Goal: Information Seeking & Learning: Learn about a topic

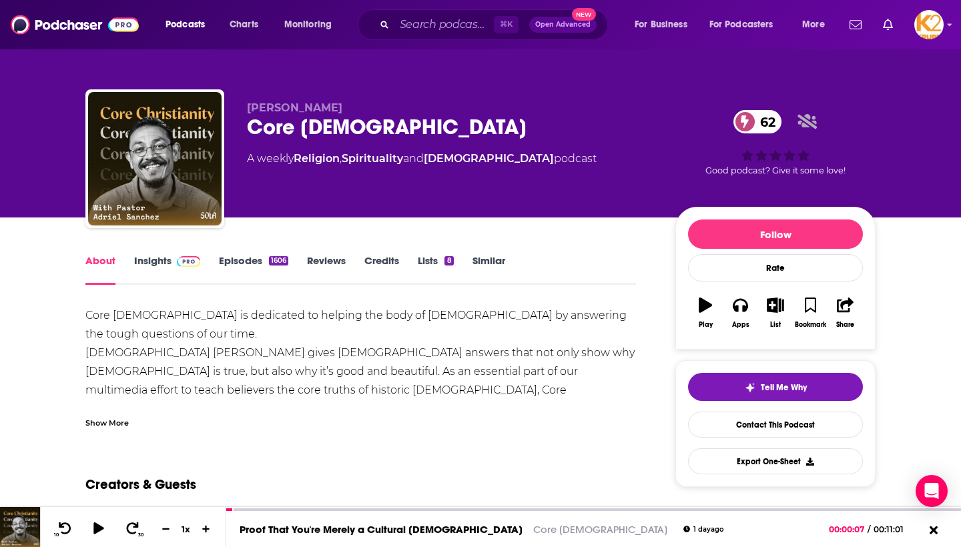
click at [393, 317] on div "Core Christianity is dedicated to helping the body of Christ by answering the t…" at bounding box center [360, 371] width 550 height 131
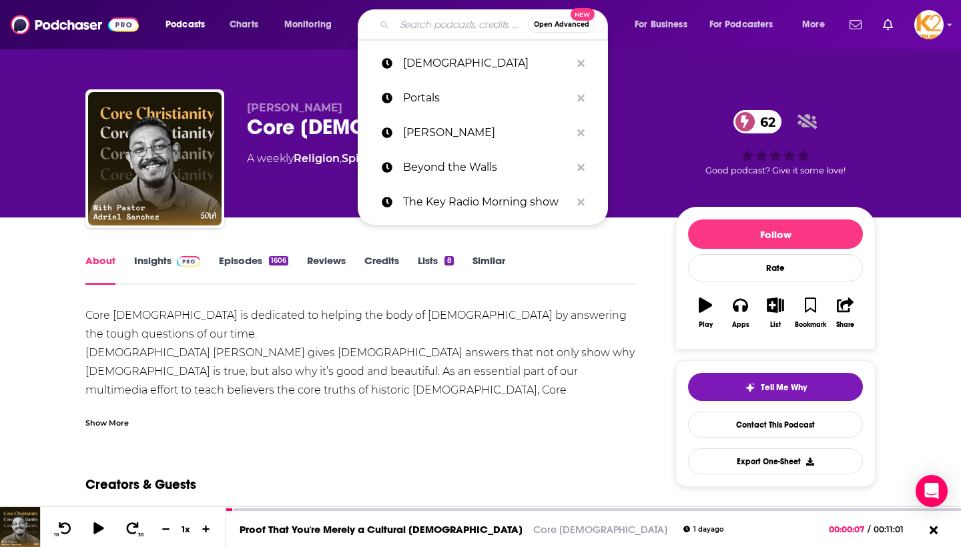
click at [405, 21] on input "Search podcasts, credits, & more..." at bounding box center [460, 24] width 133 height 21
click at [450, 19] on input "Search podcasts, credits, & more..." at bounding box center [460, 24] width 133 height 21
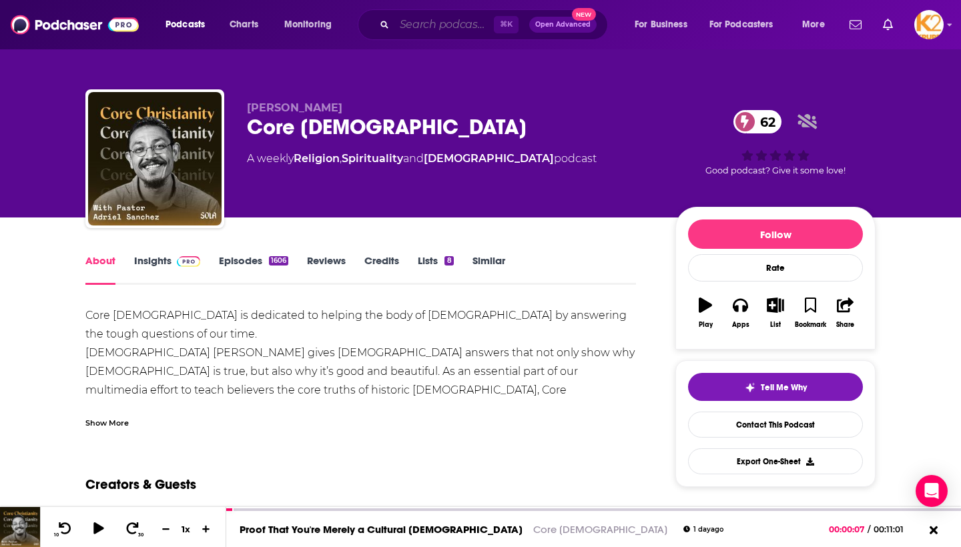
click at [447, 31] on input "Search podcasts, credits, & more..." at bounding box center [443, 24] width 99 height 21
click at [187, 23] on span "Podcasts" at bounding box center [184, 24] width 39 height 19
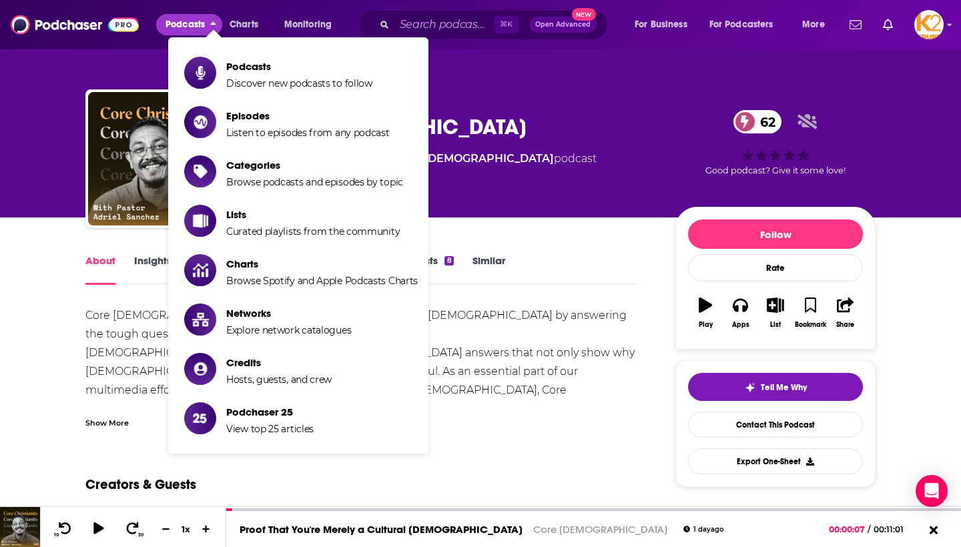
click at [71, 26] on img at bounding box center [75, 24] width 128 height 25
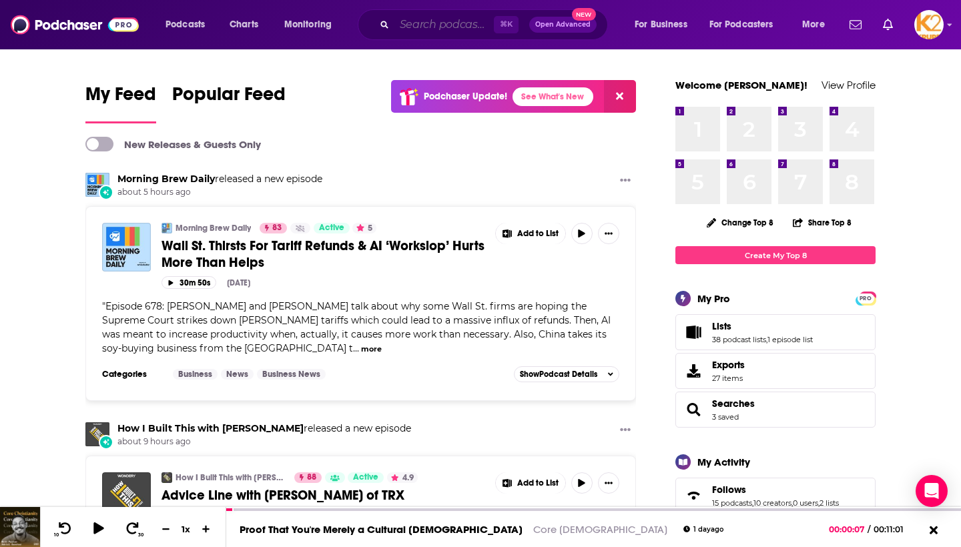
click at [420, 27] on input "Search podcasts, credits, & more..." at bounding box center [443, 24] width 99 height 21
click at [425, 28] on input "Search podcasts, credits, & more..." at bounding box center [443, 24] width 99 height 21
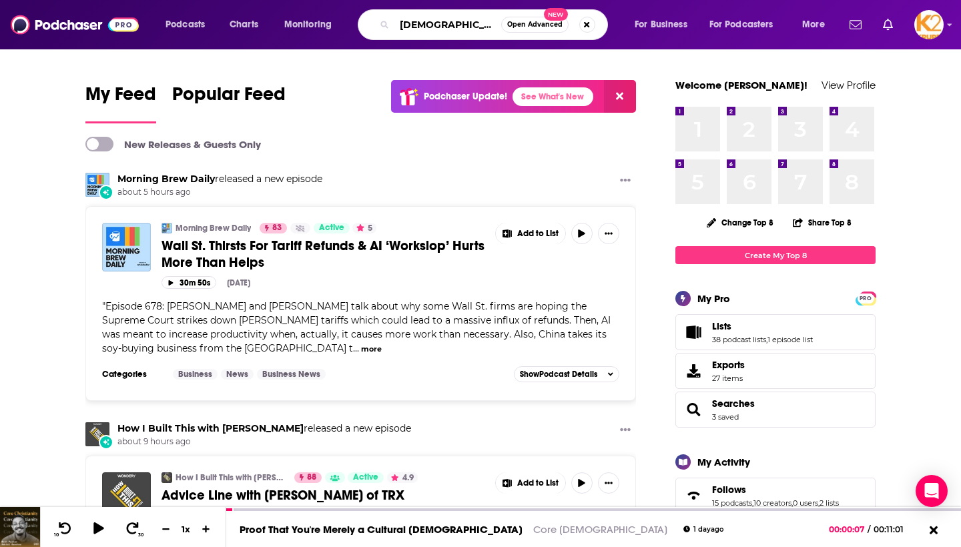
type input "[DEMOGRAPHIC_DATA]"
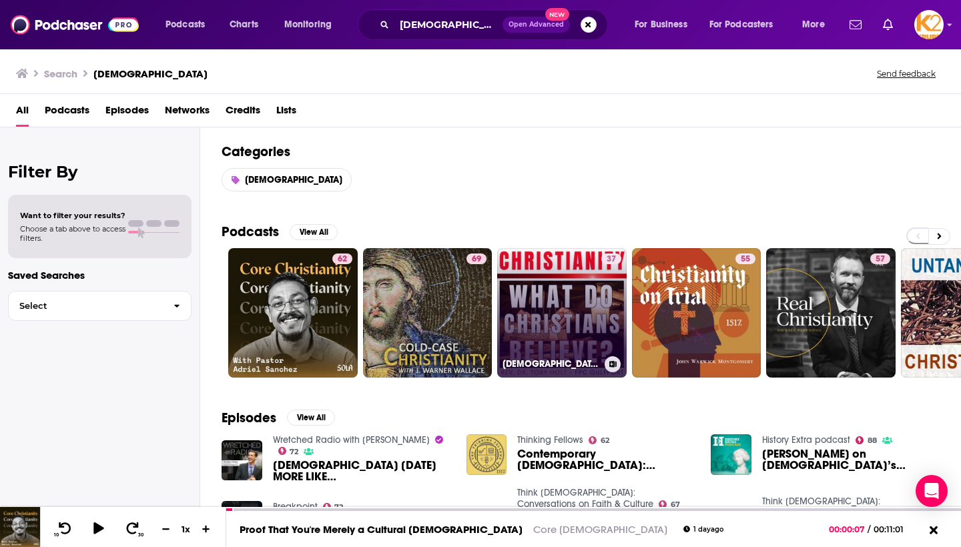
click at [566, 304] on link "37 Christianity" at bounding box center [561, 312] width 129 height 129
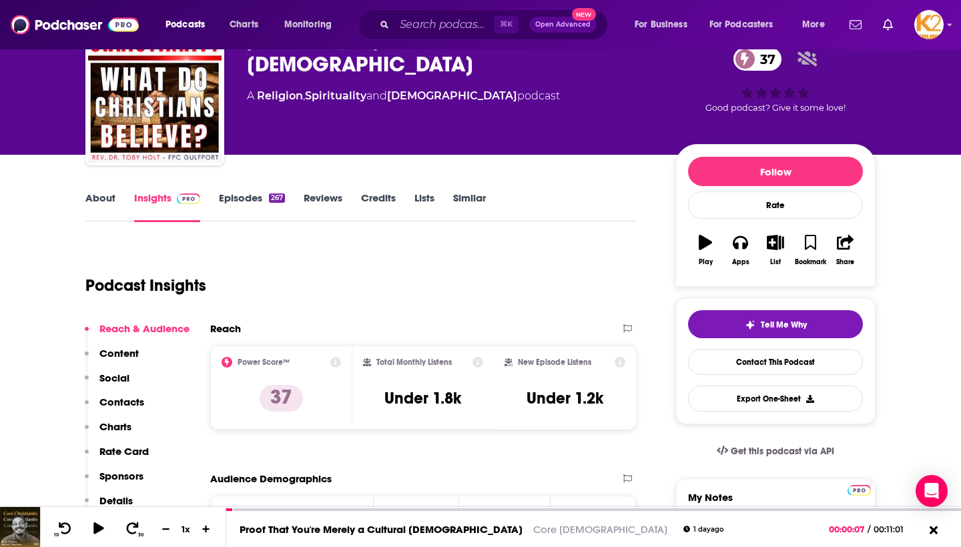
scroll to position [74, 0]
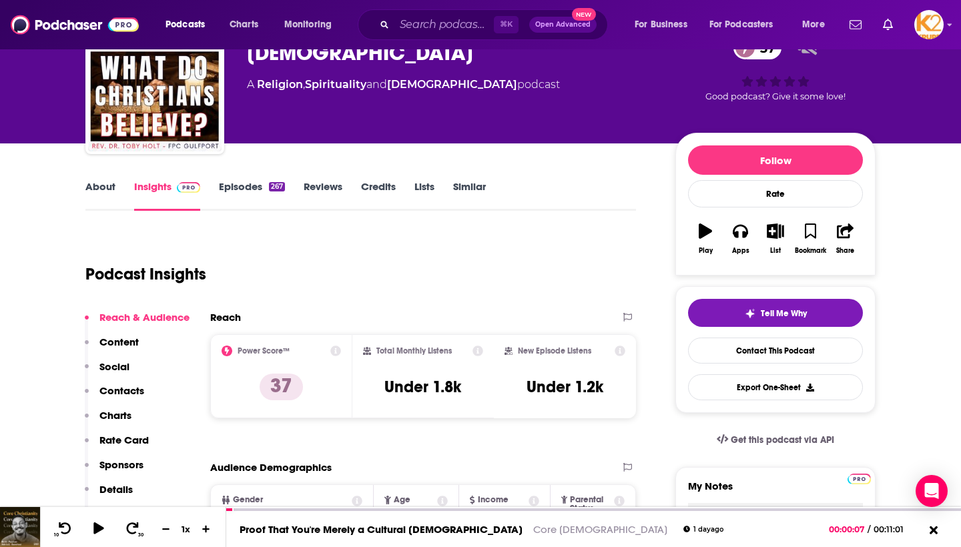
click at [257, 188] on link "Episodes 267" at bounding box center [252, 195] width 66 height 31
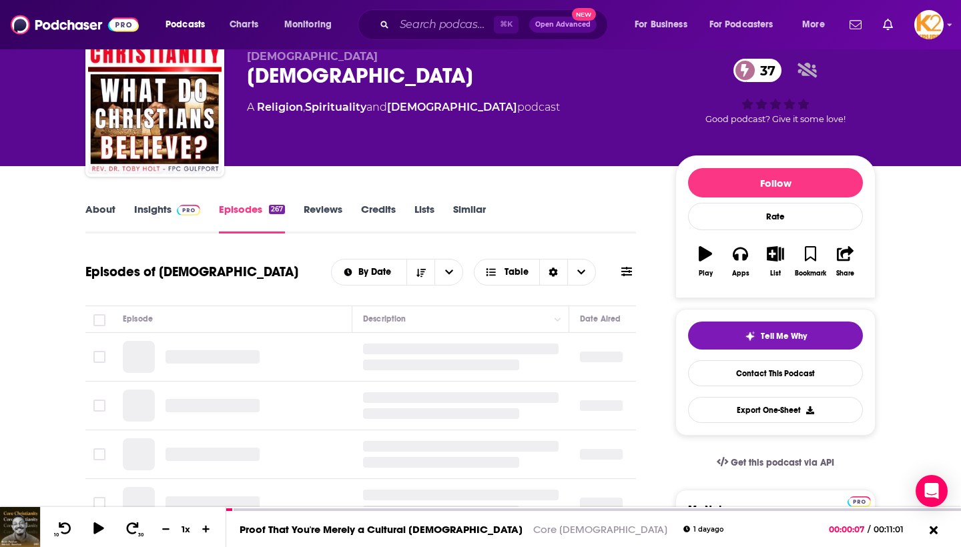
scroll to position [81, 0]
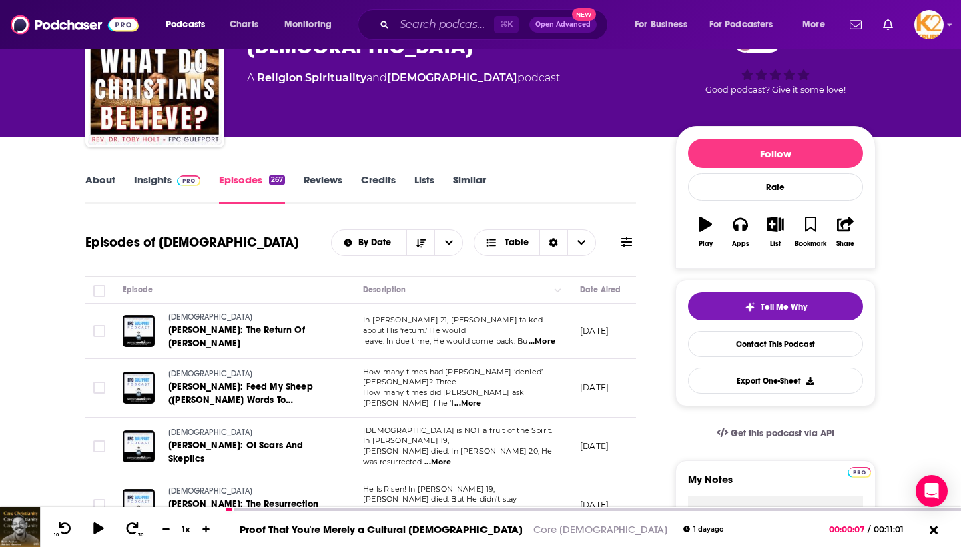
click at [545, 340] on span "...More" at bounding box center [541, 341] width 27 height 11
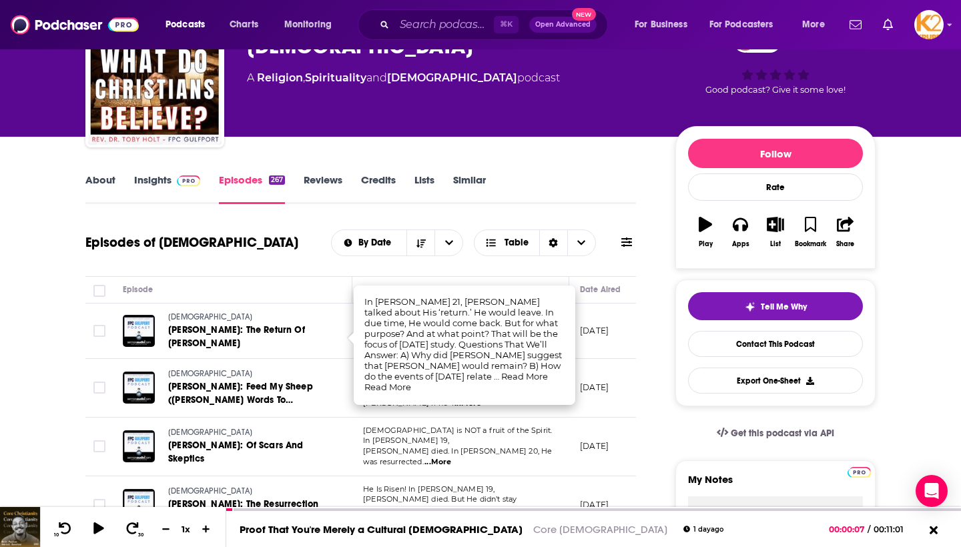
click at [556, 398] on td "How many times had Peter ‘denied’ Jesus? Three. How many times did Jesus ask Pe…" at bounding box center [460, 388] width 217 height 59
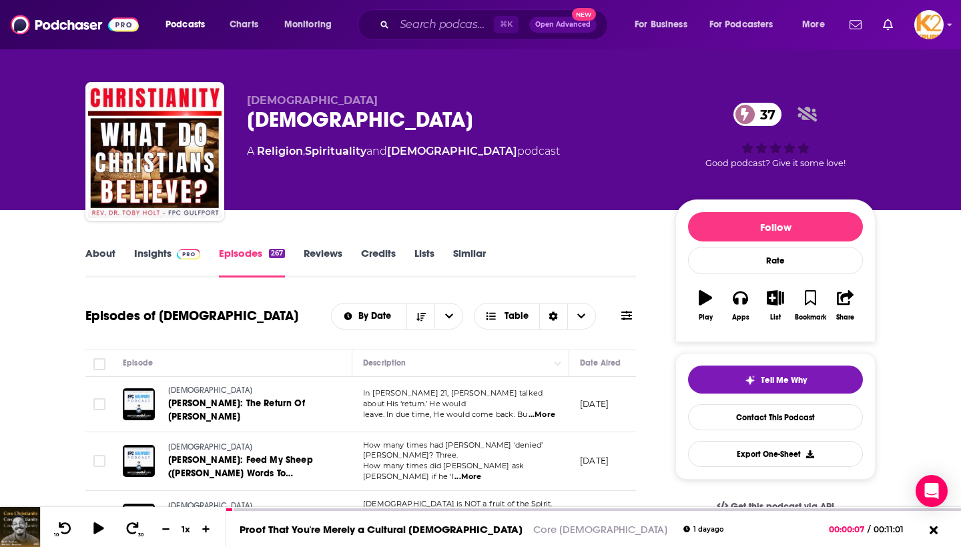
scroll to position [8, 0]
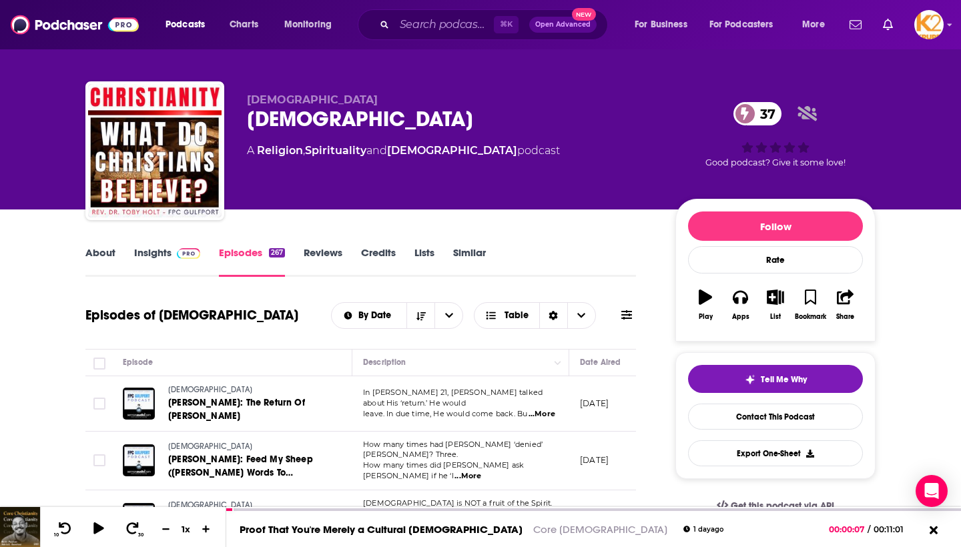
click at [249, 119] on div "Christianity 37" at bounding box center [450, 119] width 407 height 26
drag, startPoint x: 249, startPoint y: 119, endPoint x: 358, endPoint y: 130, distance: 109.2
click at [358, 130] on div "Christianity 37" at bounding box center [450, 119] width 407 height 26
copy h2 "[DEMOGRAPHIC_DATA]"
click at [401, 197] on div "Christianity Christianity 37 A Religion , Spirituality and Christianity podcast" at bounding box center [450, 146] width 407 height 107
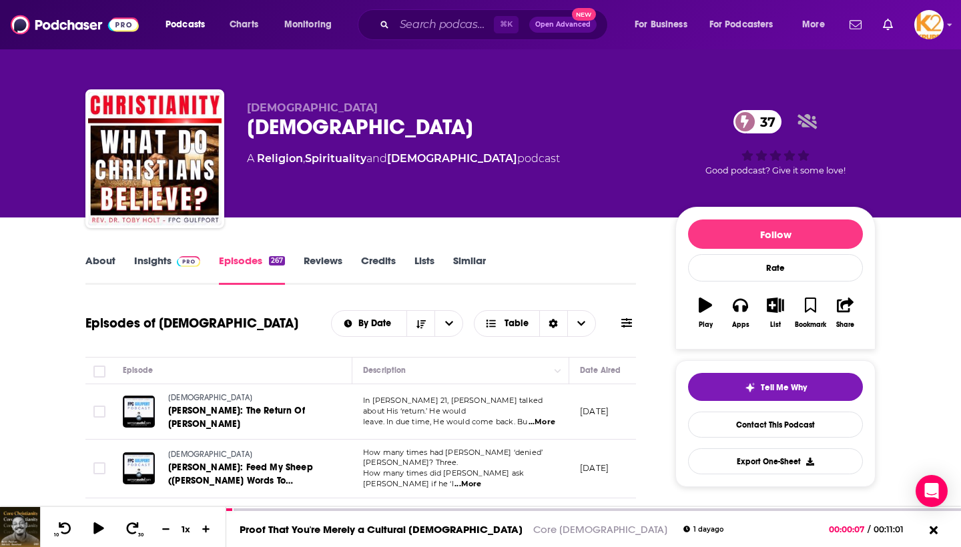
scroll to position [0, 0]
click at [167, 259] on link "Insights" at bounding box center [167, 269] width 66 height 31
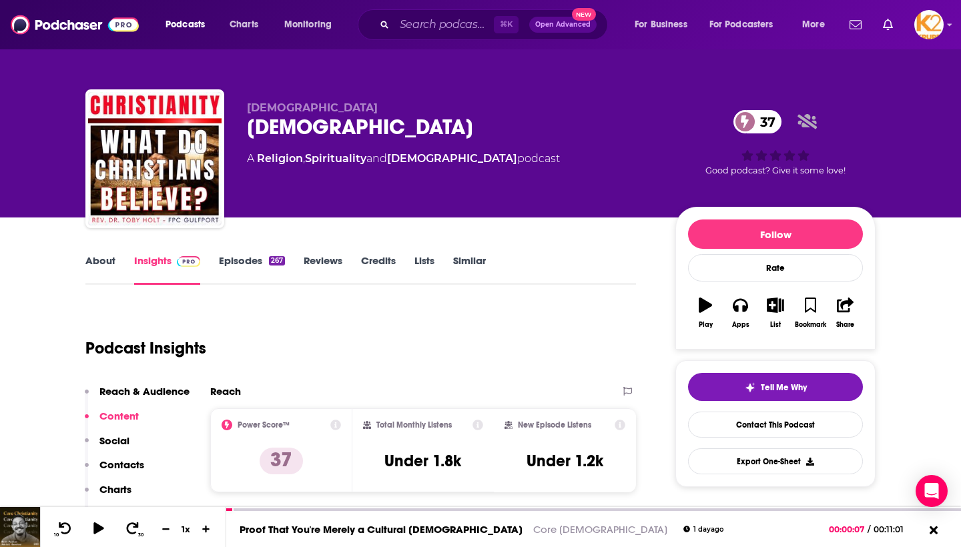
click at [105, 260] on link "About" at bounding box center [100, 269] width 30 height 31
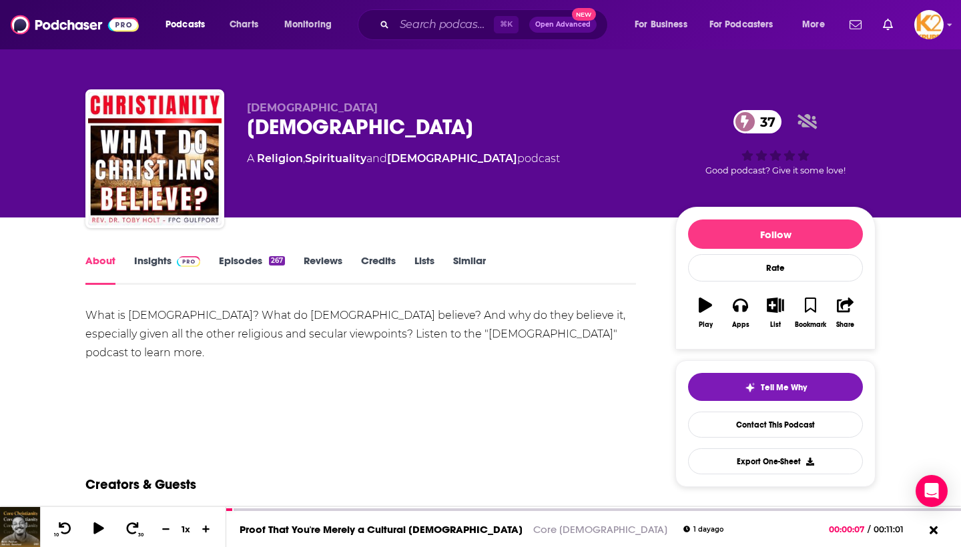
click at [383, 265] on link "Credits" at bounding box center [378, 269] width 35 height 31
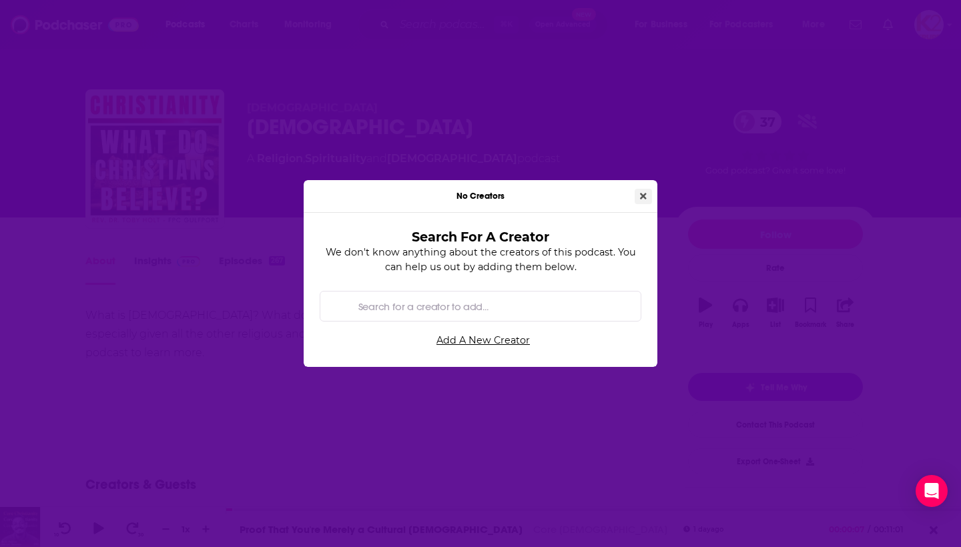
click at [644, 196] on icon "Close" at bounding box center [643, 196] width 7 height 7
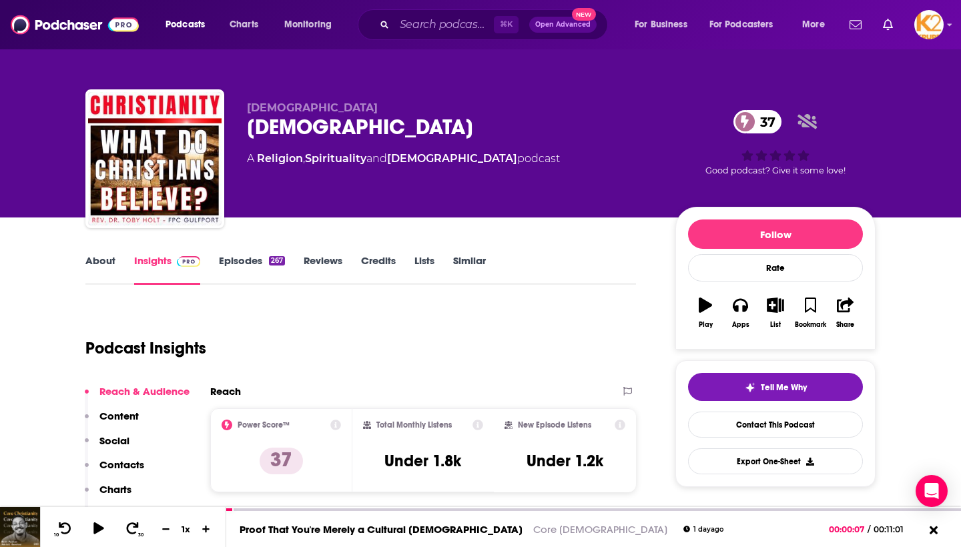
scroll to position [74, 0]
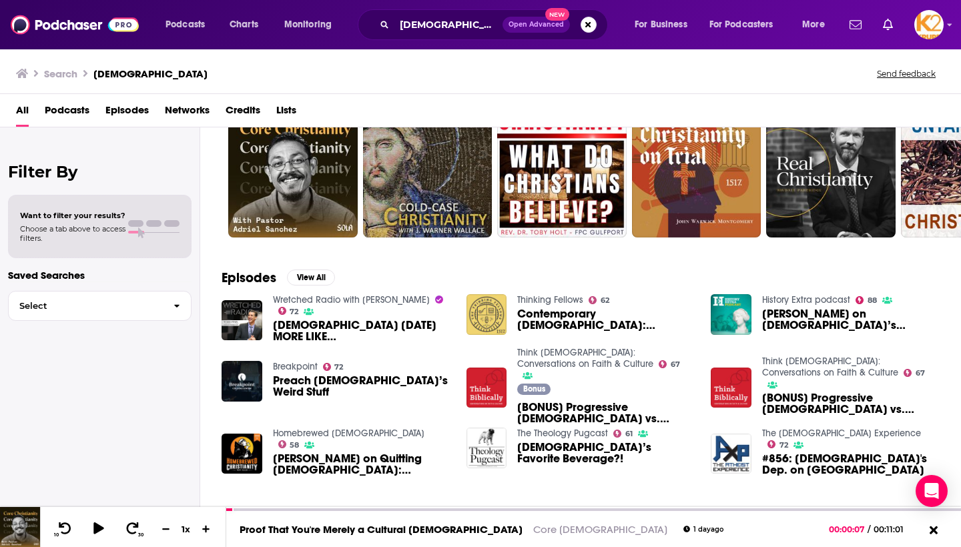
scroll to position [65, 0]
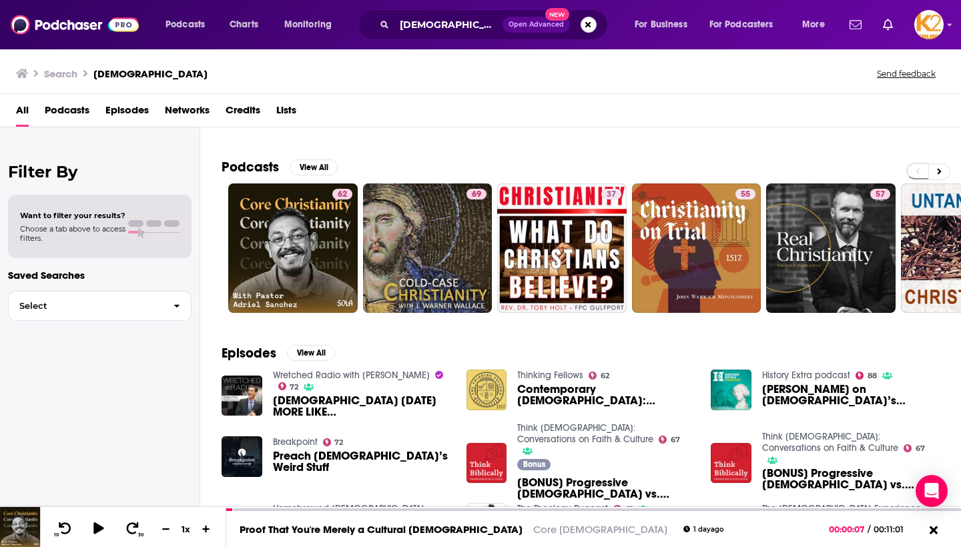
click at [800, 388] on span "Tom Holland on Christianity’s enduring legacy" at bounding box center [850, 395] width 177 height 23
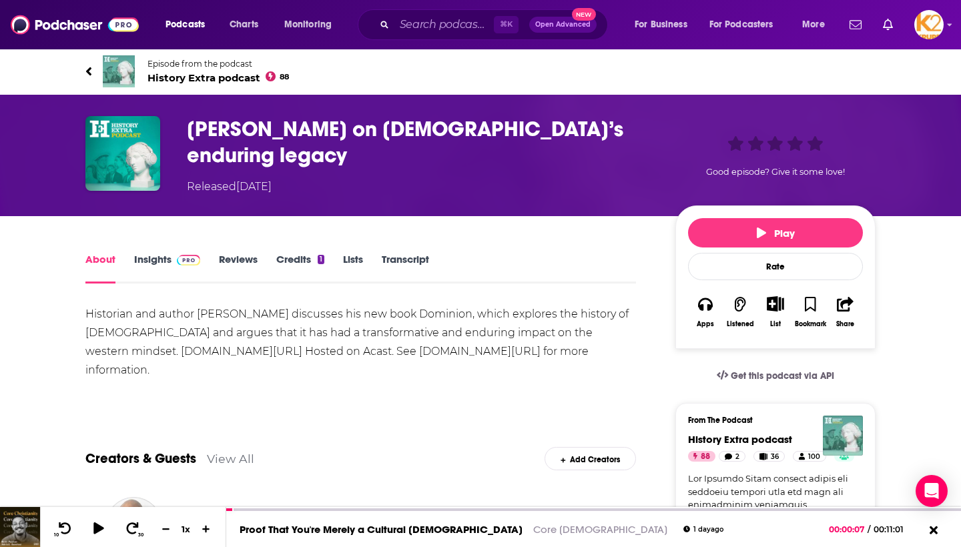
click at [258, 124] on h1 "Tom Holland on Christianity’s enduring legacy" at bounding box center [420, 142] width 467 height 52
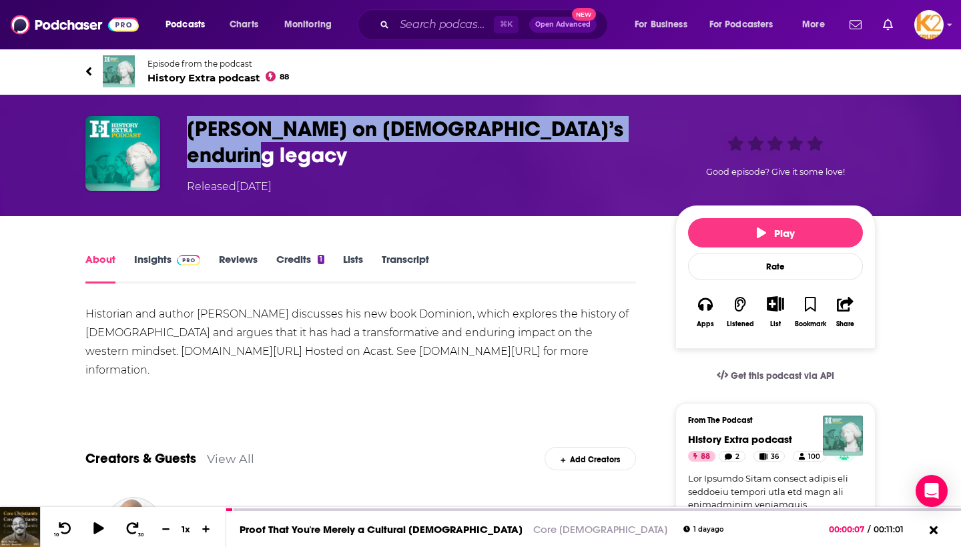
drag, startPoint x: 191, startPoint y: 128, endPoint x: 634, endPoint y: 131, distance: 442.9
copy h1 "Tom Holland on Christianity’s enduring legacy"
click at [292, 255] on link "Credits 1" at bounding box center [300, 268] width 48 height 31
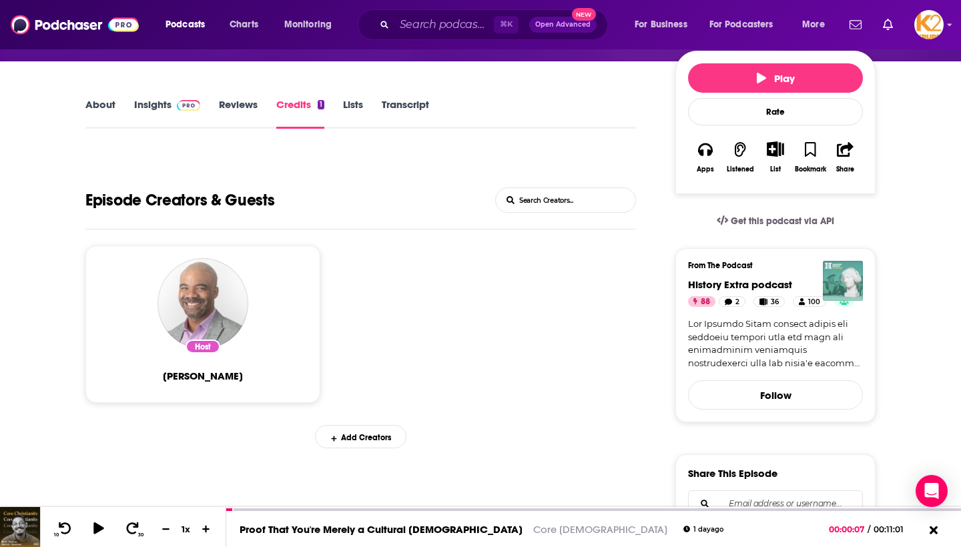
scroll to position [160, 0]
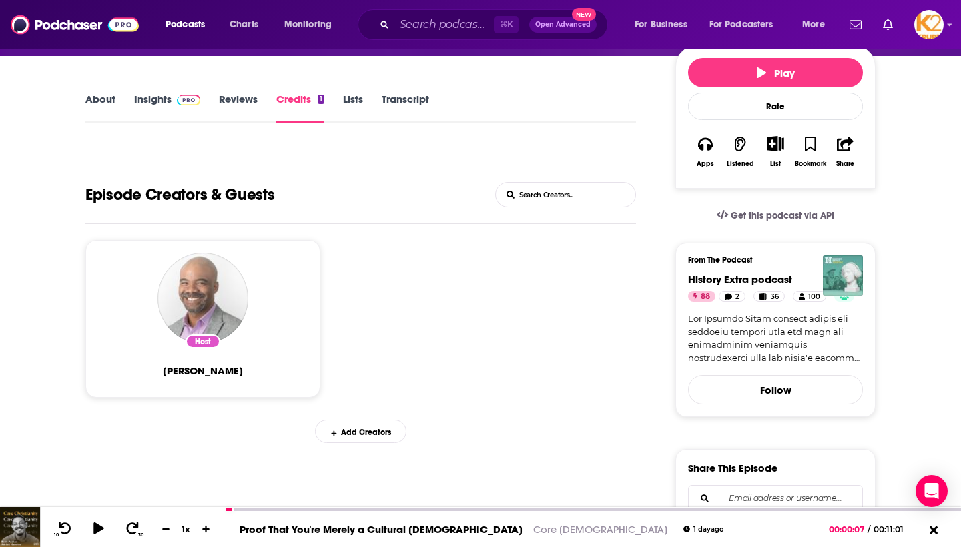
click at [223, 306] on img "Nathan Connolly" at bounding box center [202, 298] width 91 height 91
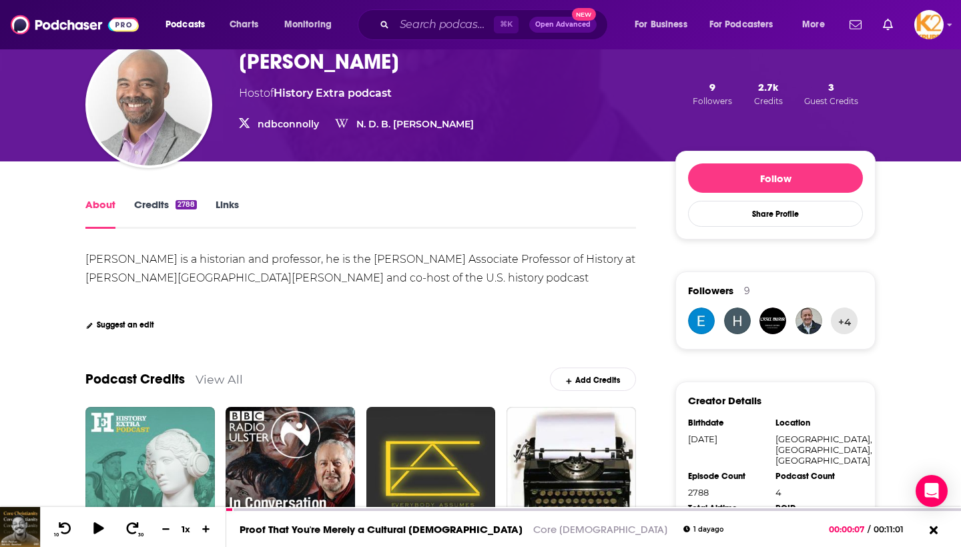
scroll to position [59, 0]
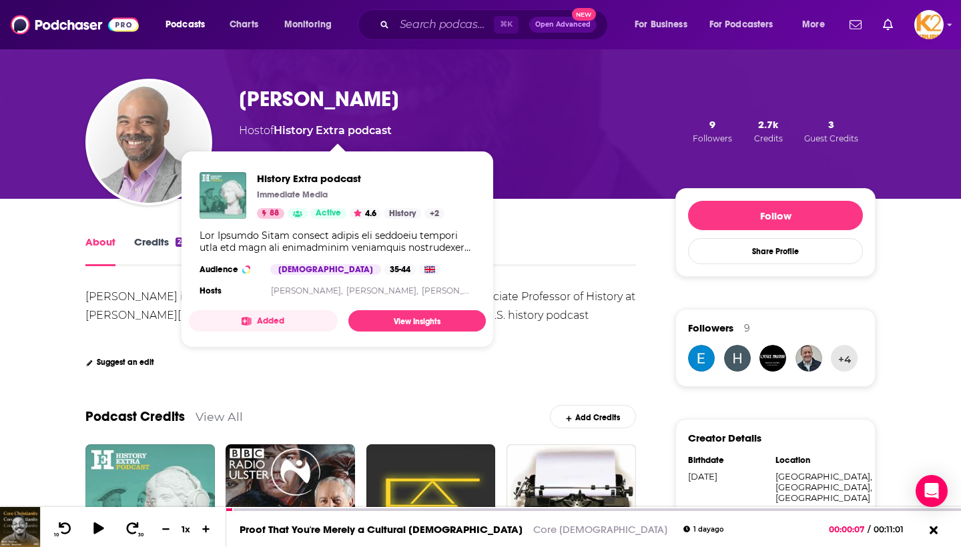
click at [340, 133] on link "History Extra podcast" at bounding box center [332, 130] width 118 height 13
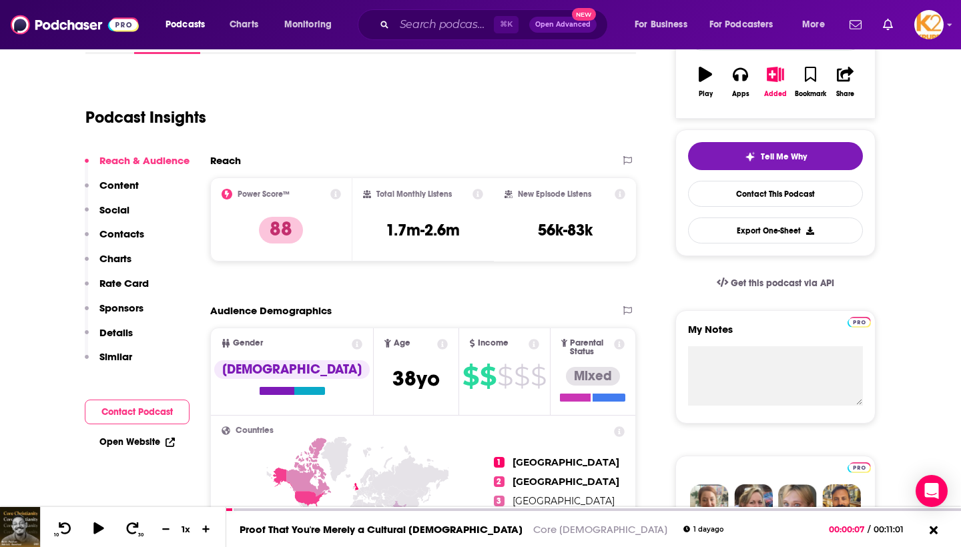
scroll to position [135, 0]
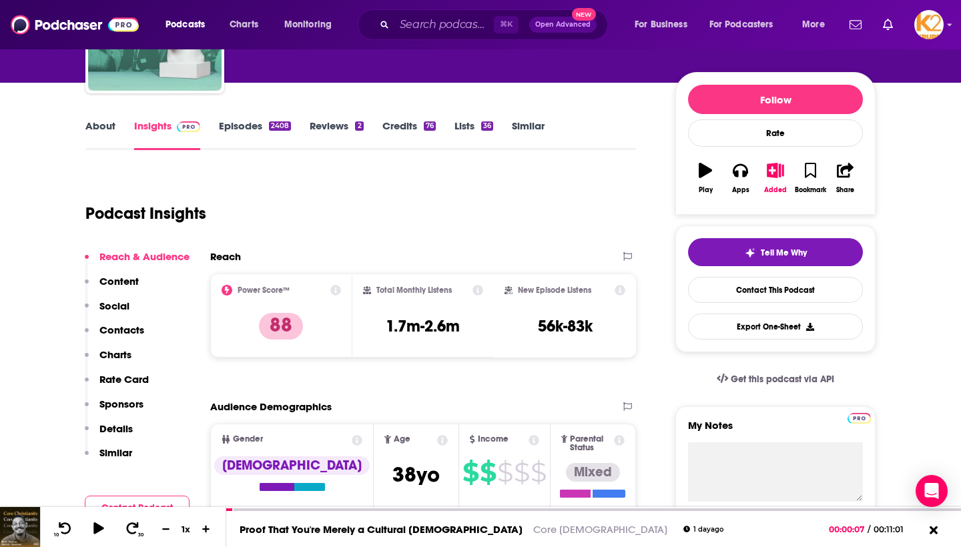
click at [395, 130] on link "Credits 76" at bounding box center [408, 134] width 53 height 31
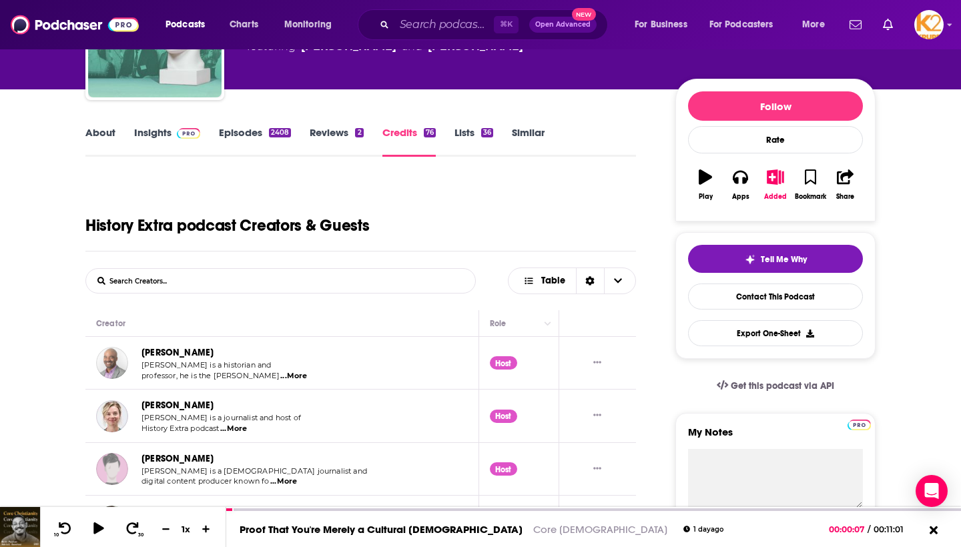
scroll to position [123, 0]
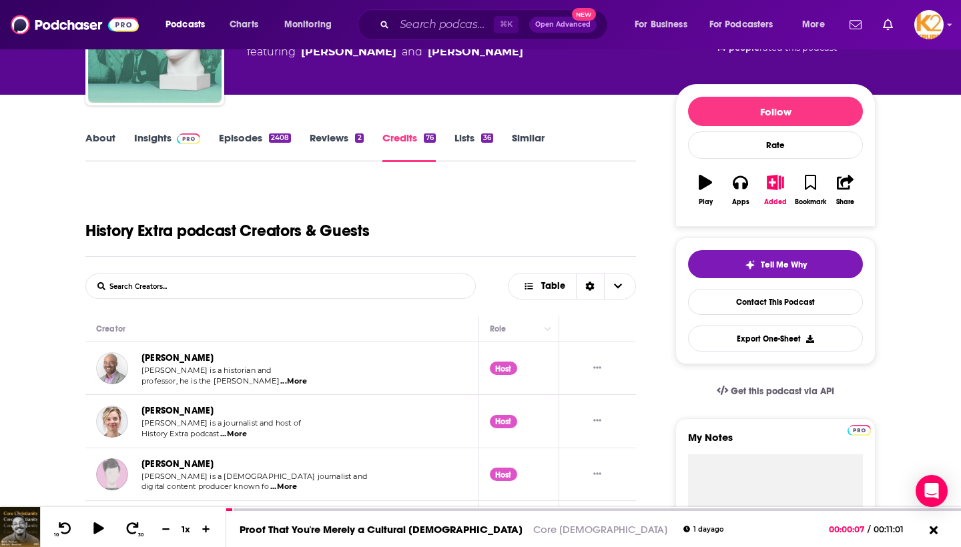
click at [107, 135] on link "About" at bounding box center [100, 146] width 30 height 31
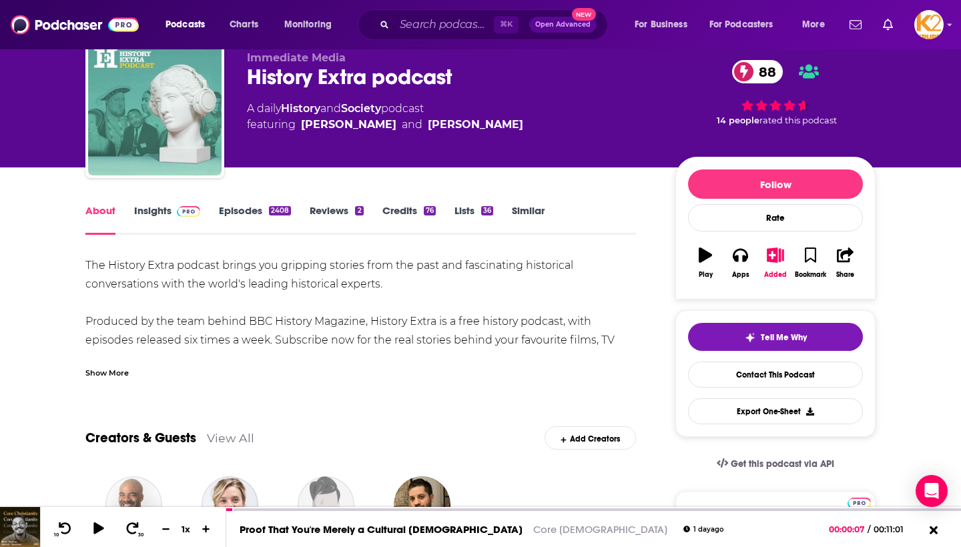
scroll to position [52, 0]
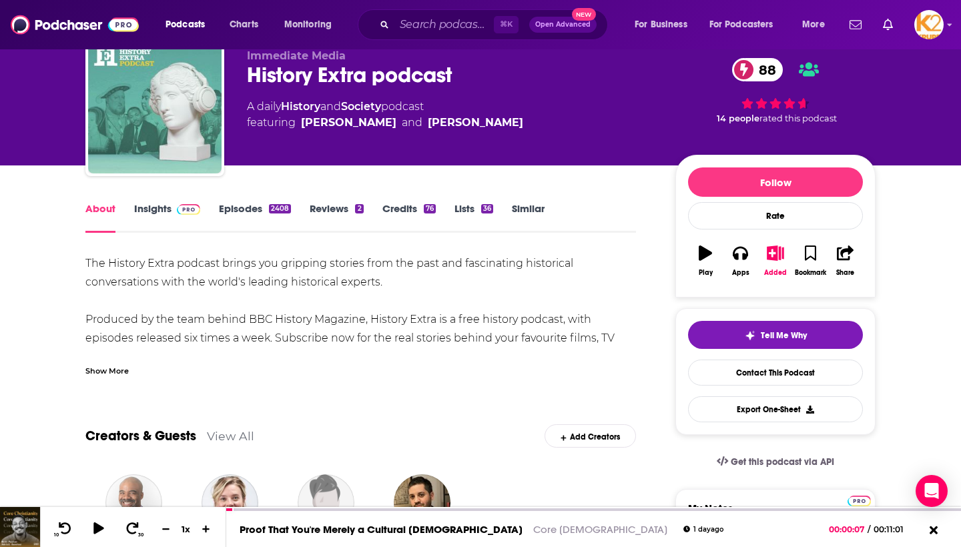
click at [155, 204] on link "Insights" at bounding box center [167, 217] width 66 height 31
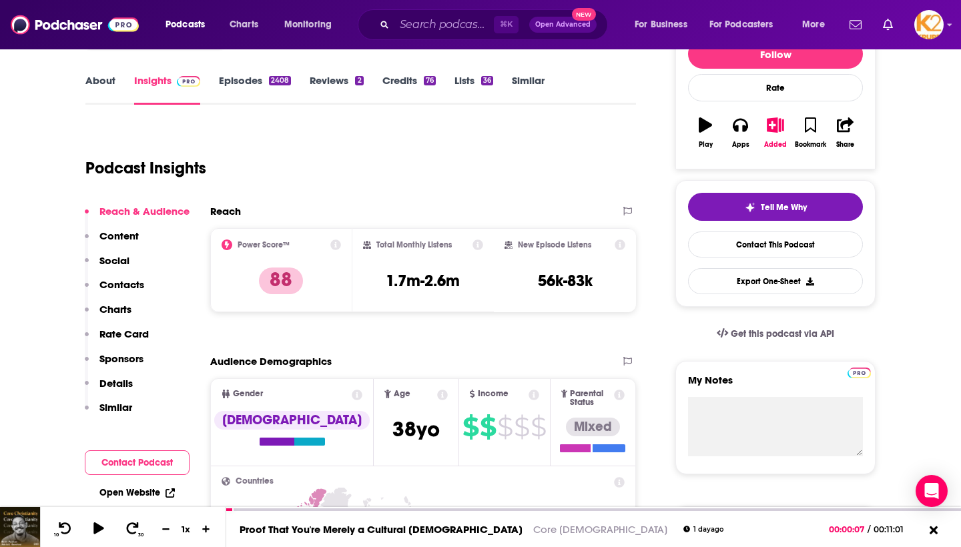
scroll to position [179, 0]
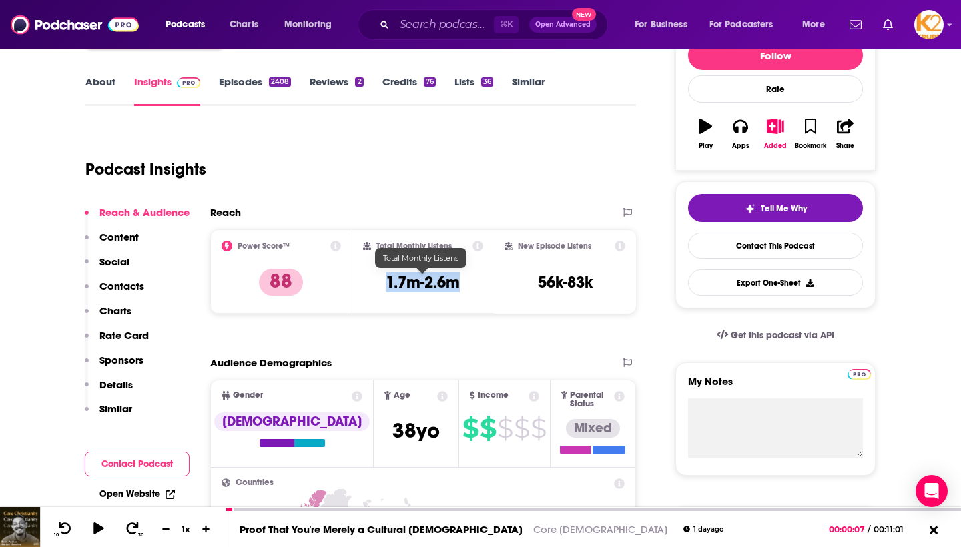
drag, startPoint x: 386, startPoint y: 283, endPoint x: 462, endPoint y: 287, distance: 76.1
click at [462, 287] on div "Total Monthly Listens 1.7m-2.6m" at bounding box center [423, 271] width 121 height 61
copy h3 "1.7m-2.6m"
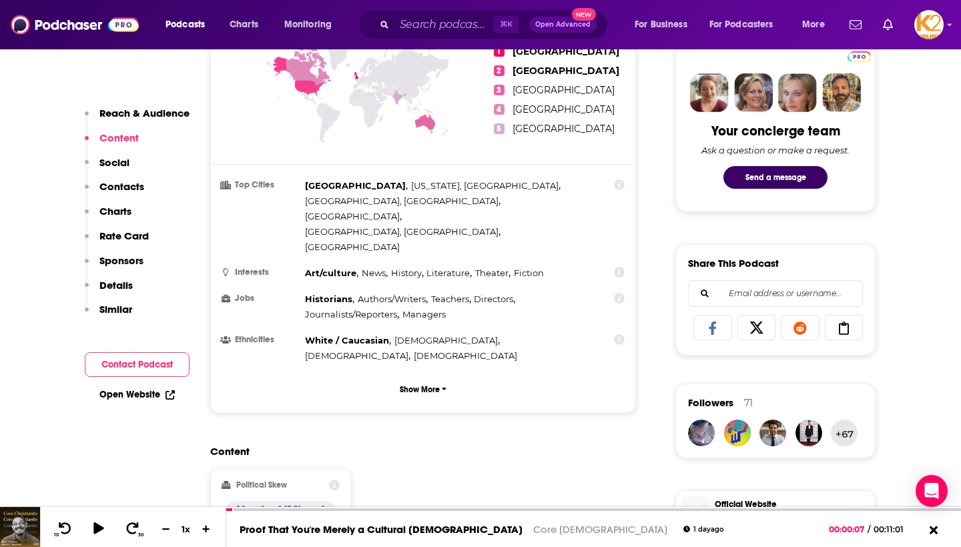
scroll to position [638, 0]
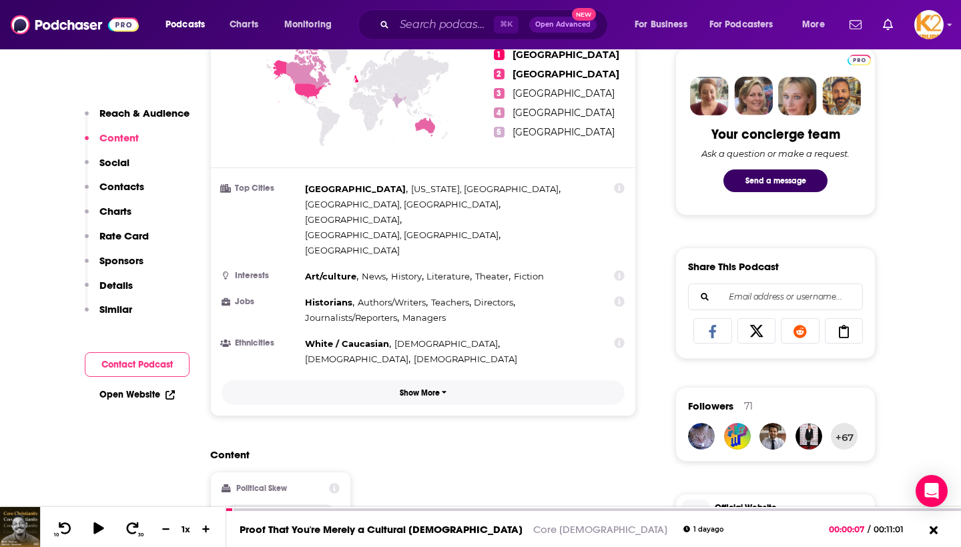
click at [422, 388] on p "Show More" at bounding box center [420, 392] width 40 height 9
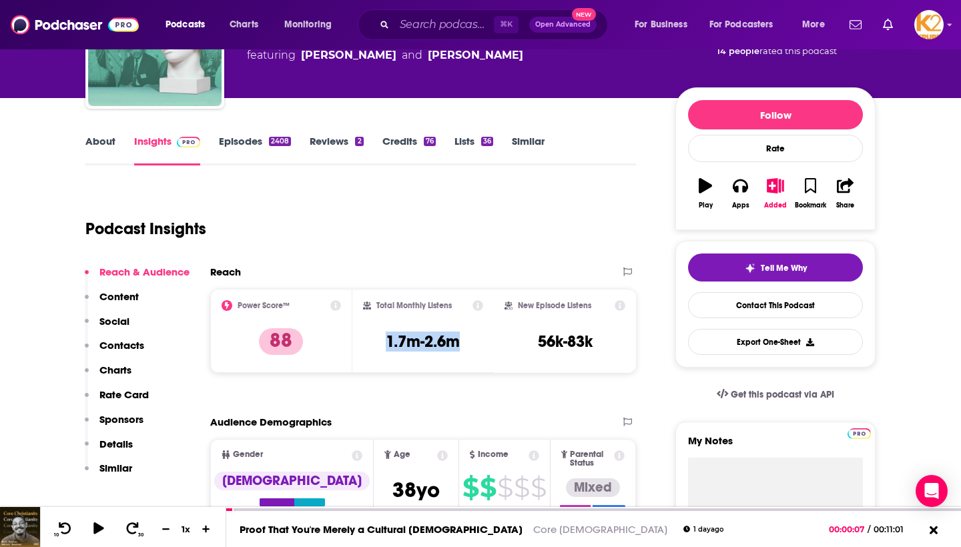
scroll to position [119, 0]
click at [416, 143] on link "Credits 76" at bounding box center [408, 150] width 53 height 31
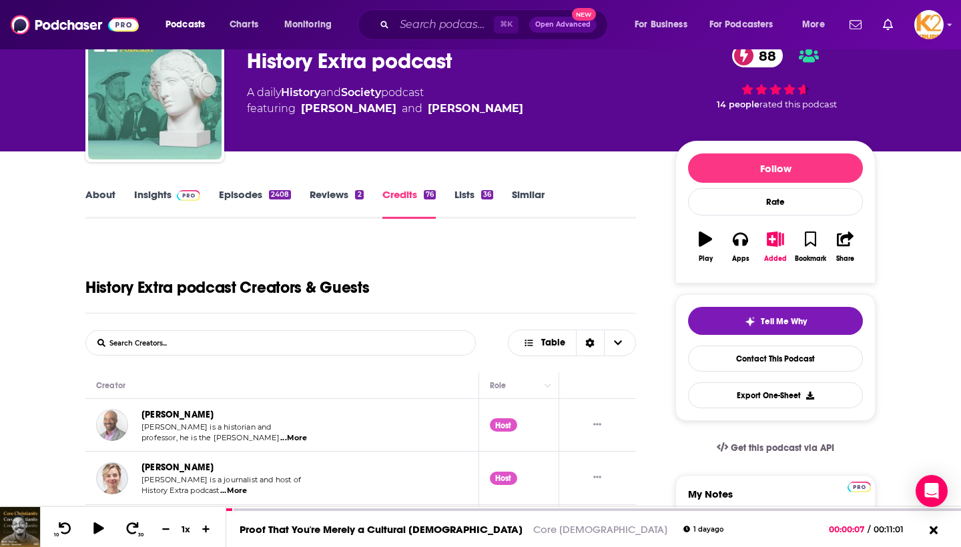
scroll to position [93, 0]
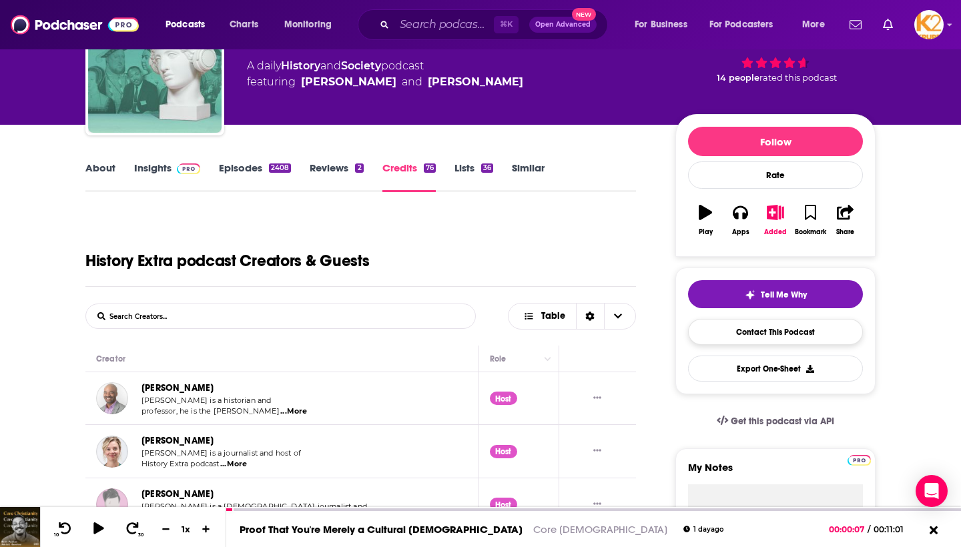
click at [715, 330] on link "Contact This Podcast" at bounding box center [775, 332] width 175 height 26
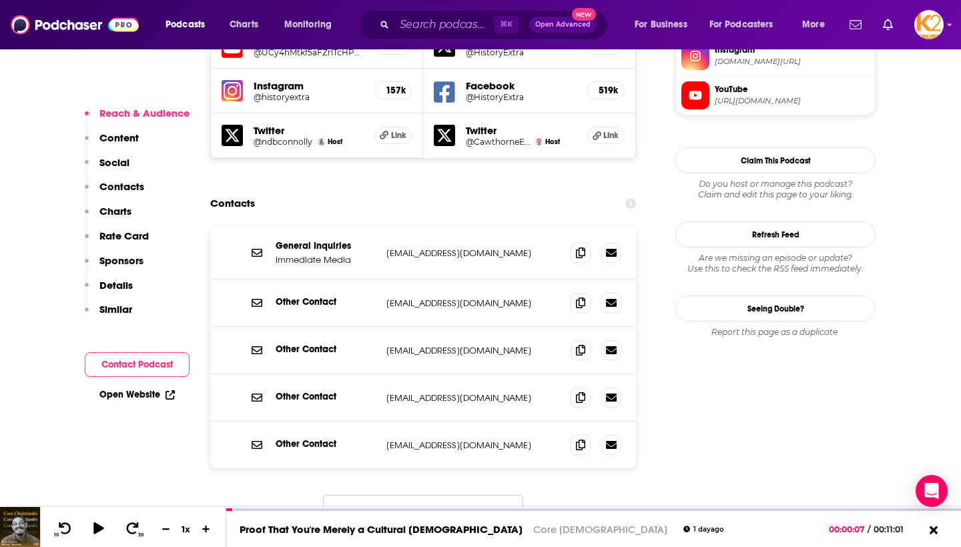
scroll to position [1217, 0]
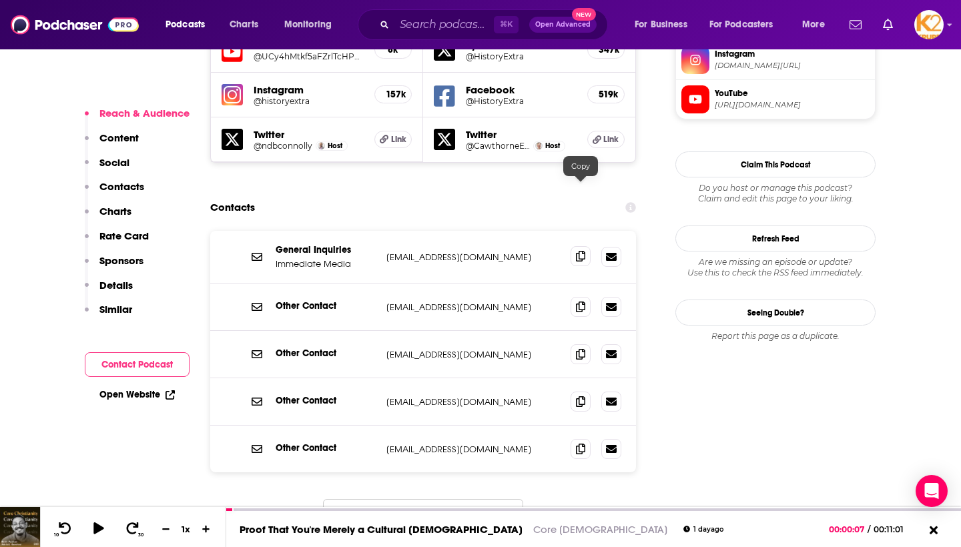
click at [586, 246] on span at bounding box center [580, 256] width 20 height 20
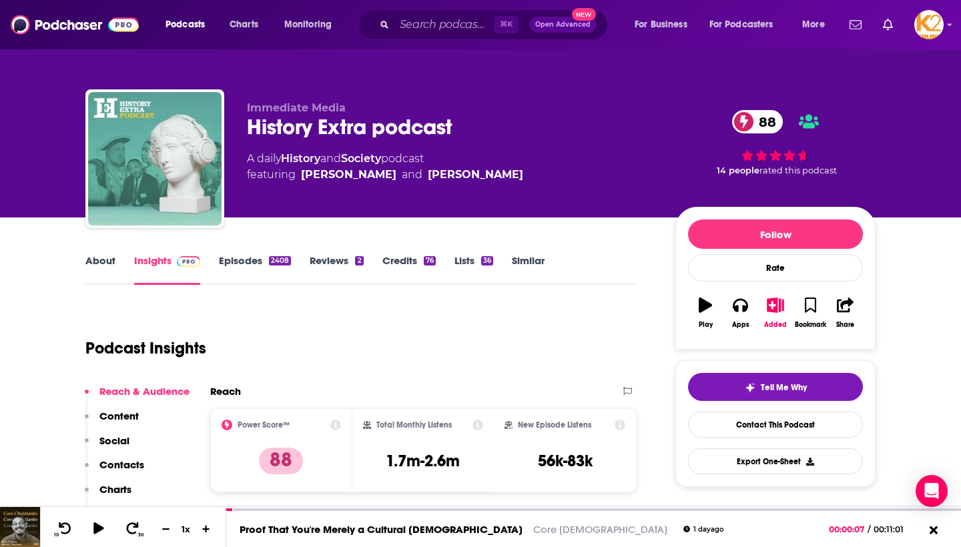
scroll to position [0, 0]
click at [84, 20] on img at bounding box center [75, 24] width 128 height 25
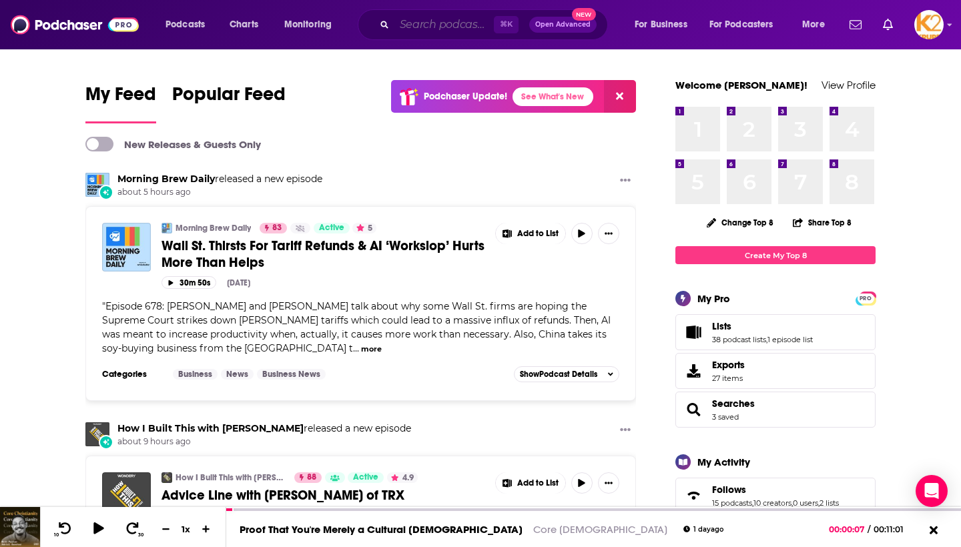
click at [434, 27] on input "Search podcasts, credits, & more..." at bounding box center [443, 24] width 99 height 21
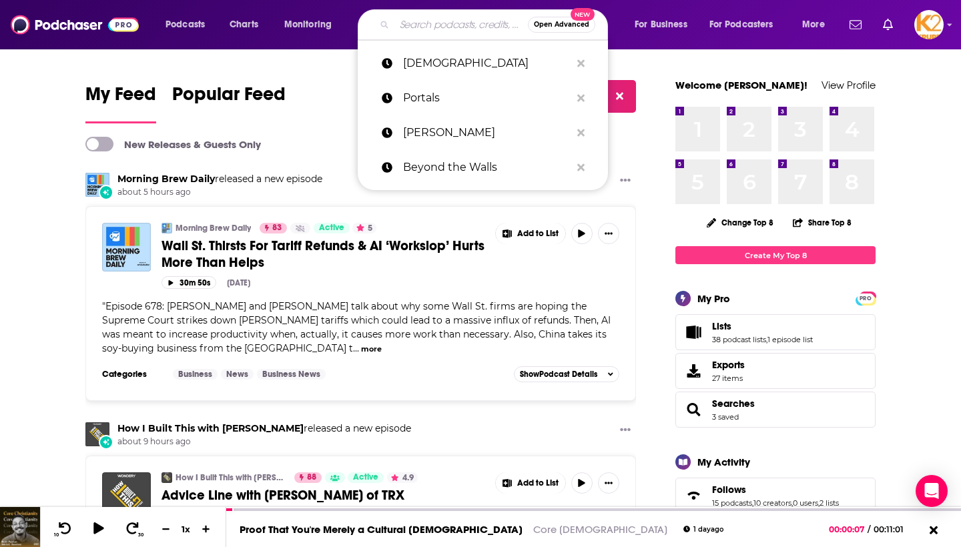
click at [430, 31] on input "Search podcasts, credits, & more..." at bounding box center [460, 24] width 133 height 21
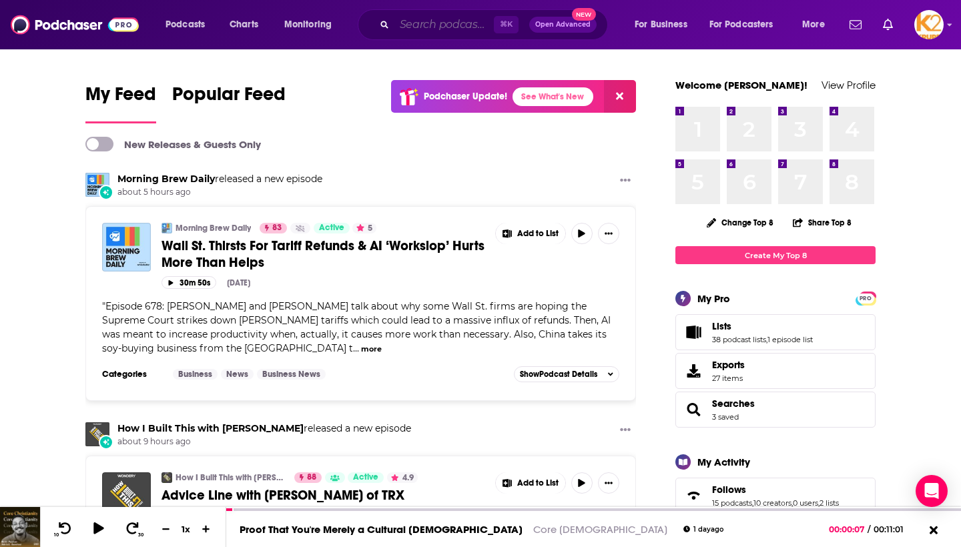
click at [420, 30] on input "Search podcasts, credits, & more..." at bounding box center [443, 24] width 99 height 21
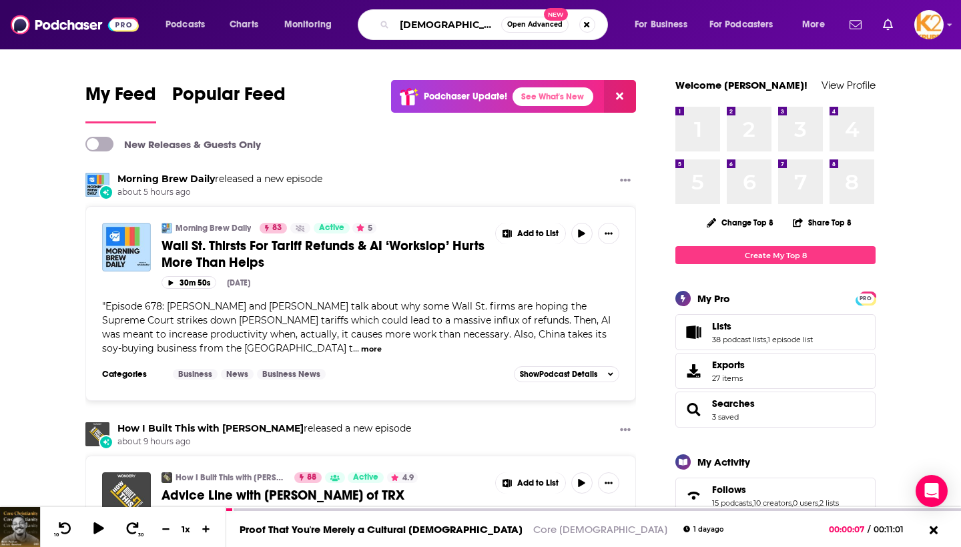
type input "[DEMOGRAPHIC_DATA]"
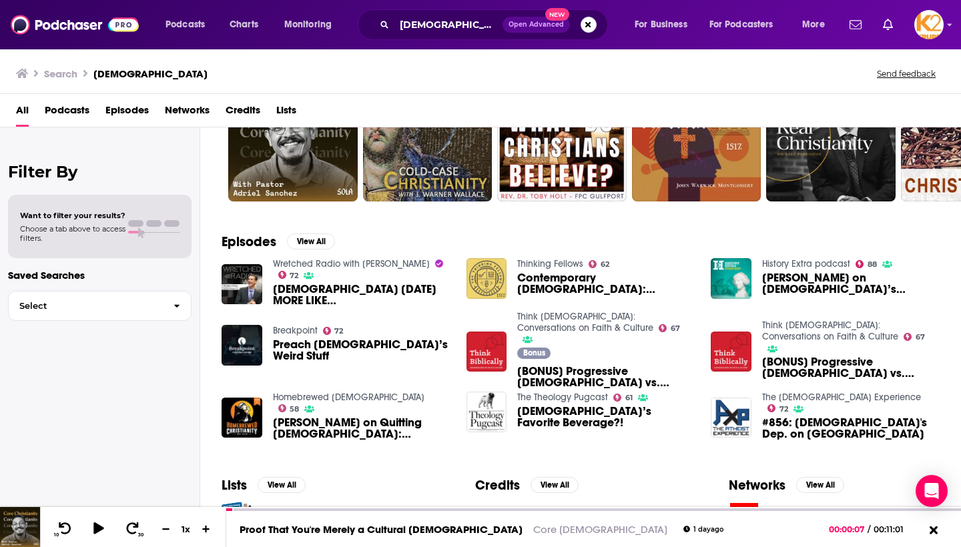
scroll to position [175, 0]
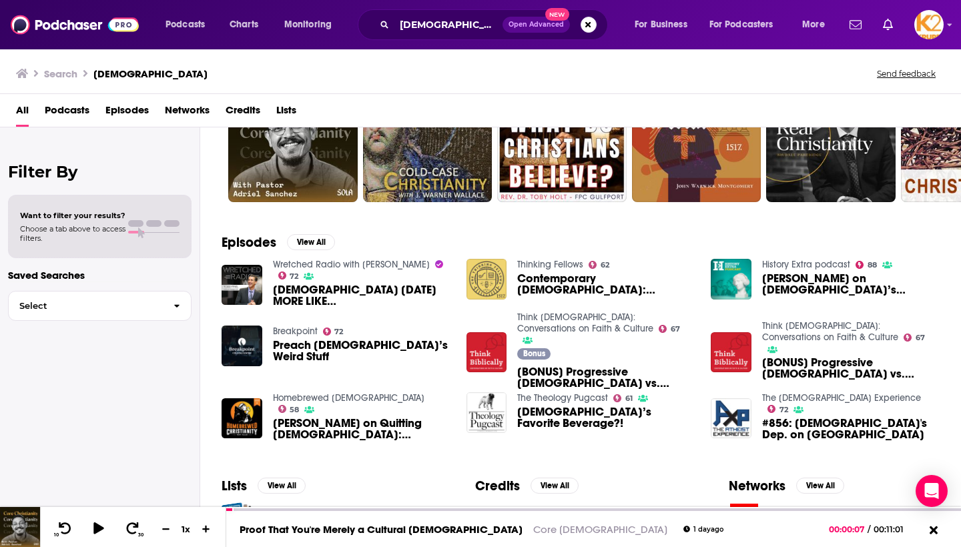
click at [251, 349] on img "Preach Christianity’s Weird Stuff" at bounding box center [241, 346] width 41 height 41
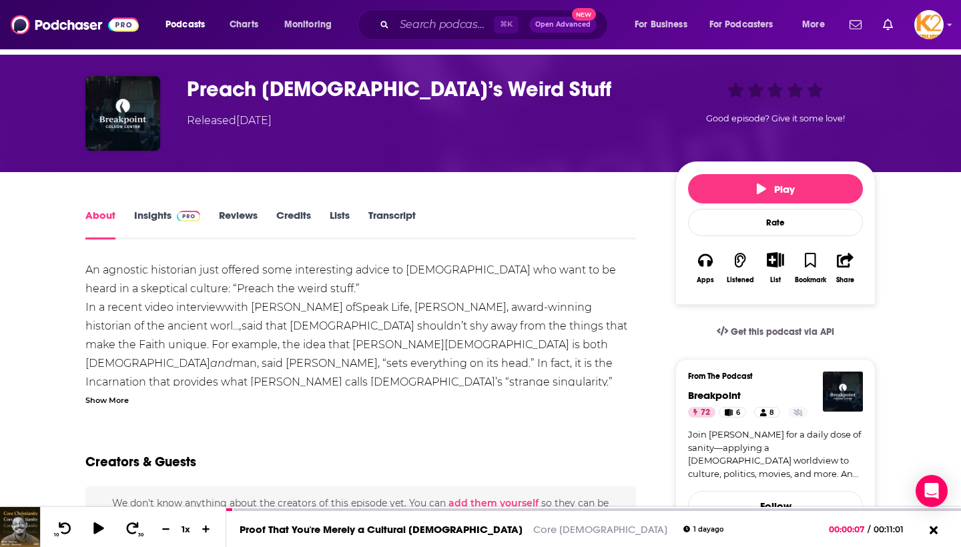
scroll to position [47, 0]
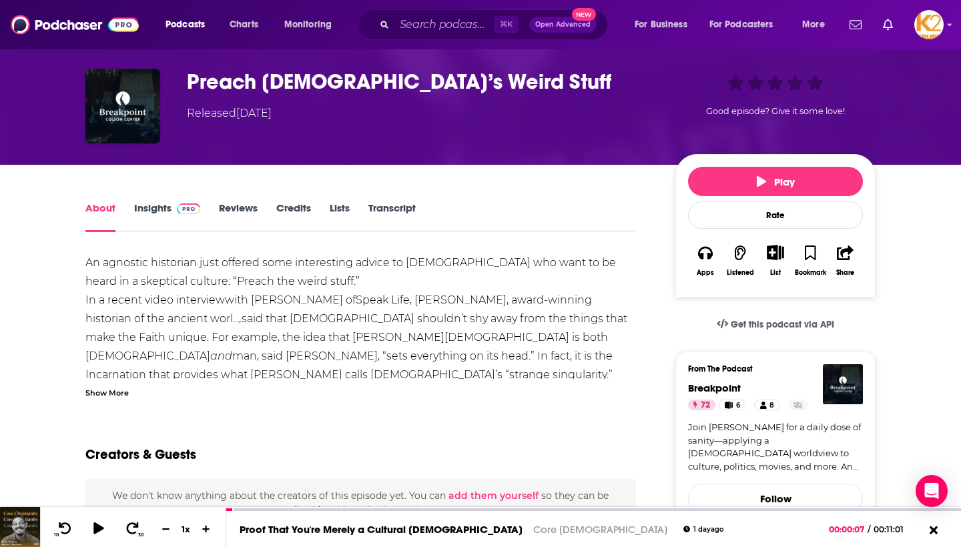
click at [107, 394] on div "Show More" at bounding box center [106, 392] width 43 height 13
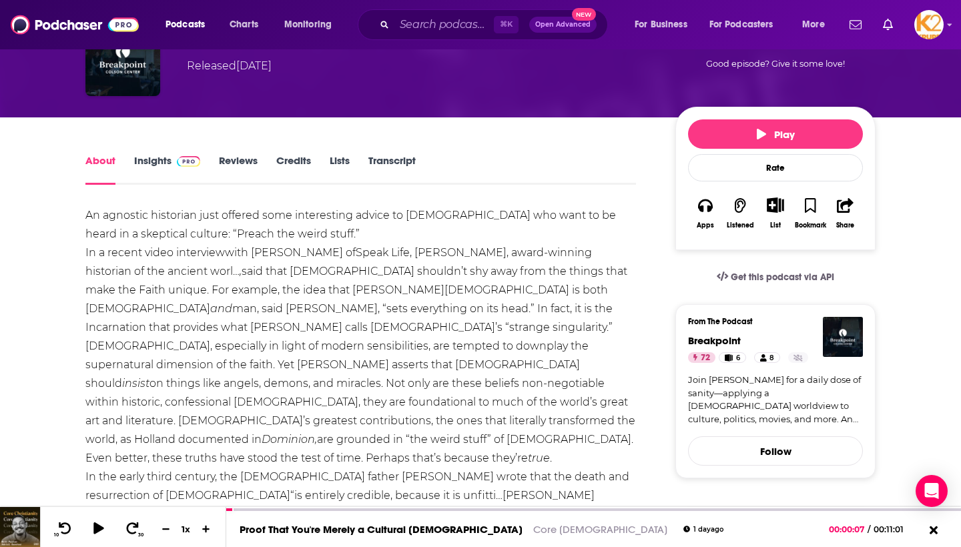
scroll to position [95, 0]
click at [158, 155] on link "Insights" at bounding box center [167, 169] width 66 height 31
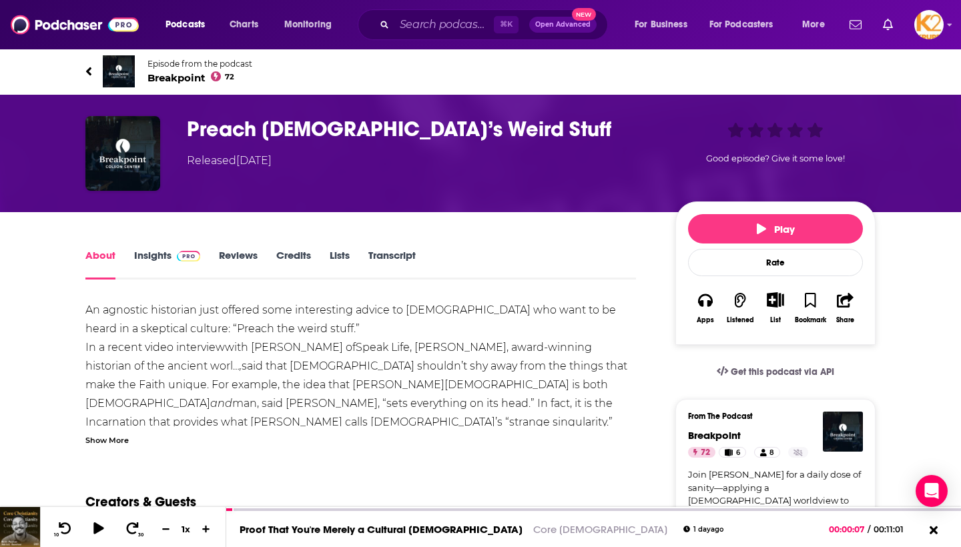
scroll to position [95, 0]
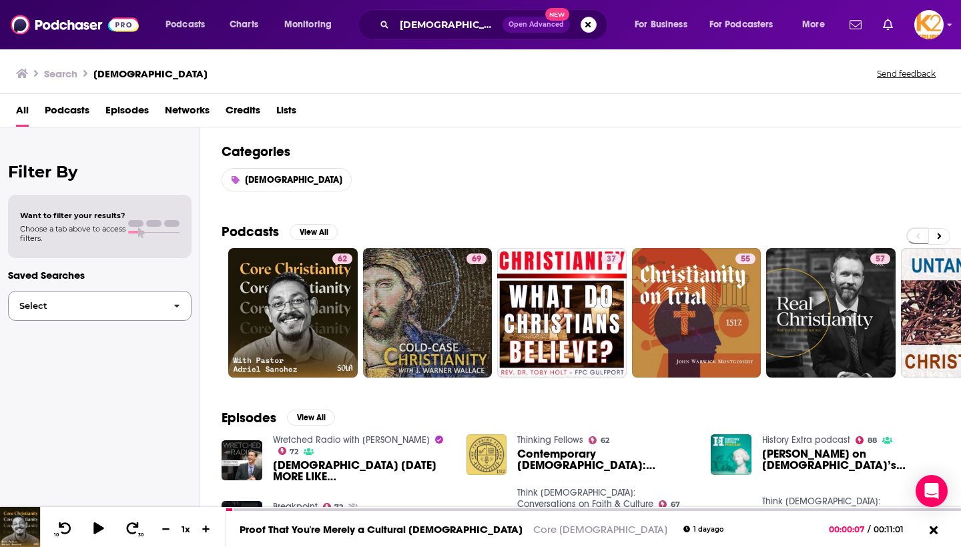
click at [116, 306] on span "Select" at bounding box center [86, 306] width 154 height 9
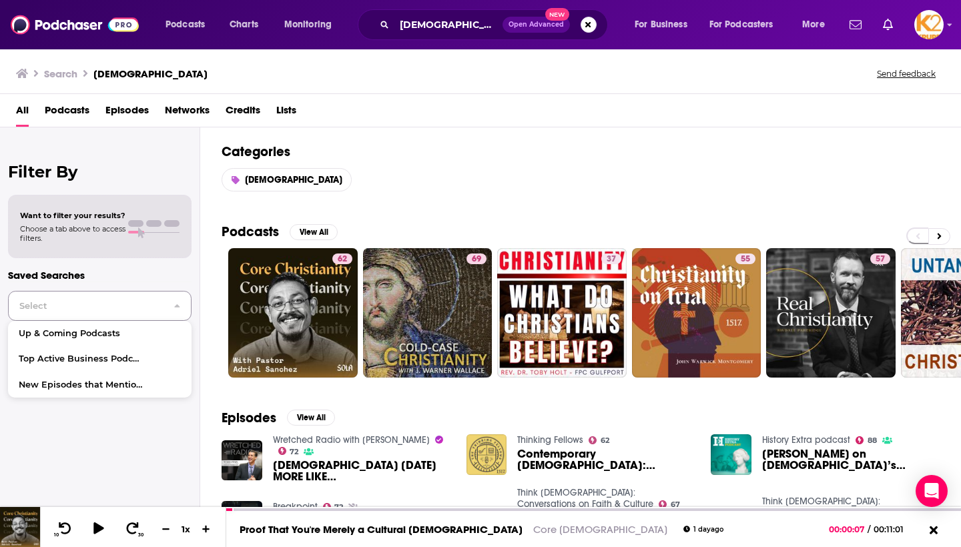
click at [116, 306] on span "Select" at bounding box center [86, 306] width 154 height 9
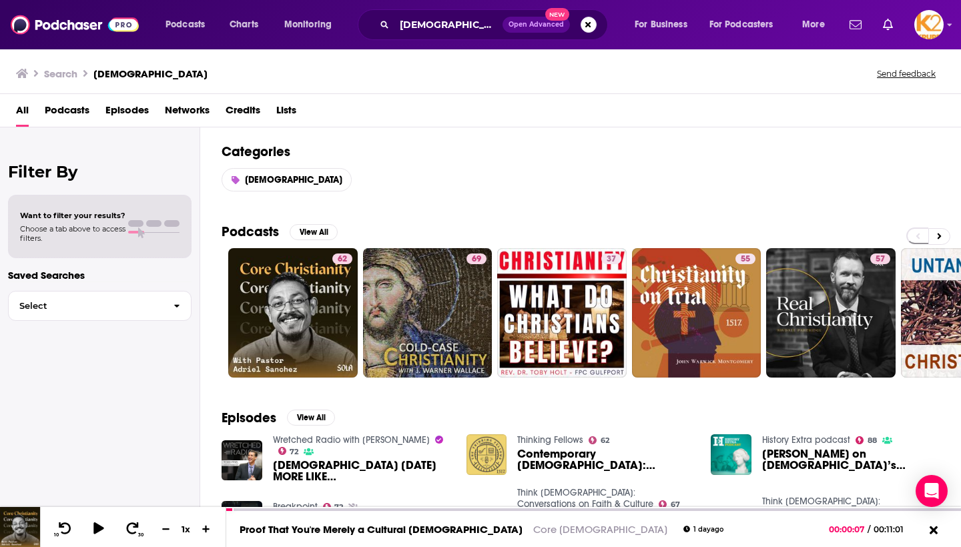
click at [71, 106] on span "Podcasts" at bounding box center [67, 112] width 45 height 27
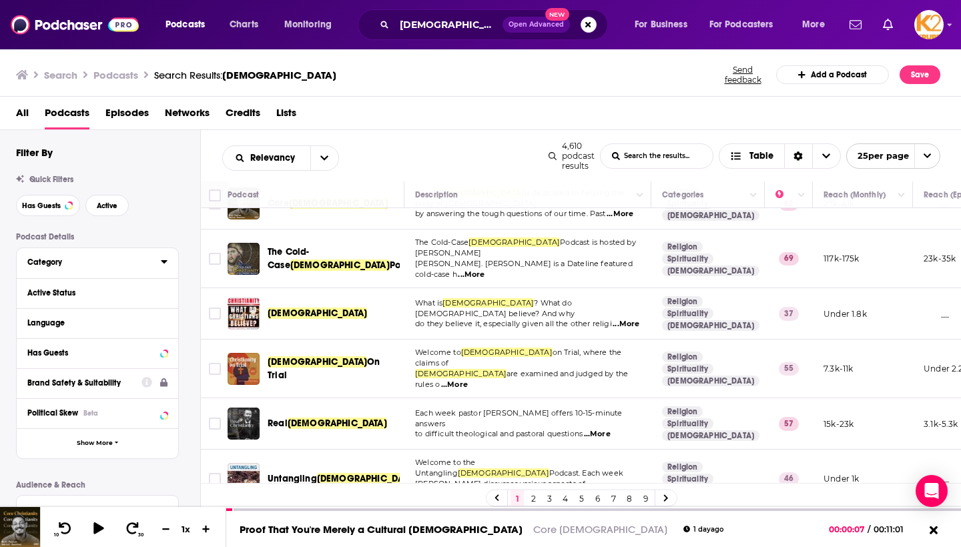
click at [105, 261] on div "Category" at bounding box center [89, 261] width 125 height 9
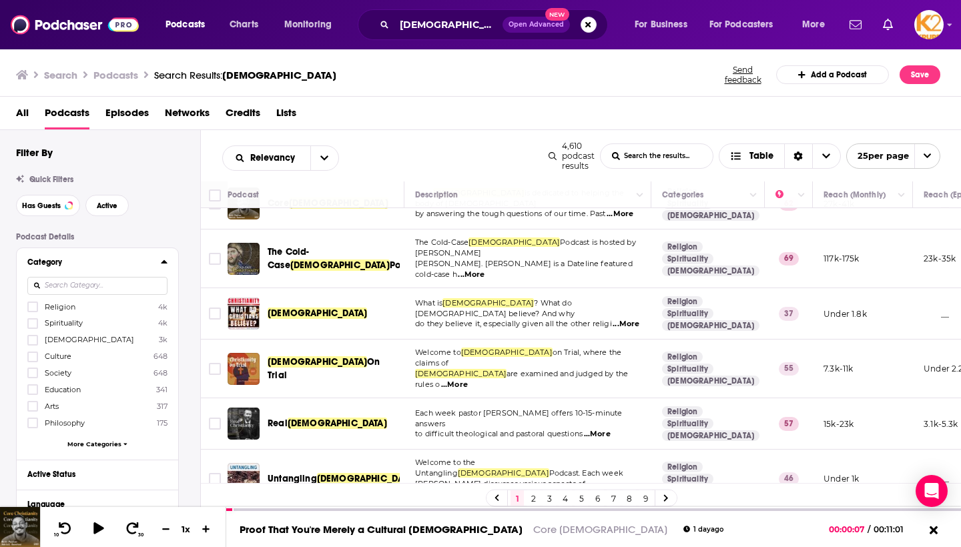
click at [161, 263] on icon at bounding box center [164, 261] width 7 height 11
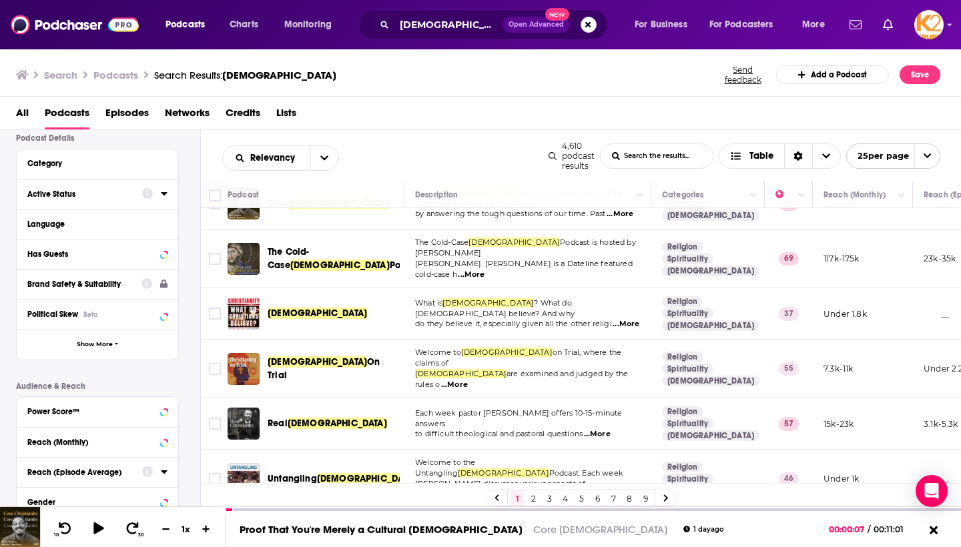
scroll to position [112, 0]
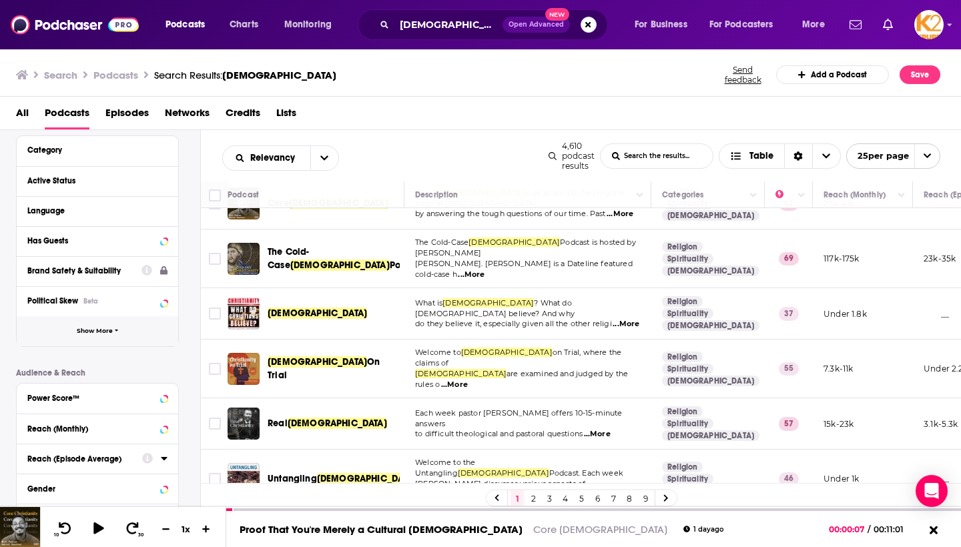
click at [105, 328] on span "Show More" at bounding box center [95, 331] width 36 height 7
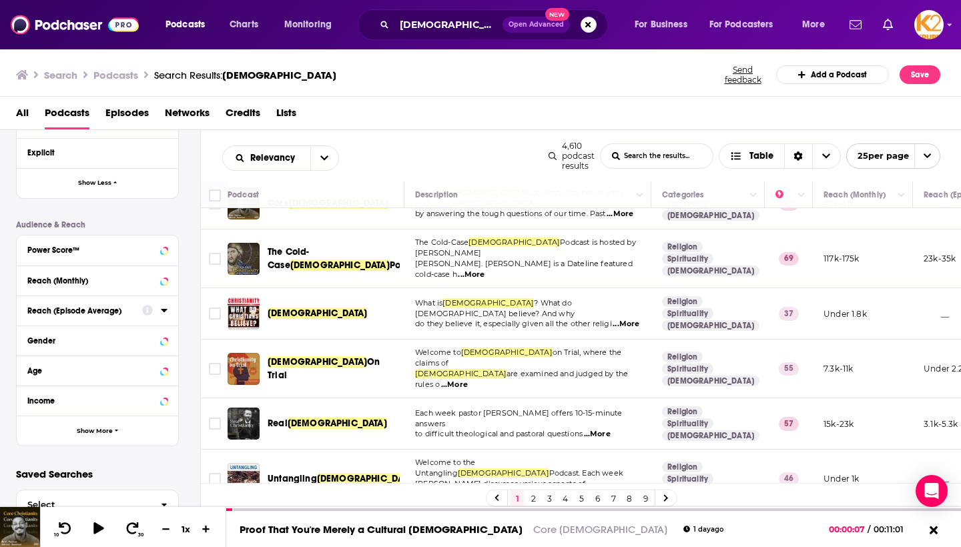
scroll to position [530, 0]
click at [100, 432] on span "Show More" at bounding box center [95, 431] width 36 height 7
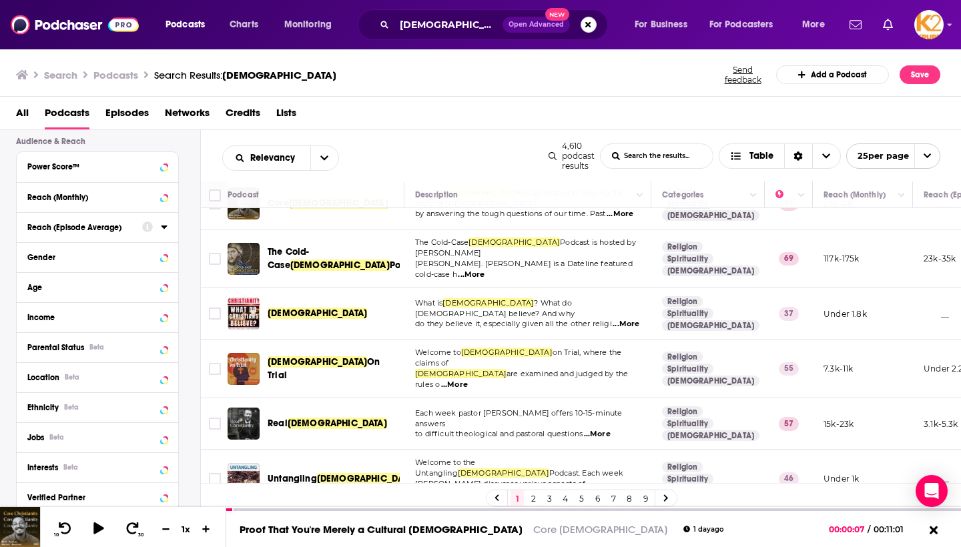
scroll to position [615, 0]
click at [163, 382] on div at bounding box center [154, 375] width 25 height 17
click at [164, 378] on icon at bounding box center [164, 375] width 6 height 3
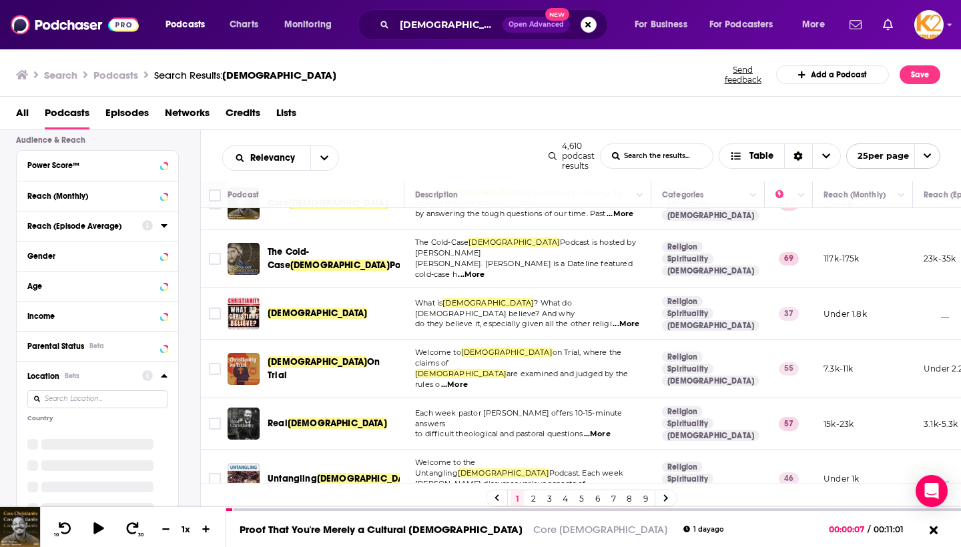
click at [120, 403] on input at bounding box center [97, 399] width 140 height 18
type input "New York"
click at [31, 434] on span at bounding box center [33, 434] width 8 height 8
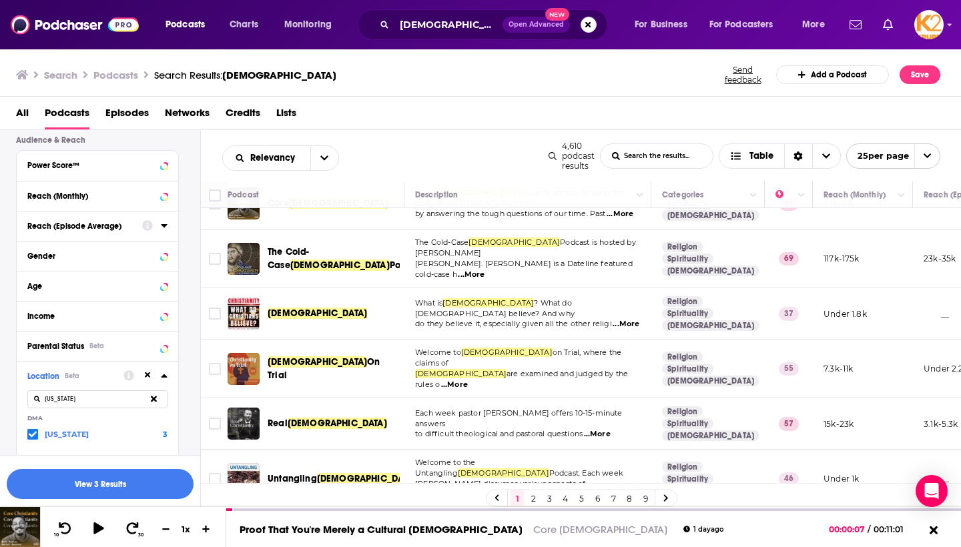
scroll to position [650, 0]
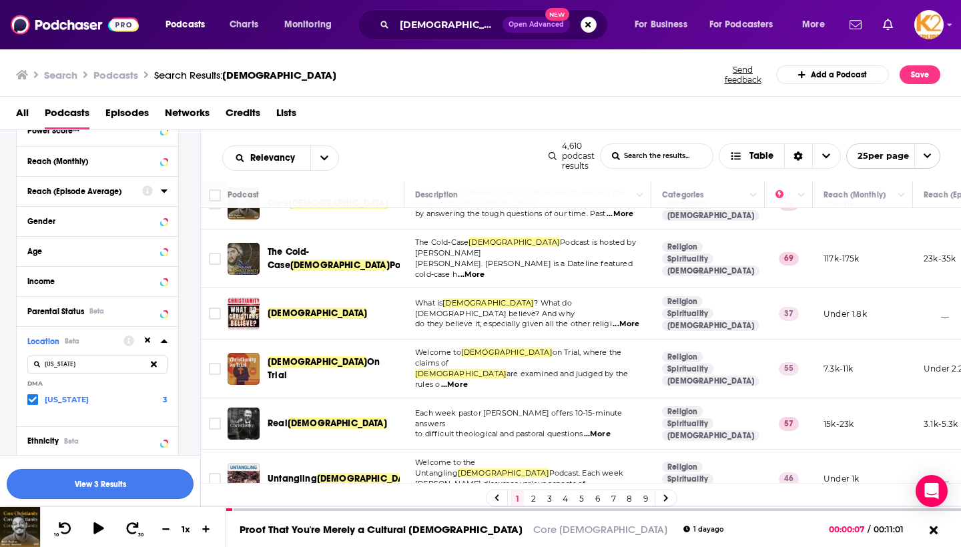
click at [97, 485] on button "View 3 Results" at bounding box center [100, 484] width 187 height 30
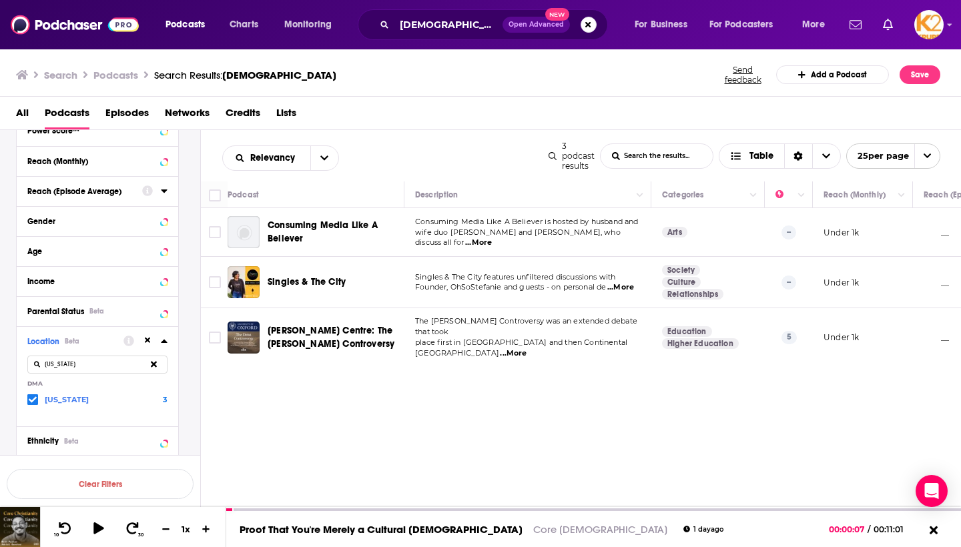
click at [27, 401] on div "Location Beta New York DMA New York 3" at bounding box center [97, 376] width 161 height 100
click at [32, 400] on icon at bounding box center [33, 400] width 8 height 8
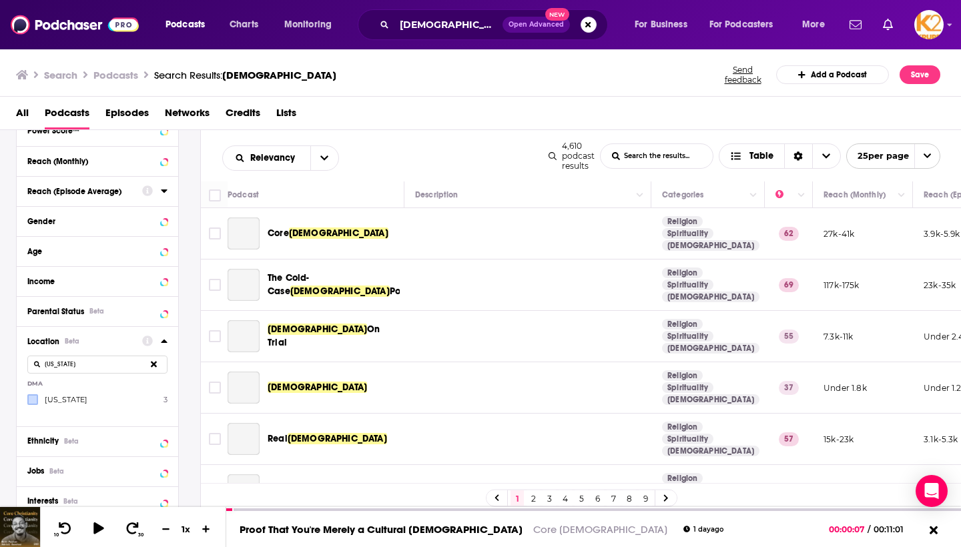
click at [155, 362] on icon at bounding box center [154, 364] width 6 height 9
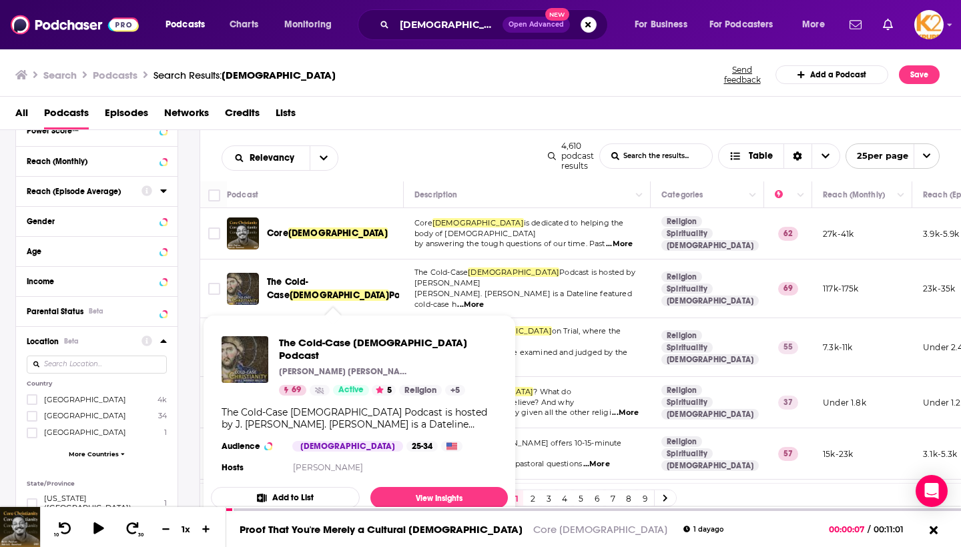
click at [309, 279] on span "The Cold-Case" at bounding box center [288, 288] width 42 height 25
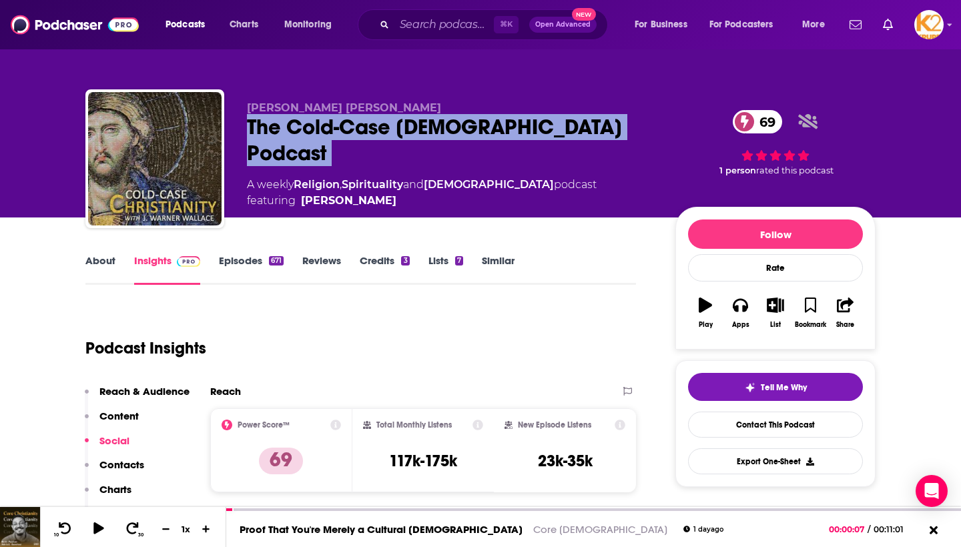
drag, startPoint x: 247, startPoint y: 125, endPoint x: 551, endPoint y: 150, distance: 304.5
click at [551, 150] on div "J. Warner Wallace The Cold-Case Christianity Podcast 69 A weekly Religion , Spi…" at bounding box center [450, 154] width 407 height 107
copy div "The Cold-Case Christianity Podcast 69"
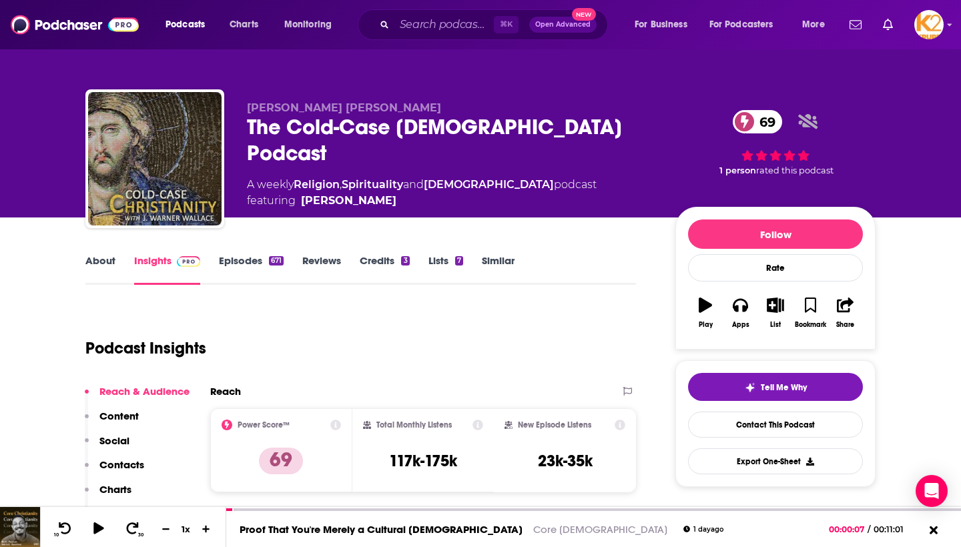
click at [391, 257] on link "Credits 3" at bounding box center [384, 269] width 49 height 31
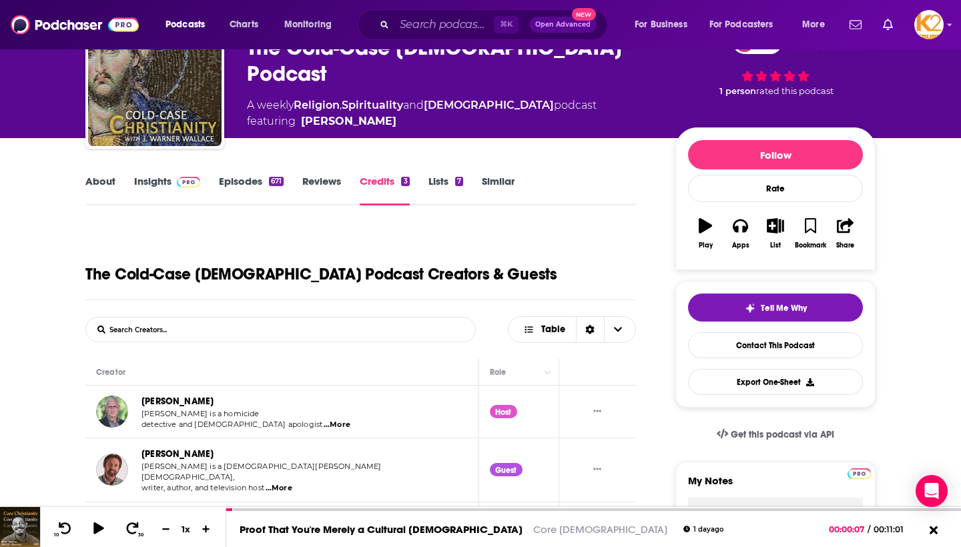
scroll to position [74, 0]
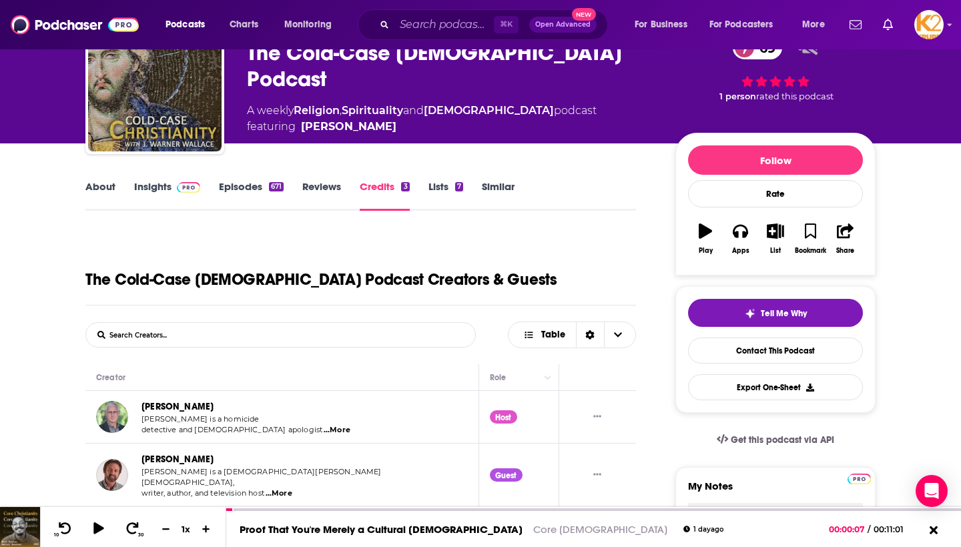
click at [165, 189] on link "Insights" at bounding box center [167, 195] width 66 height 31
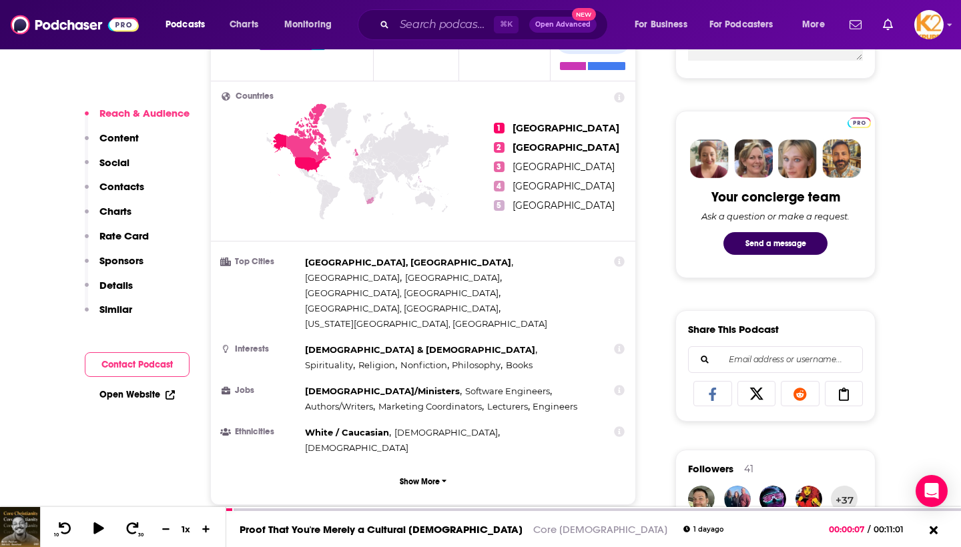
scroll to position [594, 0]
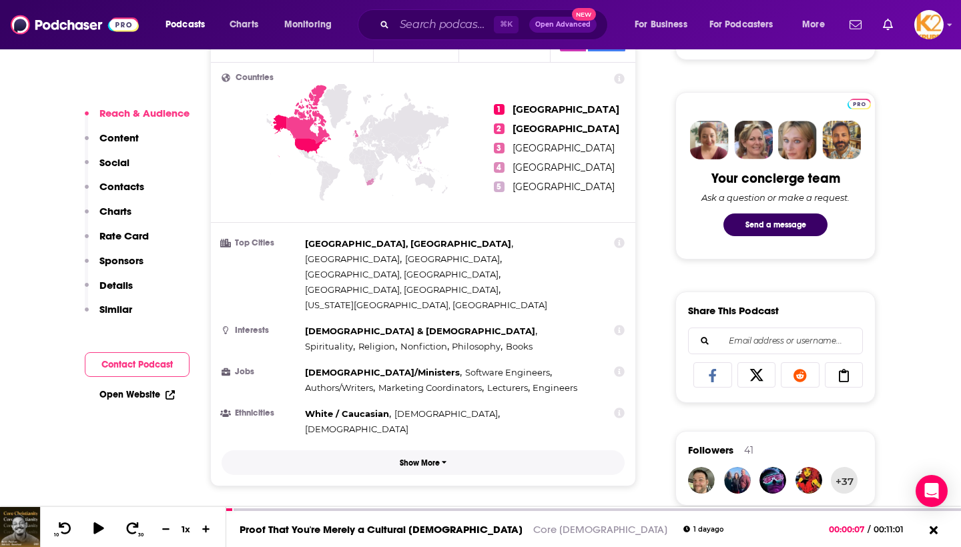
click at [402, 458] on p "Show More" at bounding box center [420, 462] width 40 height 9
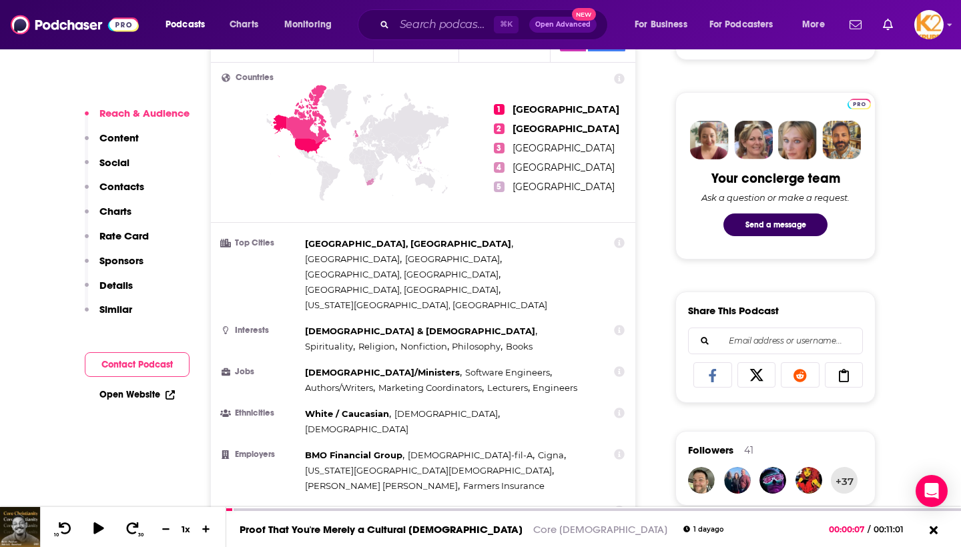
click at [152, 366] on button "Contact Podcast" at bounding box center [137, 364] width 105 height 25
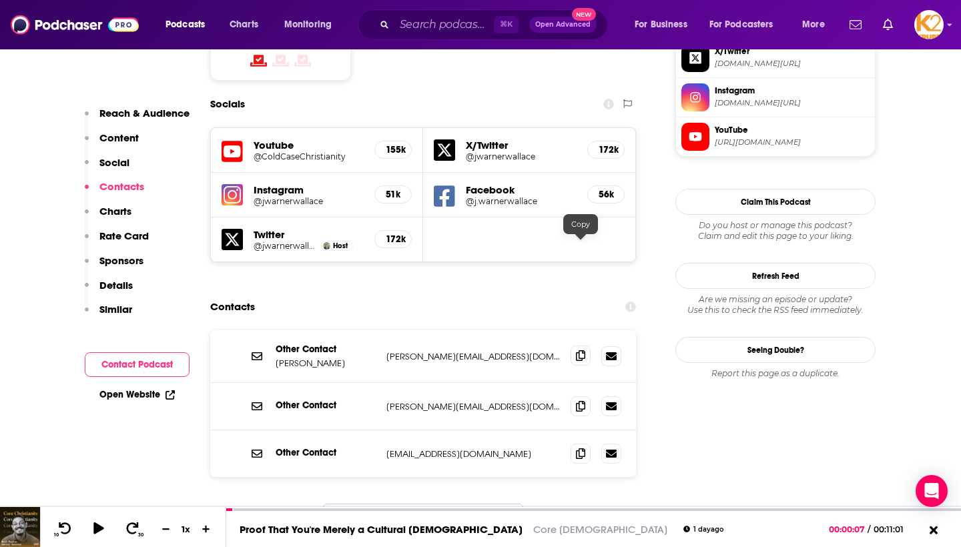
click at [582, 350] on icon at bounding box center [580, 355] width 9 height 11
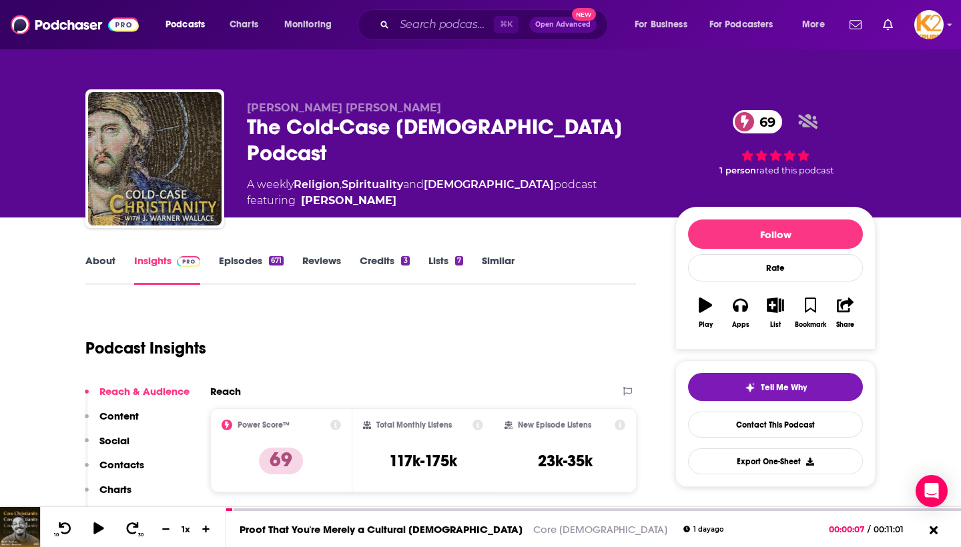
scroll to position [0, 0]
click at [61, 25] on img at bounding box center [75, 24] width 128 height 25
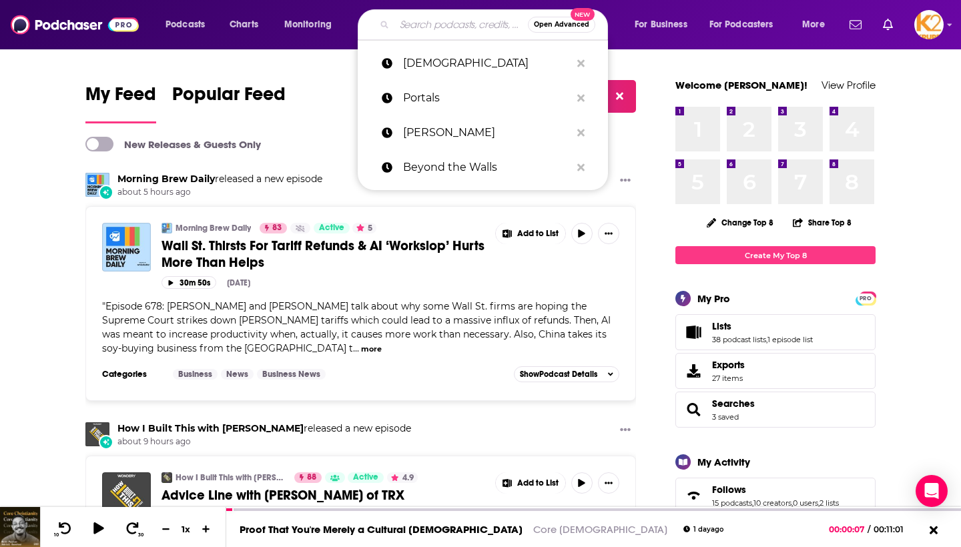
click at [411, 23] on input "Search podcasts, credits, & more..." at bounding box center [460, 24] width 133 height 21
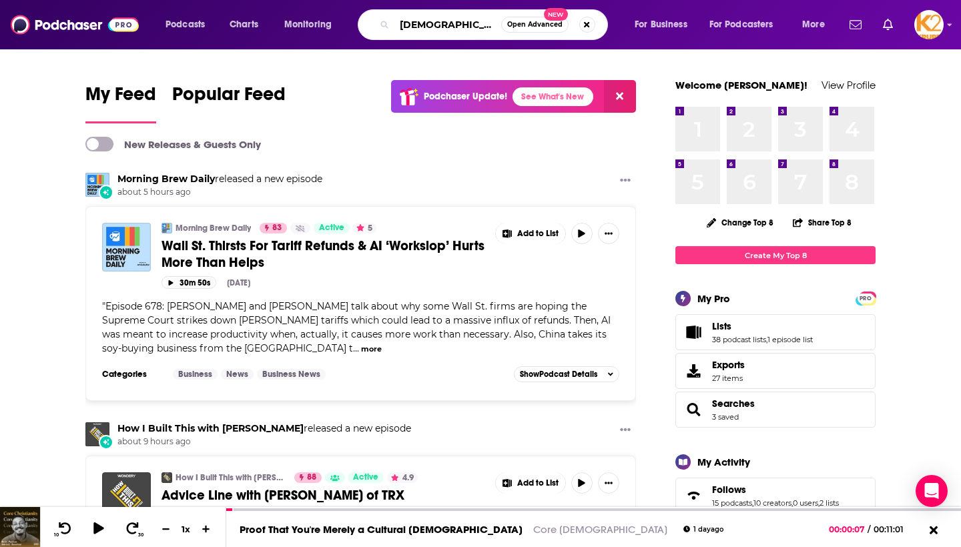
type input "[DEMOGRAPHIC_DATA]"
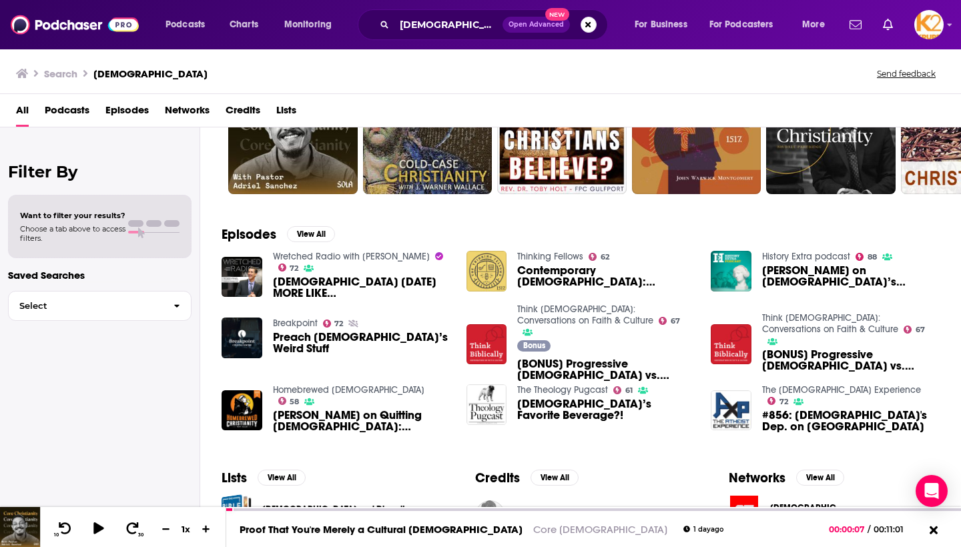
scroll to position [183, 0]
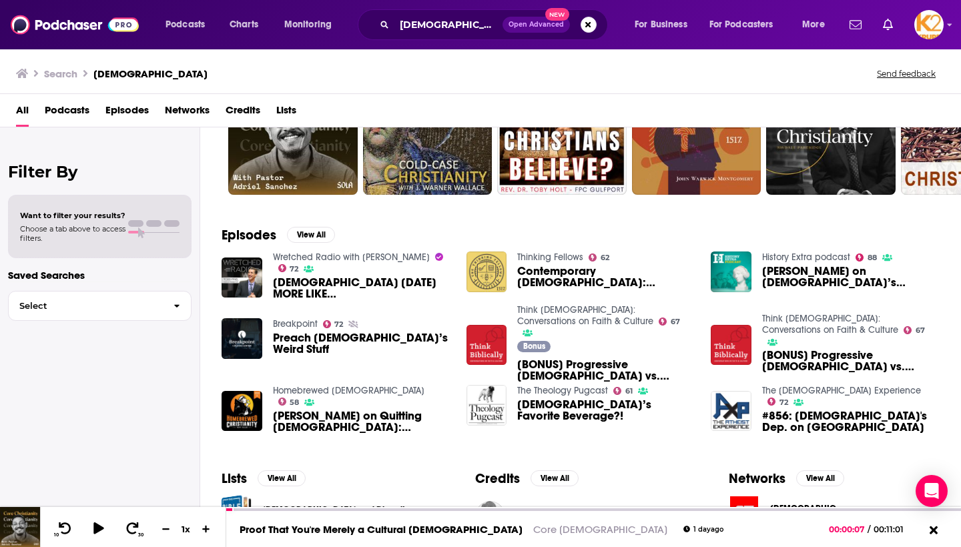
click at [73, 108] on span "Podcasts" at bounding box center [67, 112] width 45 height 27
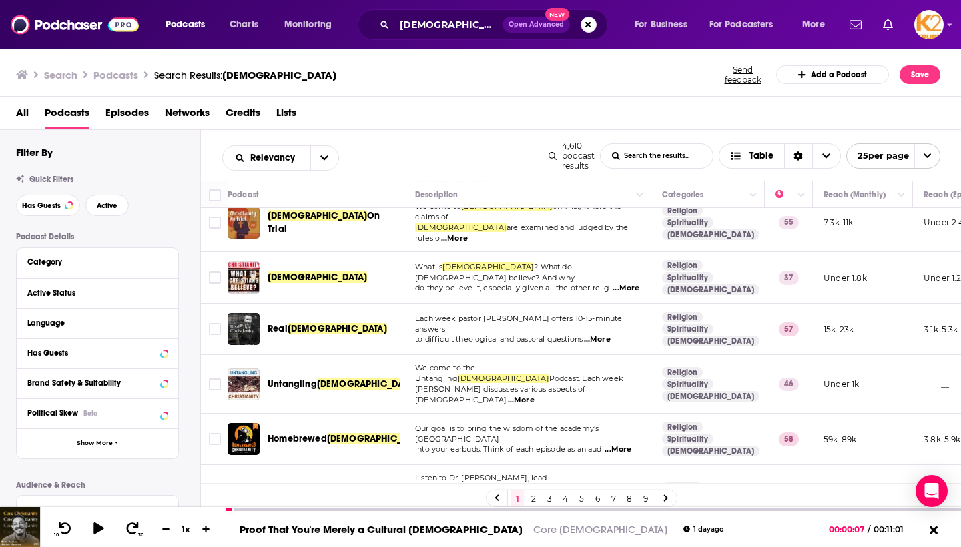
scroll to position [127, 0]
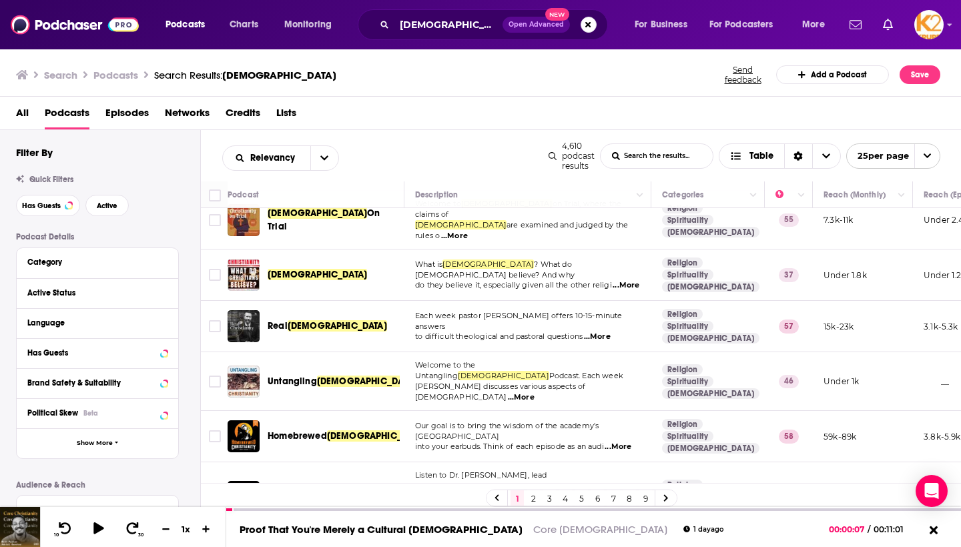
click at [604, 332] on span "...More" at bounding box center [597, 337] width 27 height 11
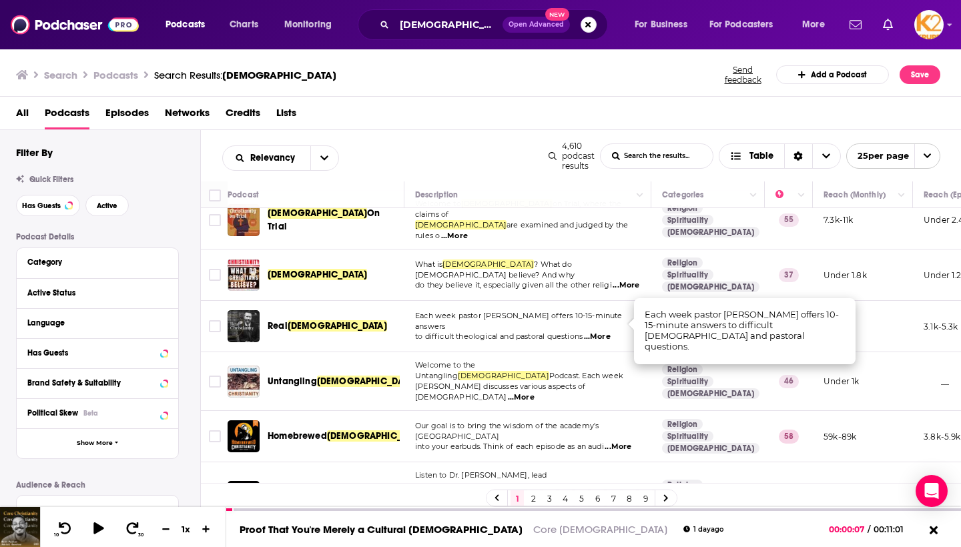
click at [534, 392] on span "...More" at bounding box center [521, 397] width 27 height 11
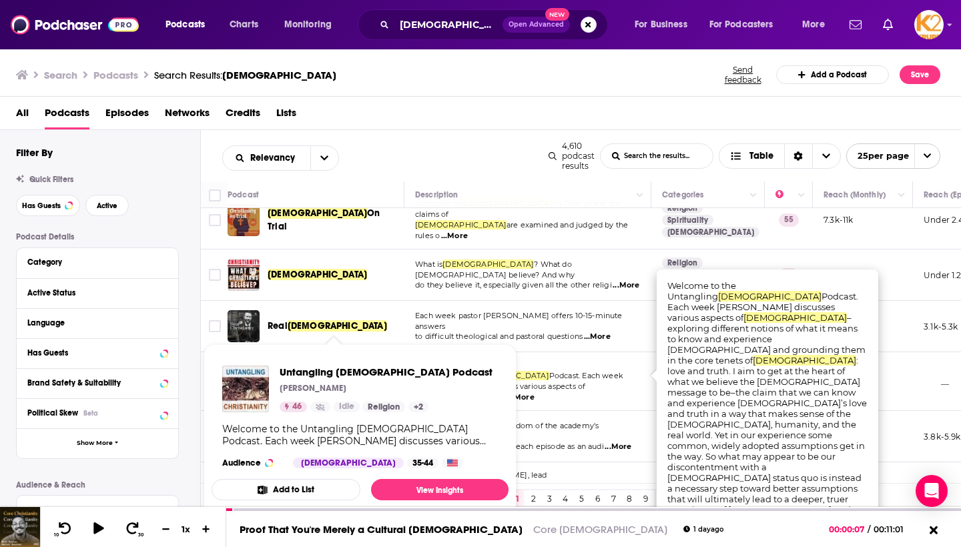
click at [349, 358] on div "Untangling Christianity Podcast Gregg Monteith 46 Idle Religion + 2 Welcome to …" at bounding box center [359, 417] width 297 height 124
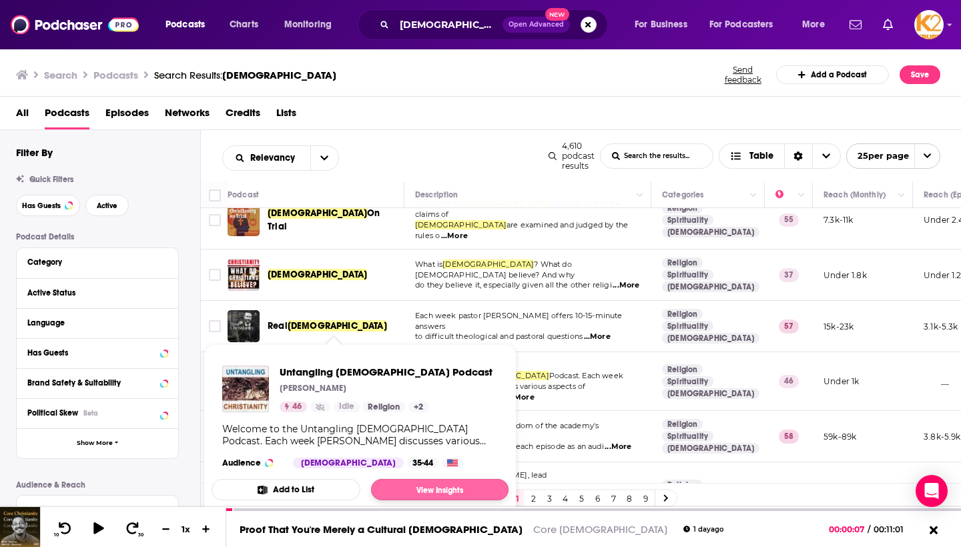
click at [394, 486] on link "View Insights" at bounding box center [439, 489] width 137 height 21
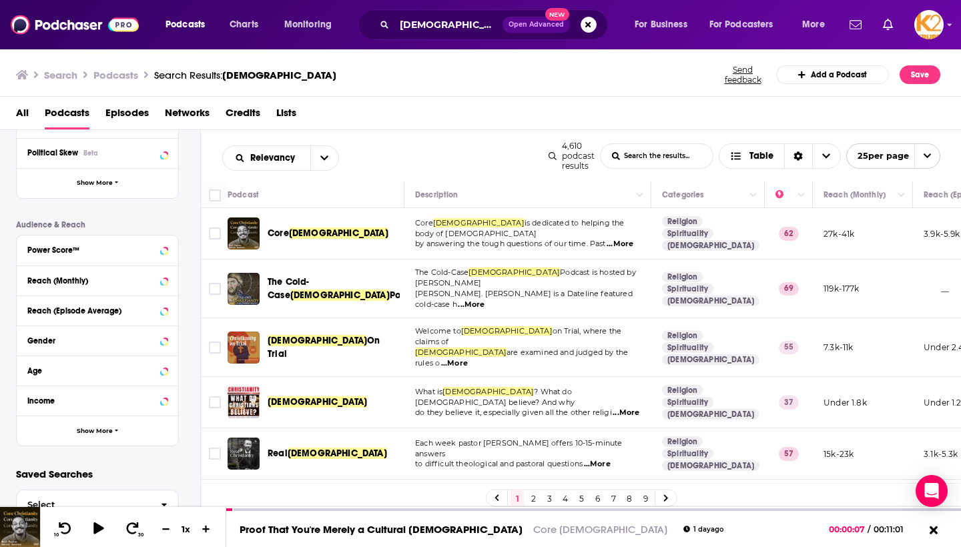
scroll to position [259, 0]
click at [76, 438] on button "Show More" at bounding box center [97, 431] width 161 height 30
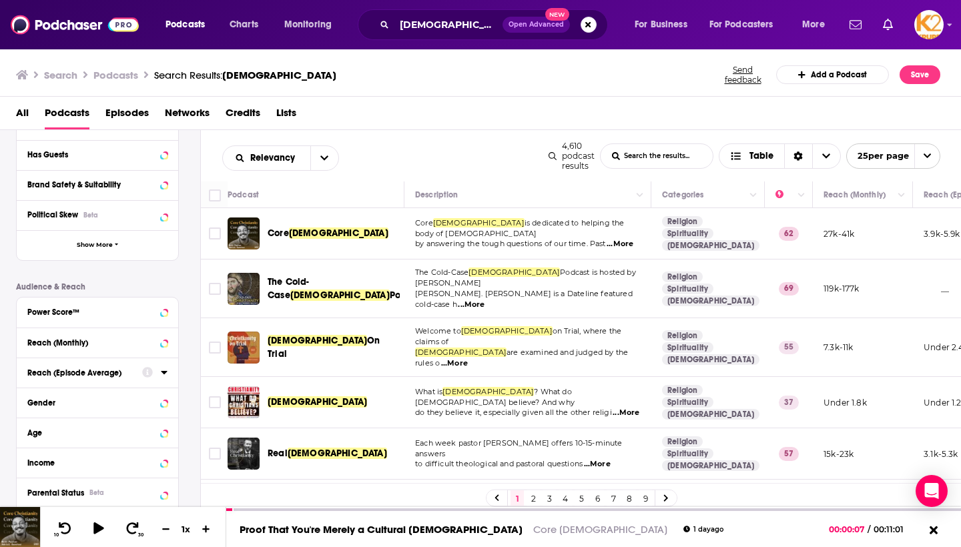
scroll to position [197, 0]
click at [115, 251] on button "Show More" at bounding box center [97, 246] width 161 height 30
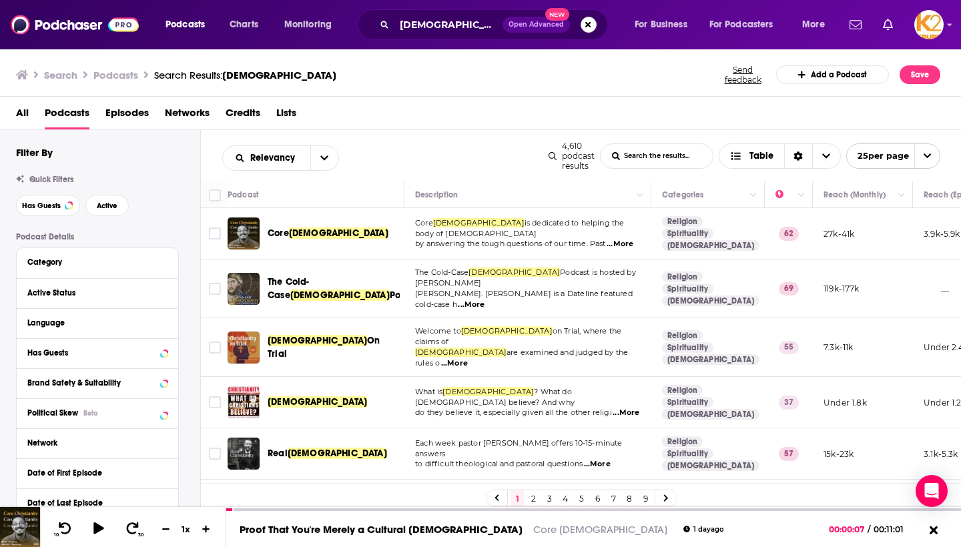
scroll to position [0, 0]
click at [764, 155] on span "Table" at bounding box center [761, 155] width 24 height 9
click at [325, 156] on icon "open menu" at bounding box center [324, 157] width 8 height 9
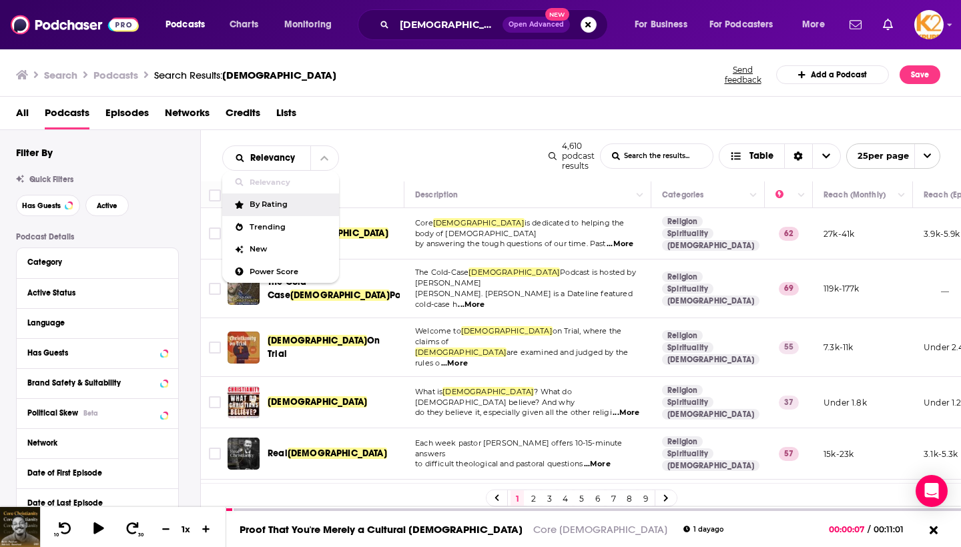
click at [297, 212] on div "By Rating" at bounding box center [280, 204] width 117 height 23
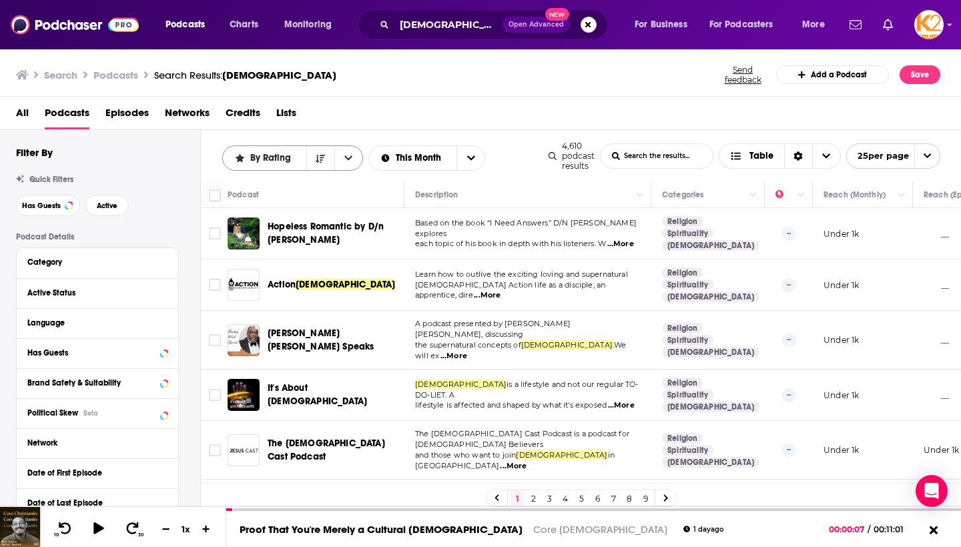
click at [344, 159] on icon "open menu" at bounding box center [348, 158] width 8 height 5
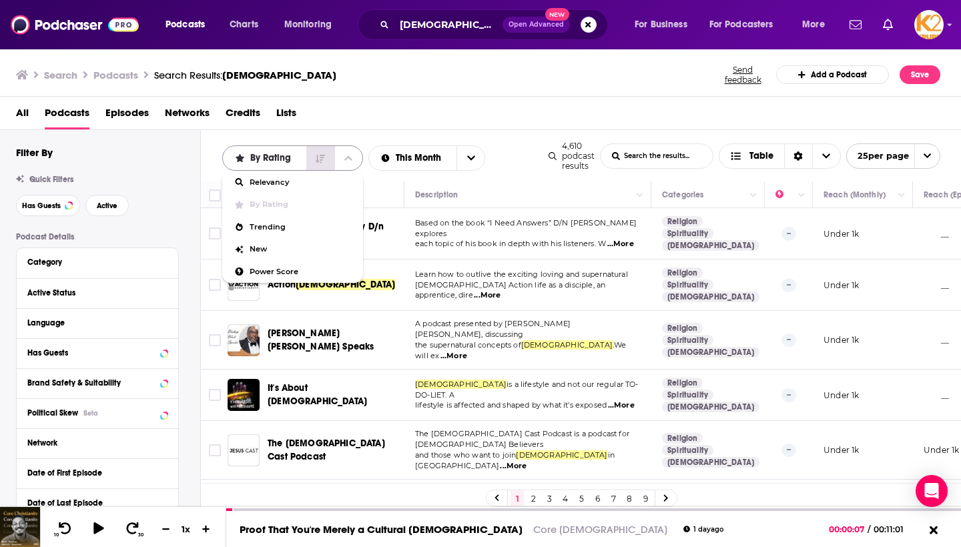
click at [321, 159] on icon "Sort Direction" at bounding box center [320, 158] width 9 height 9
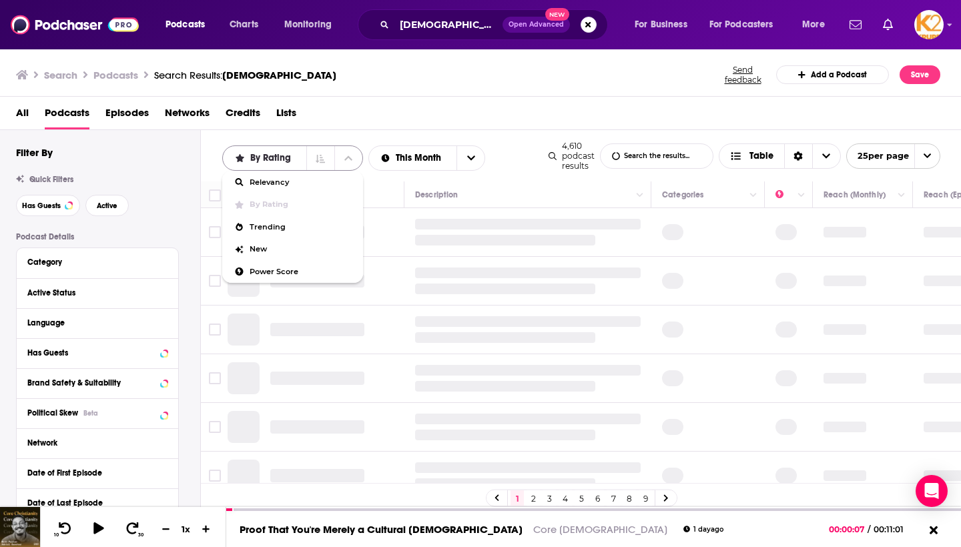
click at [351, 166] on button "close menu" at bounding box center [348, 158] width 28 height 24
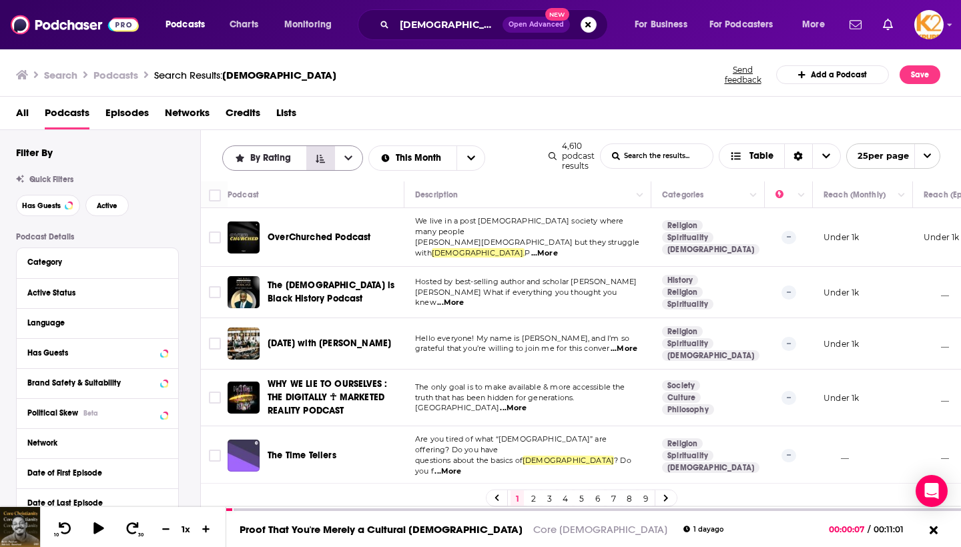
click at [319, 153] on button "Sort Direction" at bounding box center [320, 158] width 28 height 24
click at [290, 155] on span "By Rating" at bounding box center [272, 157] width 45 height 9
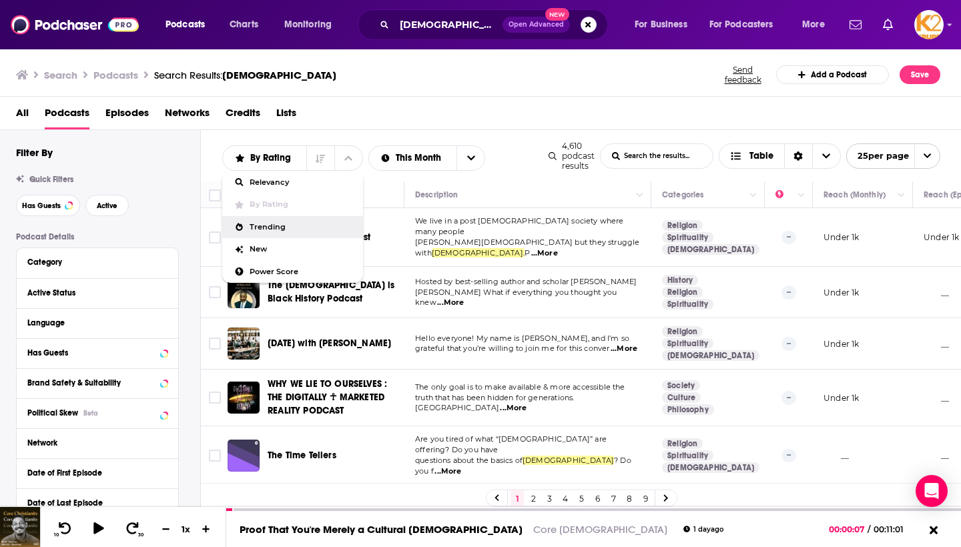
click at [275, 231] on span "Trending" at bounding box center [300, 226] width 103 height 7
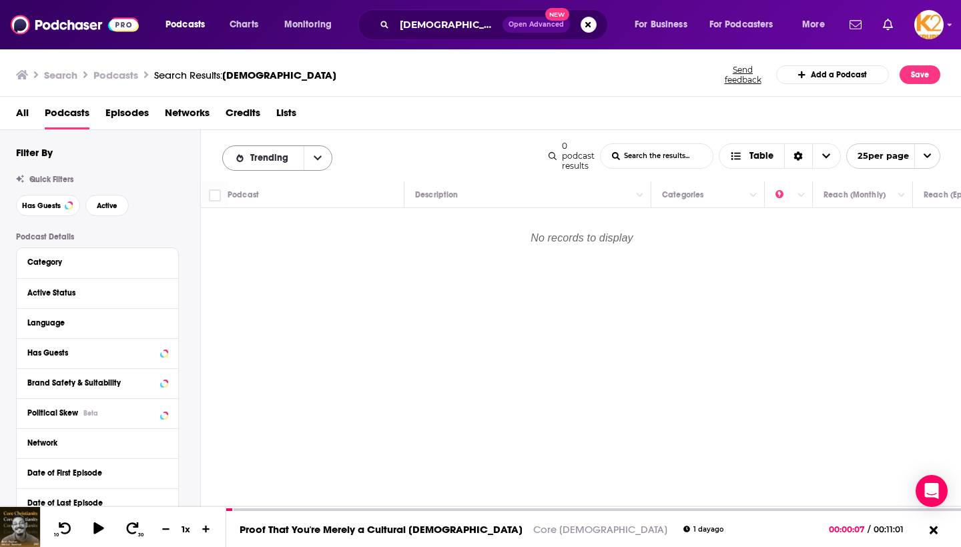
click at [273, 155] on span "Trending" at bounding box center [271, 157] width 43 height 9
click at [266, 274] on span "Power Score" at bounding box center [285, 271] width 72 height 7
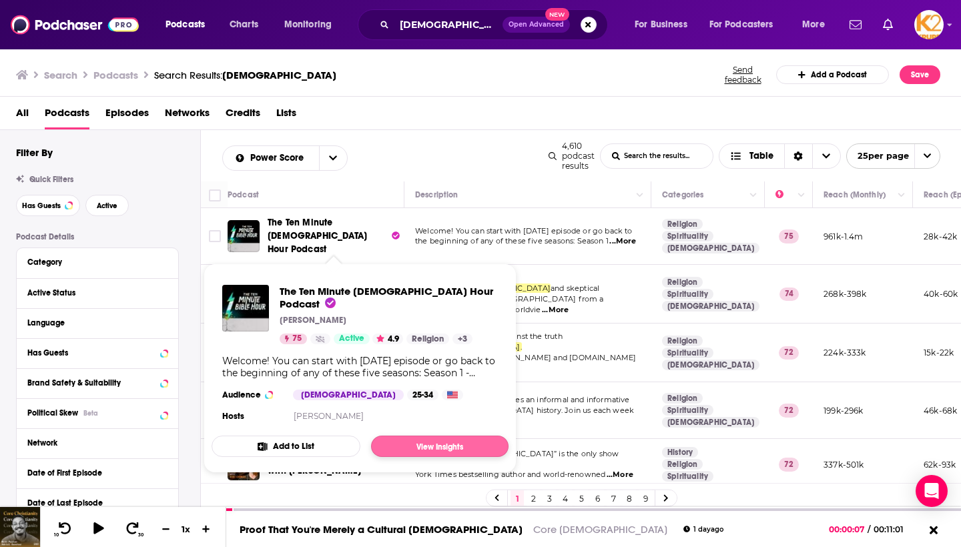
click at [420, 436] on link "View Insights" at bounding box center [439, 446] width 137 height 21
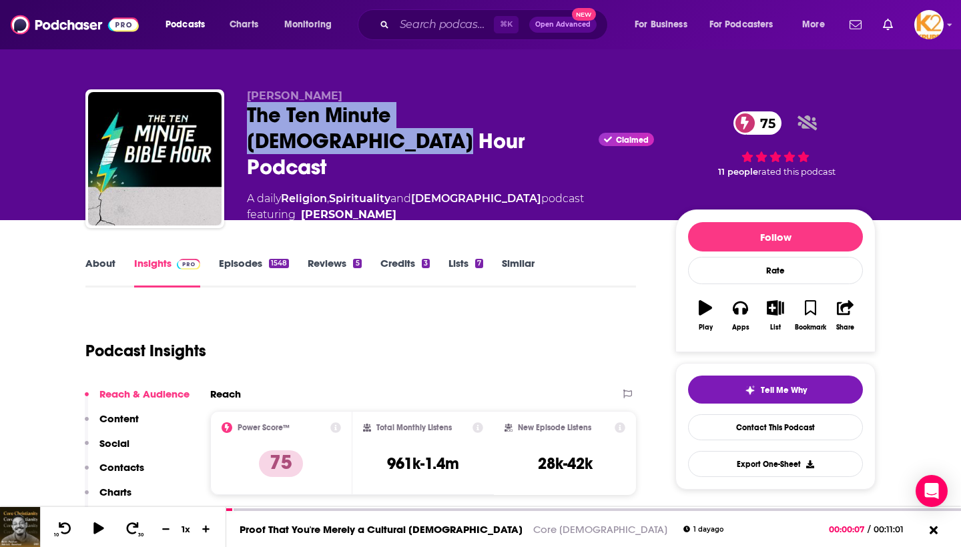
drag, startPoint x: 250, startPoint y: 124, endPoint x: 331, endPoint y: 146, distance: 83.7
click at [331, 146] on div "The Ten Minute Bible Hour Podcast Claimed 75" at bounding box center [450, 141] width 407 height 78
copy h2 "The Ten Minute Bible Hour Podcast"
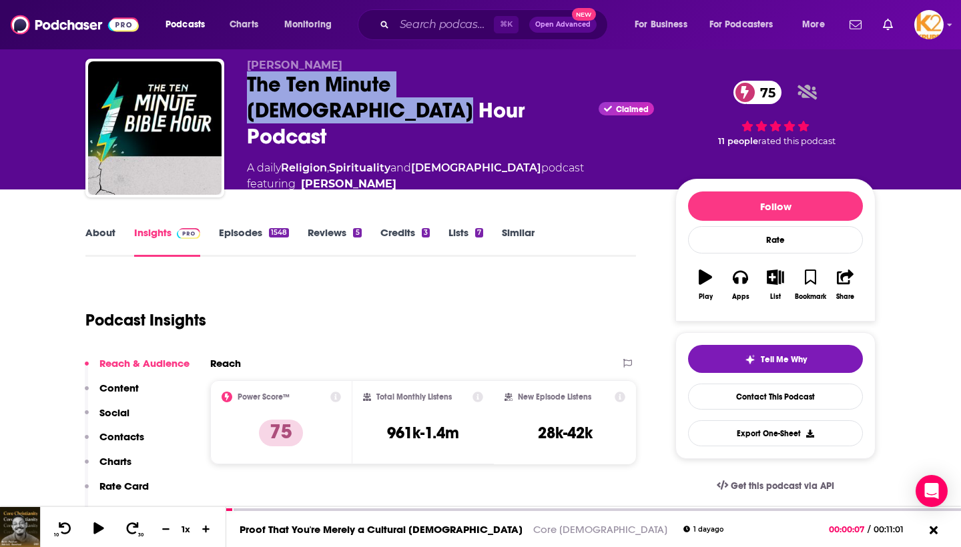
scroll to position [32, 0]
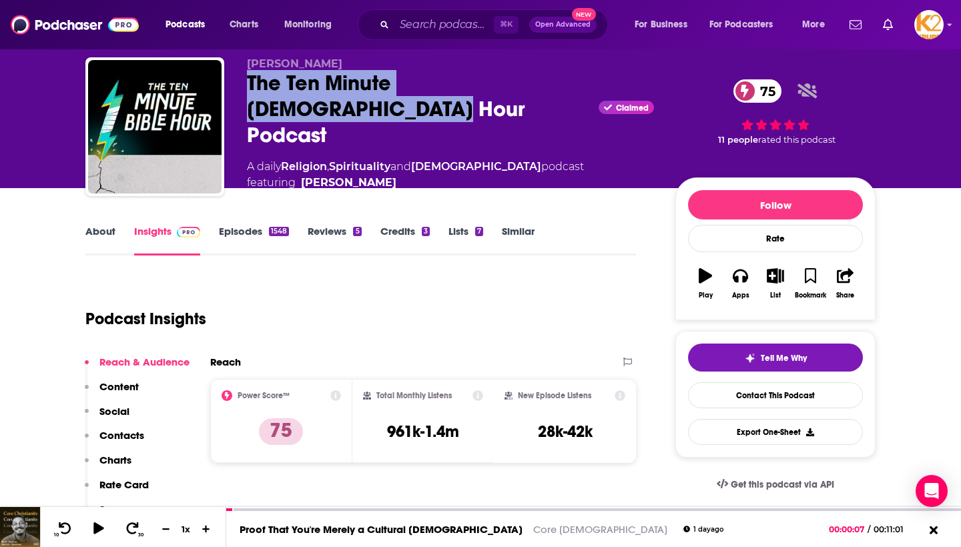
click at [393, 229] on link "Credits 3" at bounding box center [404, 240] width 49 height 31
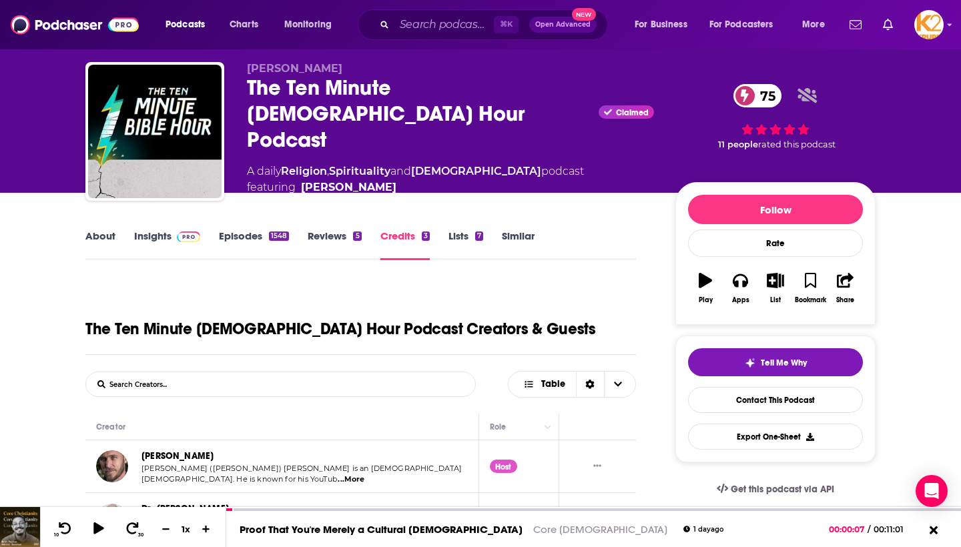
scroll to position [16, 0]
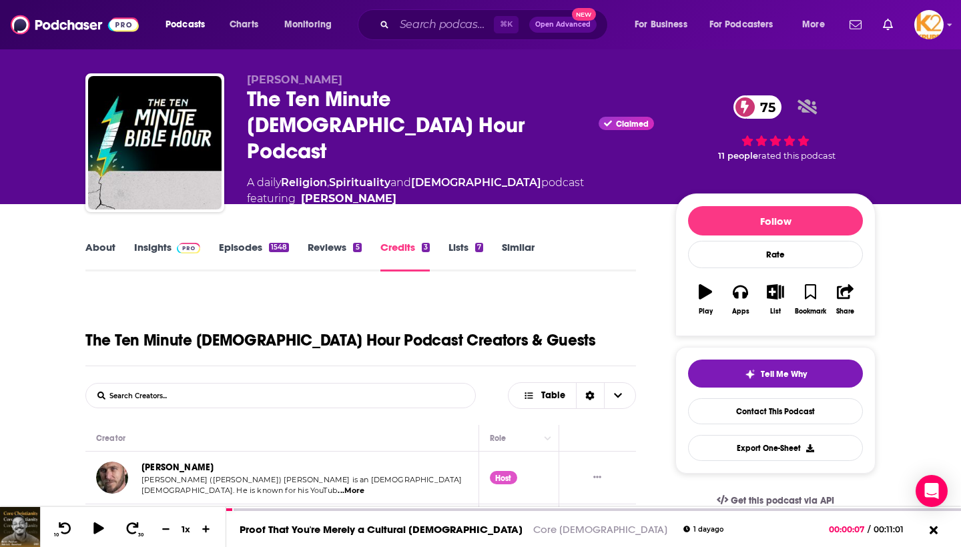
click at [164, 246] on link "Insights" at bounding box center [167, 256] width 66 height 31
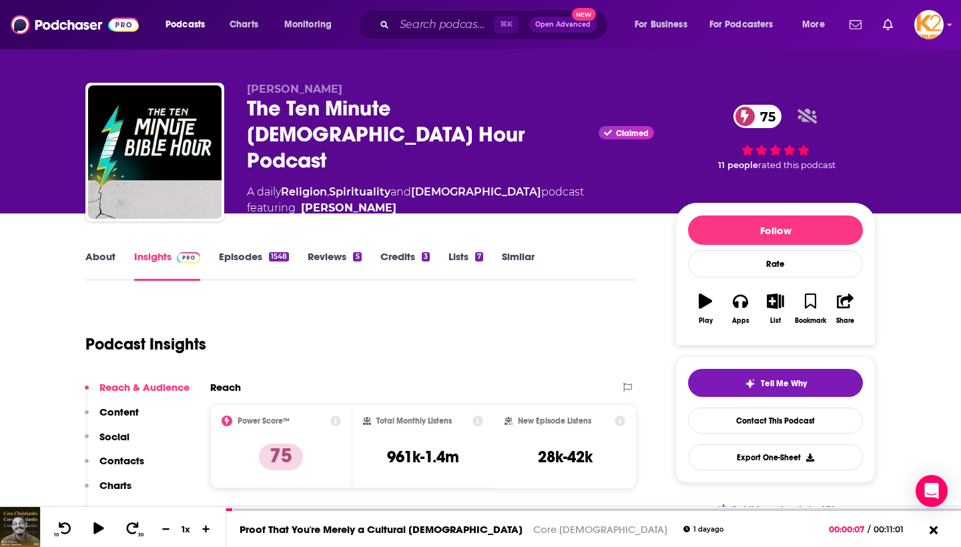
scroll to position [38, 0]
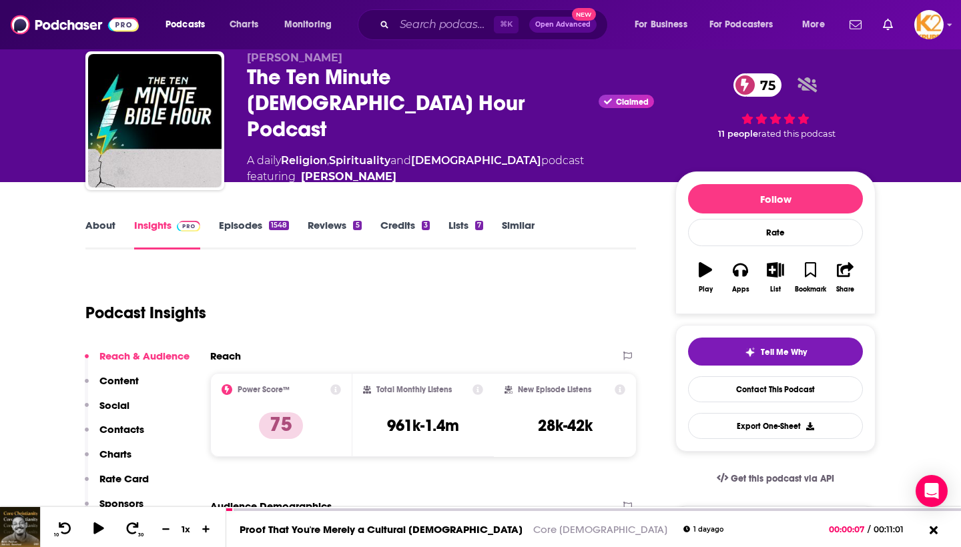
click at [118, 423] on p "Contacts" at bounding box center [121, 429] width 45 height 13
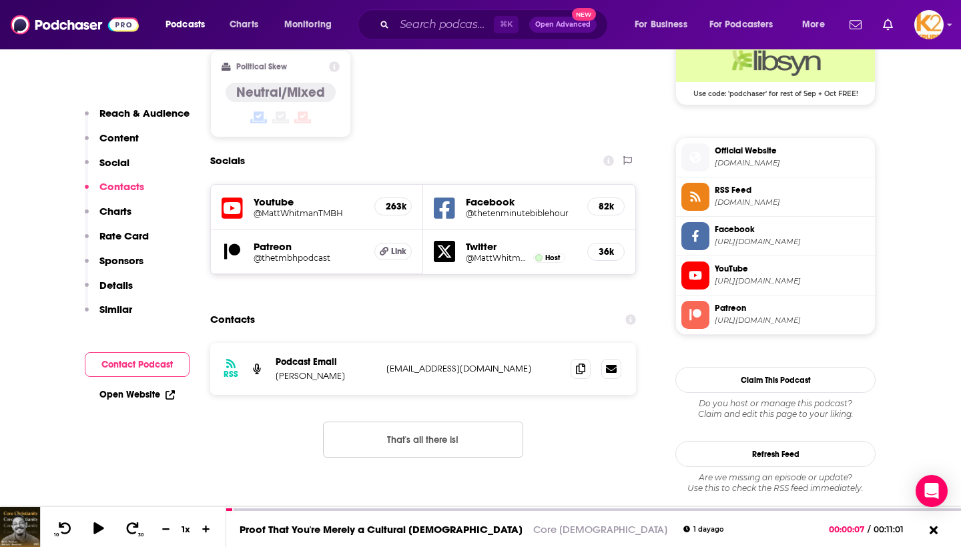
scroll to position [1129, 0]
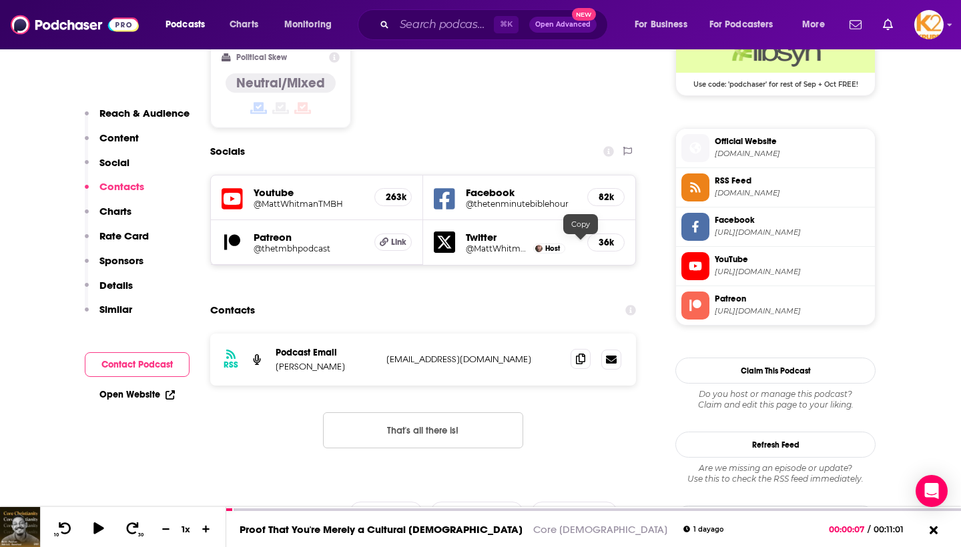
click at [582, 354] on icon at bounding box center [580, 359] width 9 height 11
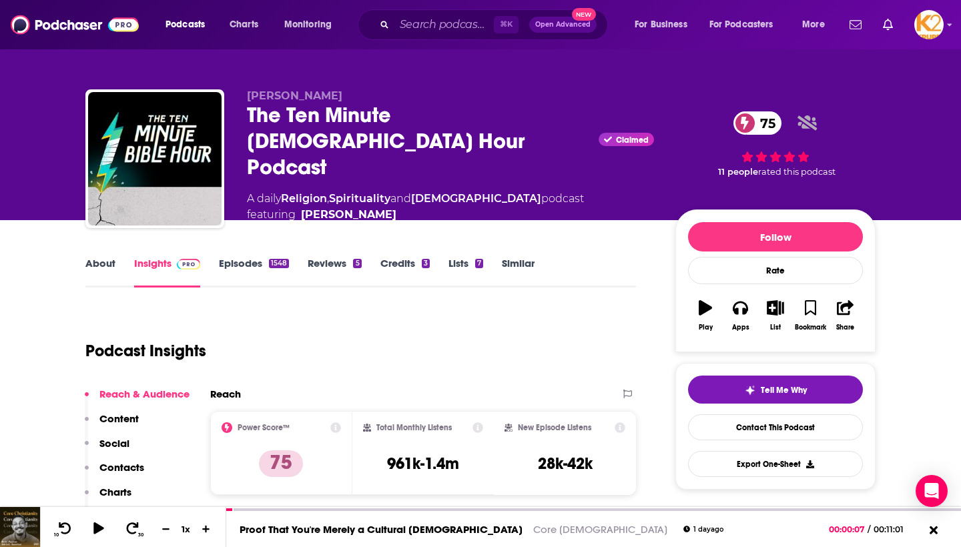
scroll to position [0, 0]
click at [73, 25] on img at bounding box center [75, 24] width 128 height 25
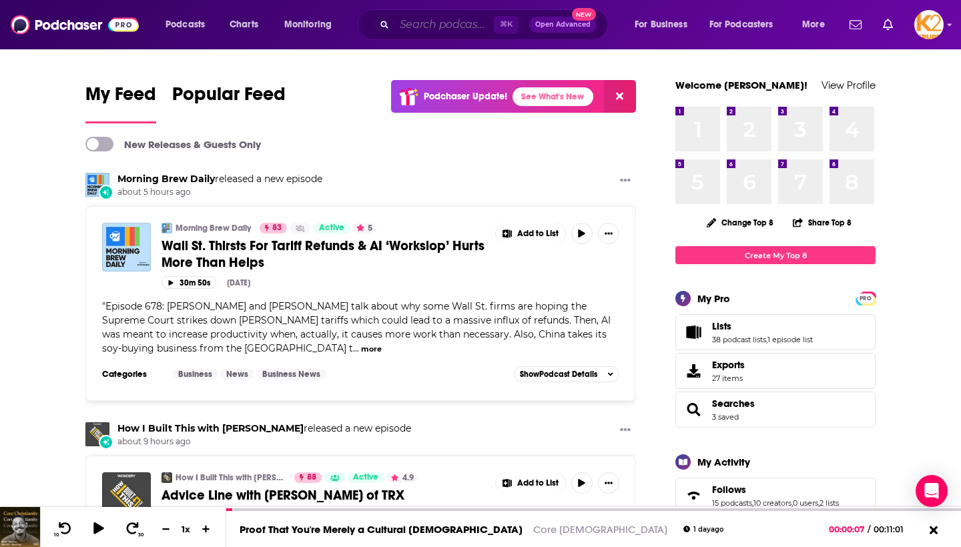
click at [418, 19] on input "Search podcasts, credits, & more..." at bounding box center [443, 24] width 99 height 21
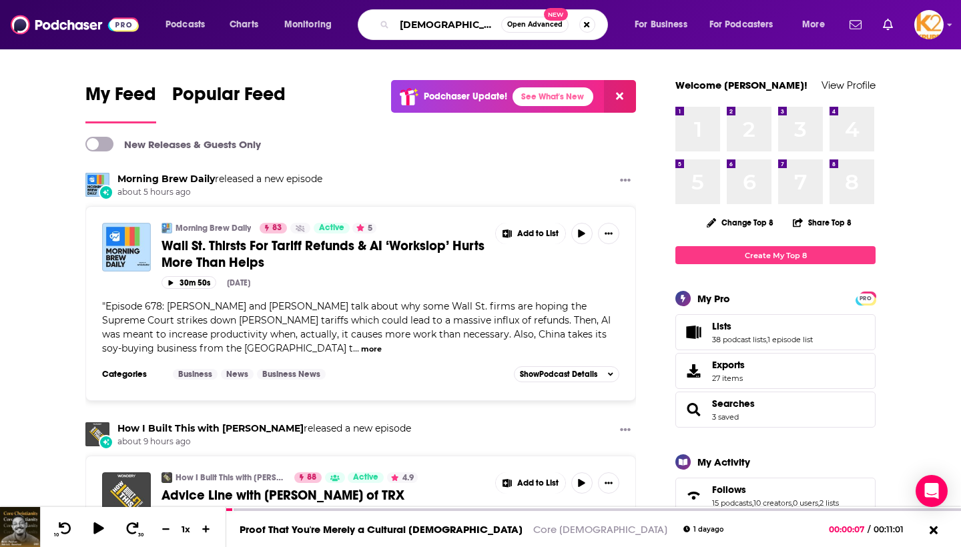
type input "[DEMOGRAPHIC_DATA]"
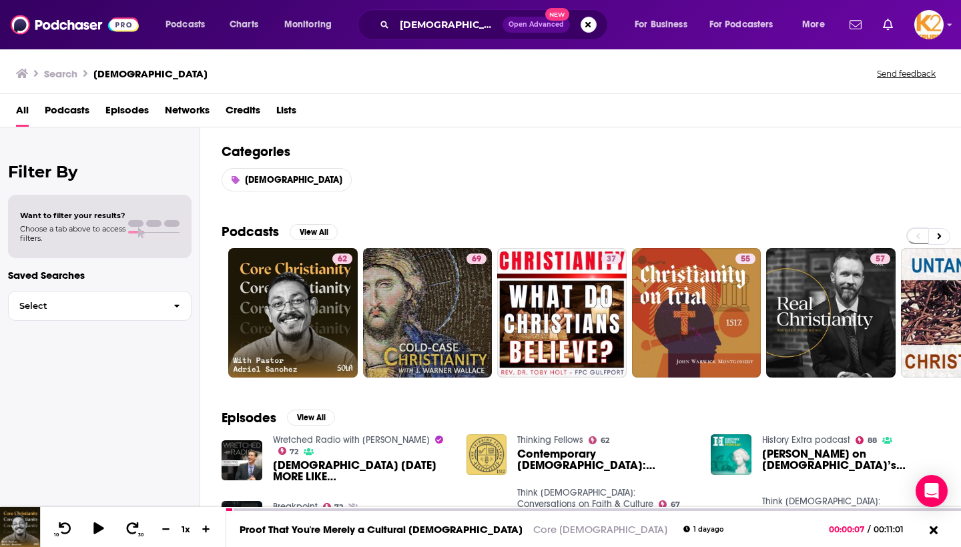
click at [64, 107] on span "Podcasts" at bounding box center [67, 112] width 45 height 27
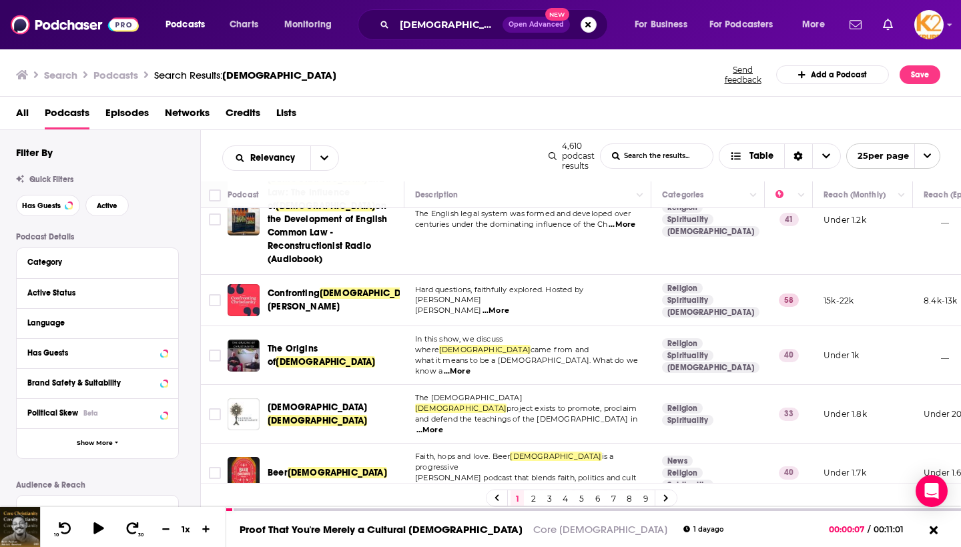
click at [394, 149] on div "Relevancy List Search Input Search the results... Table" at bounding box center [385, 157] width 326 height 25
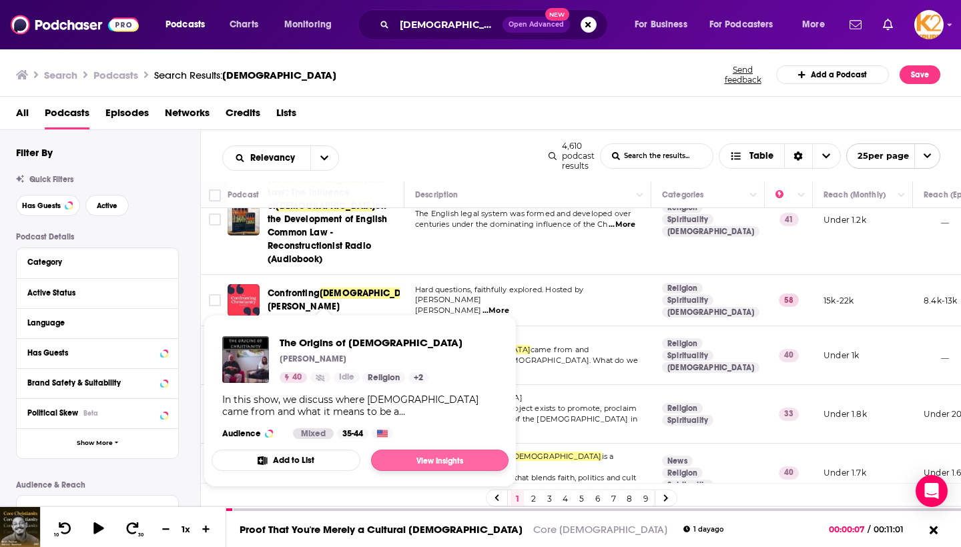
click at [410, 457] on link "View Insights" at bounding box center [439, 460] width 137 height 21
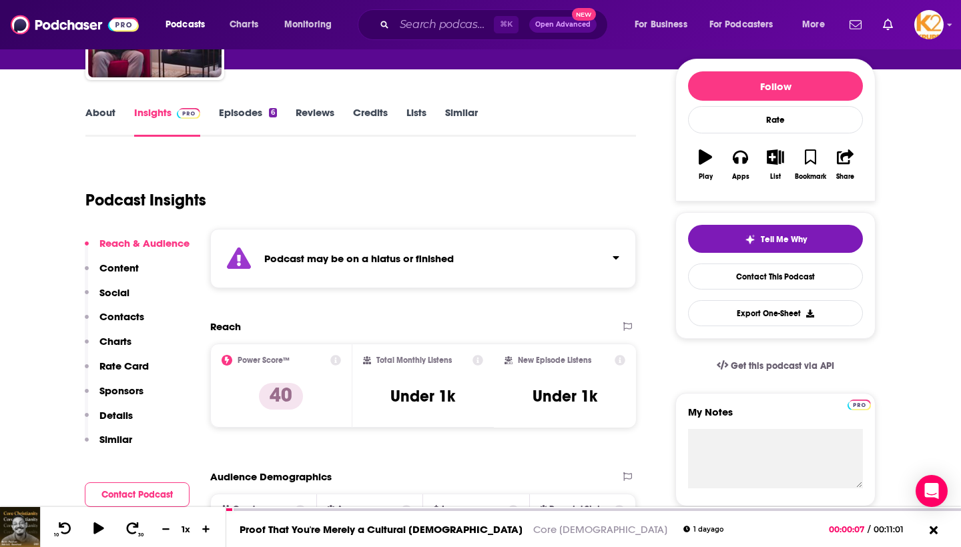
scroll to position [141, 0]
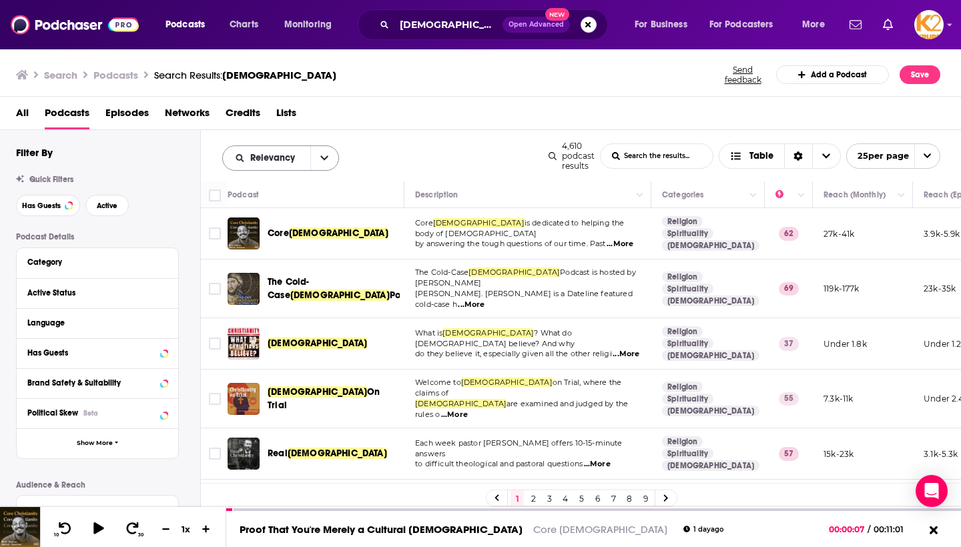
click at [318, 152] on button "open menu" at bounding box center [324, 158] width 28 height 24
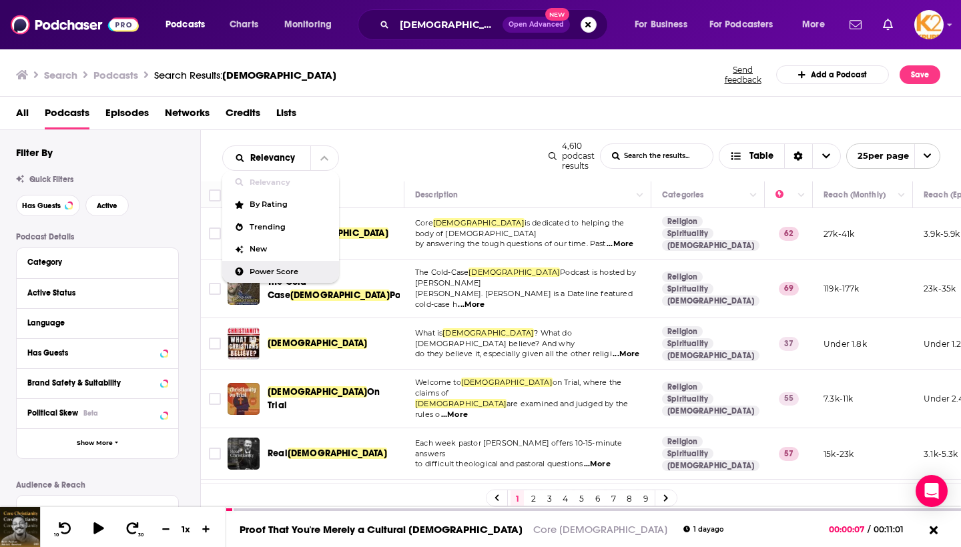
click at [286, 271] on span "Power Score" at bounding box center [288, 271] width 79 height 7
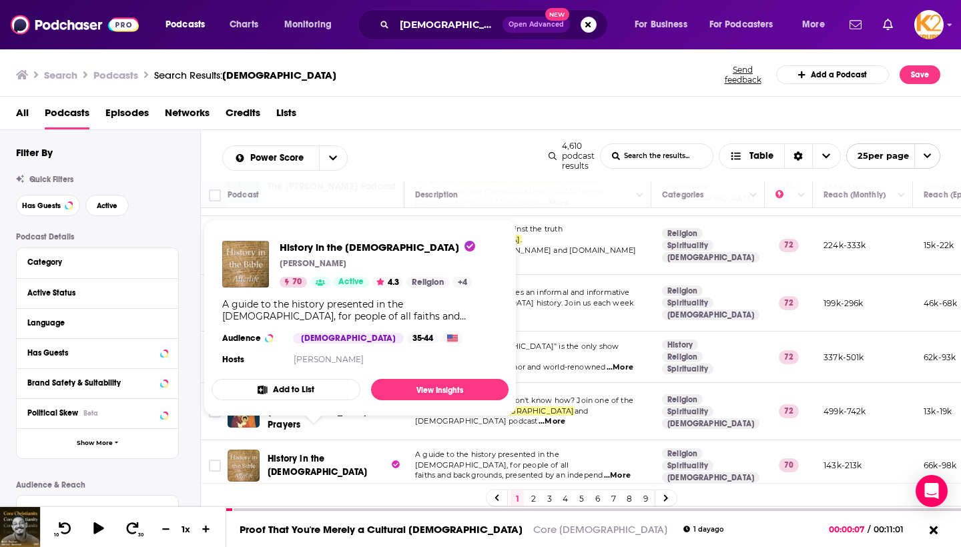
click at [315, 453] on span "History in the Bible" at bounding box center [316, 465] width 99 height 25
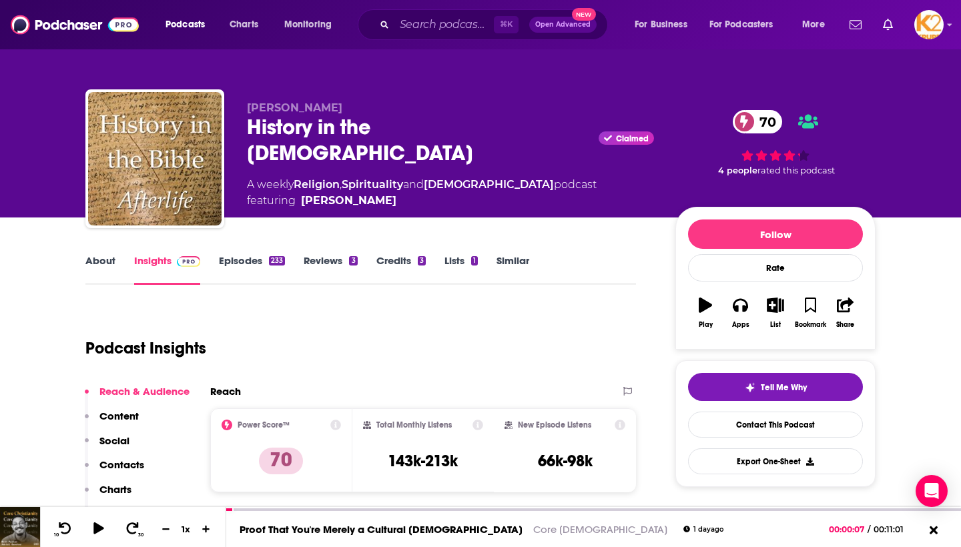
scroll to position [59, 0]
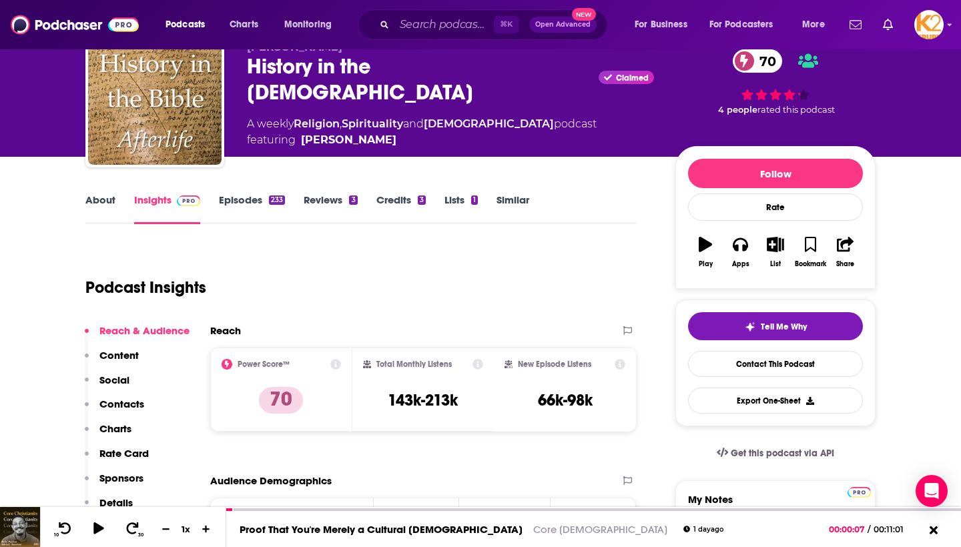
scroll to position [55, 0]
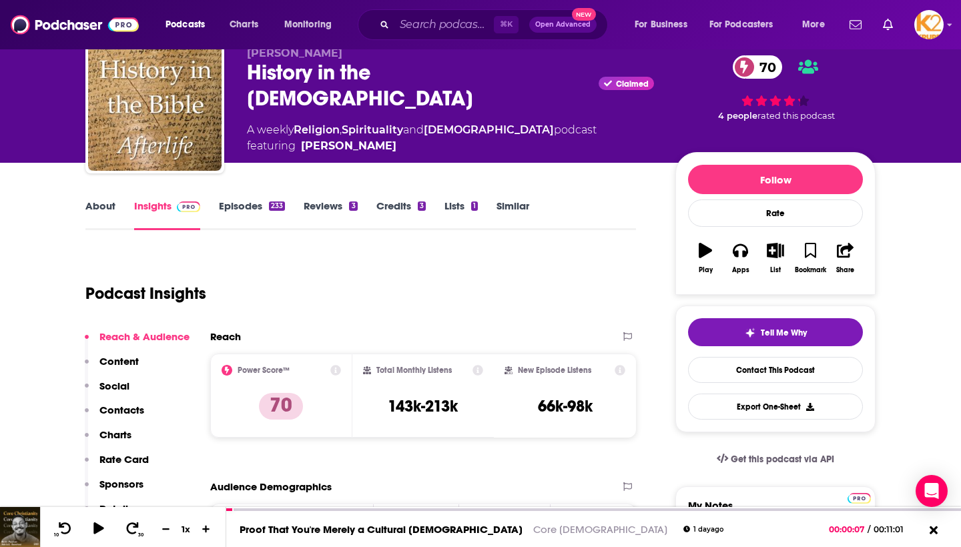
click at [391, 203] on link "Credits 3" at bounding box center [400, 214] width 49 height 31
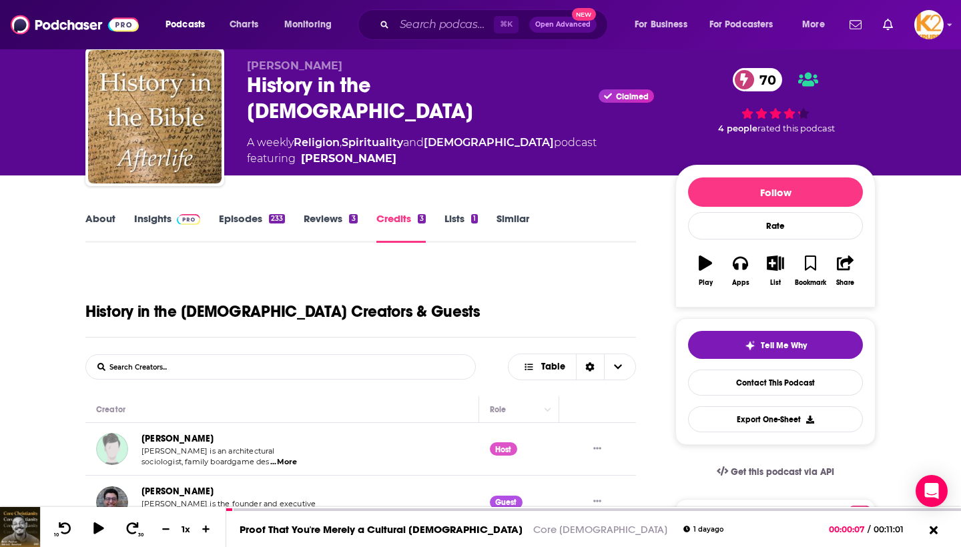
scroll to position [42, 0]
click at [165, 219] on link "Insights" at bounding box center [167, 227] width 66 height 31
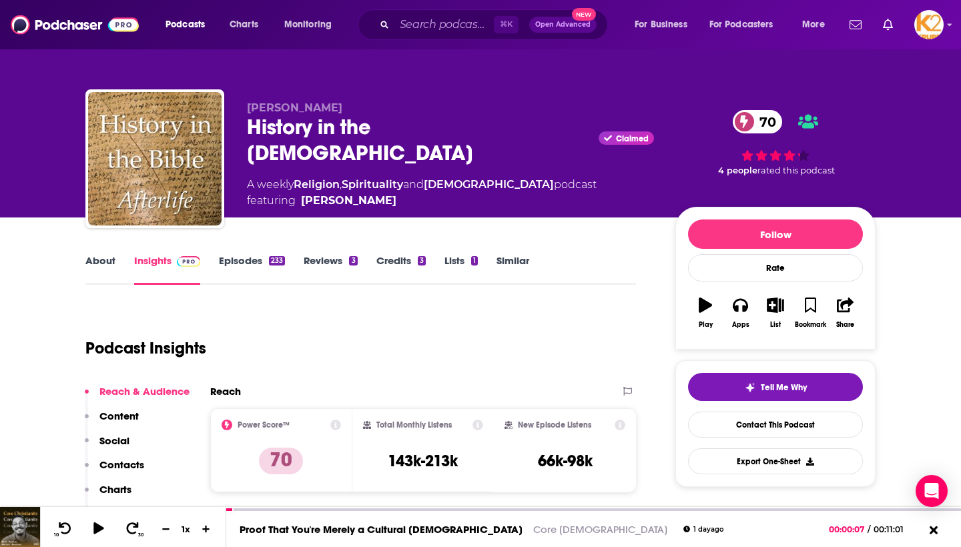
scroll to position [123, 0]
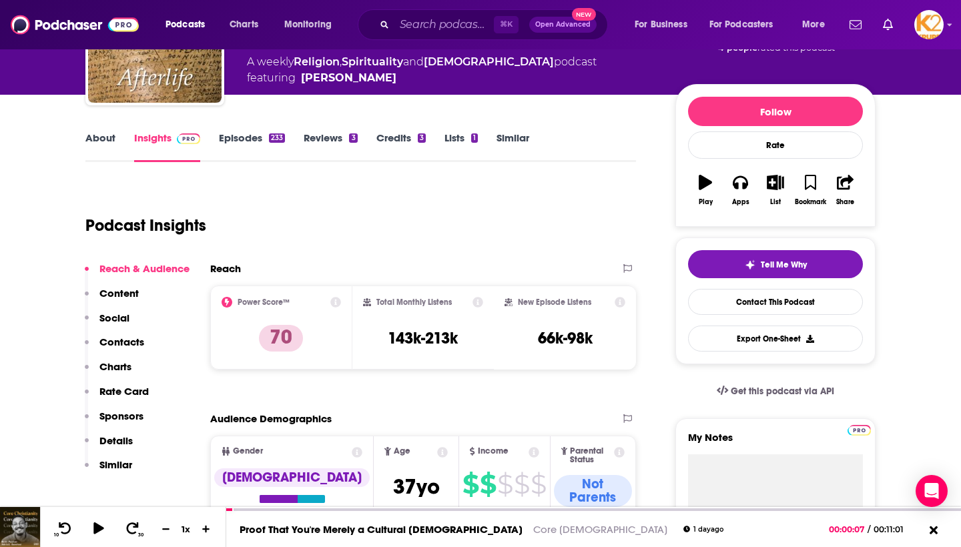
click at [127, 340] on p "Contacts" at bounding box center [121, 342] width 45 height 13
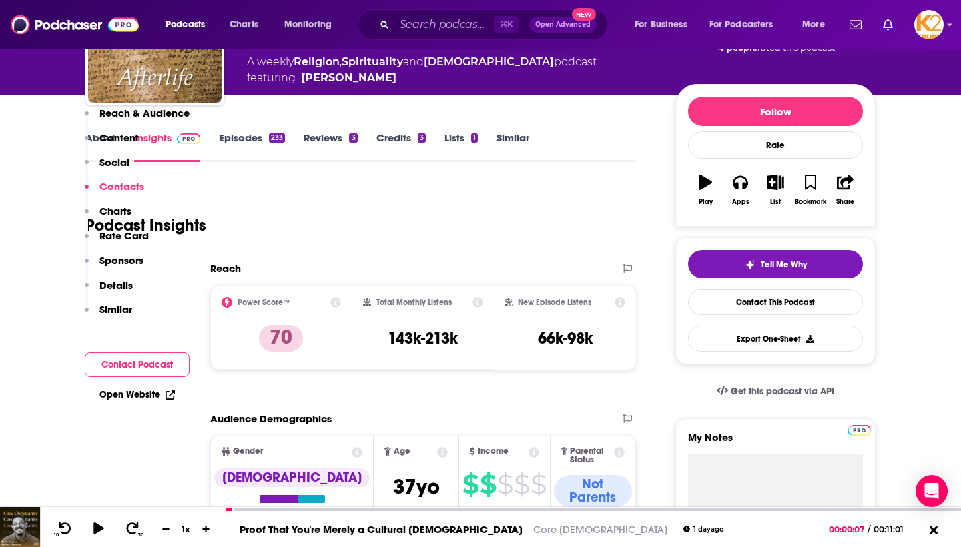
scroll to position [1083, 0]
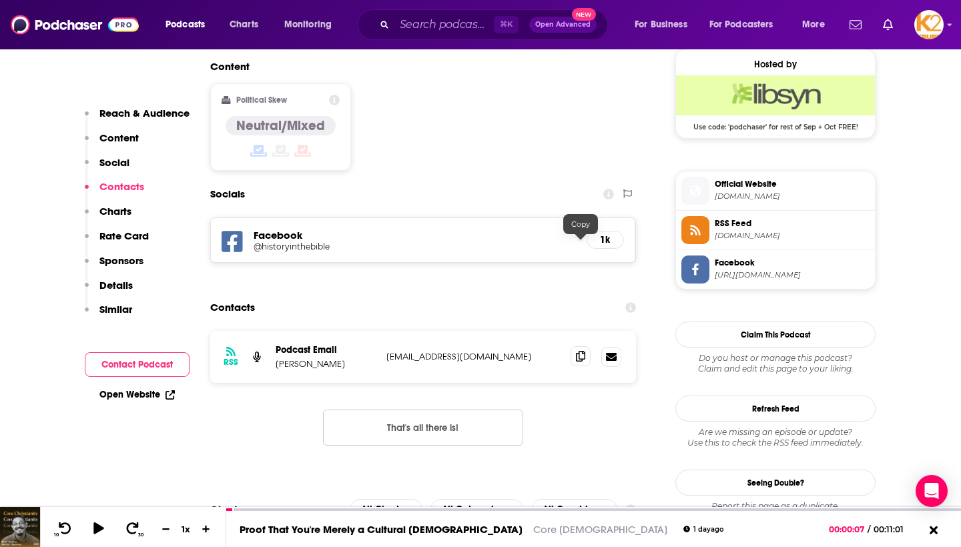
click at [582, 351] on icon at bounding box center [580, 356] width 9 height 11
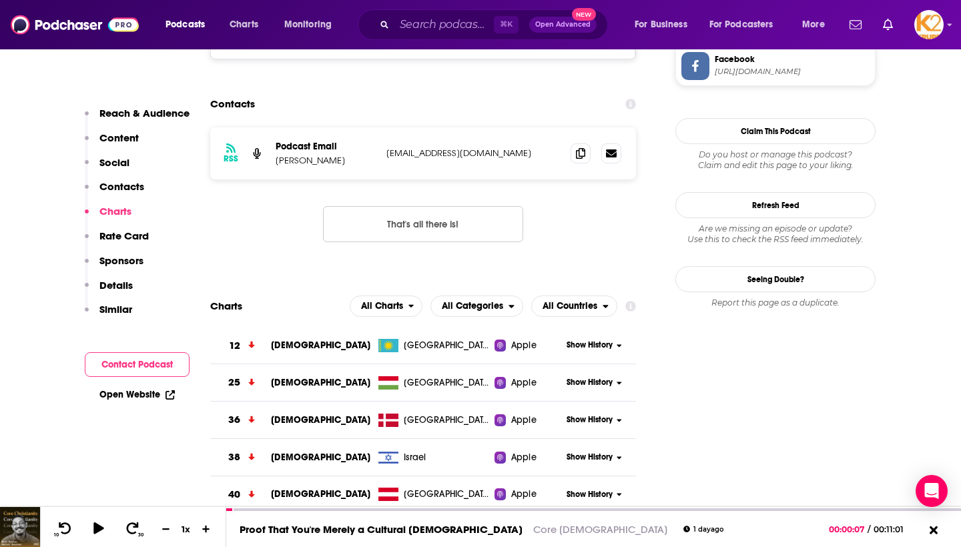
scroll to position [1299, 0]
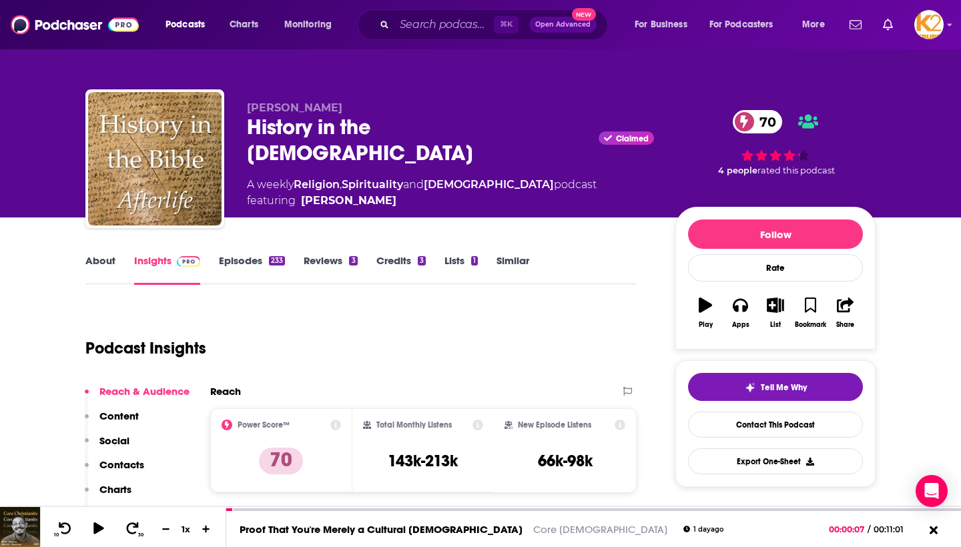
scroll to position [0, 0]
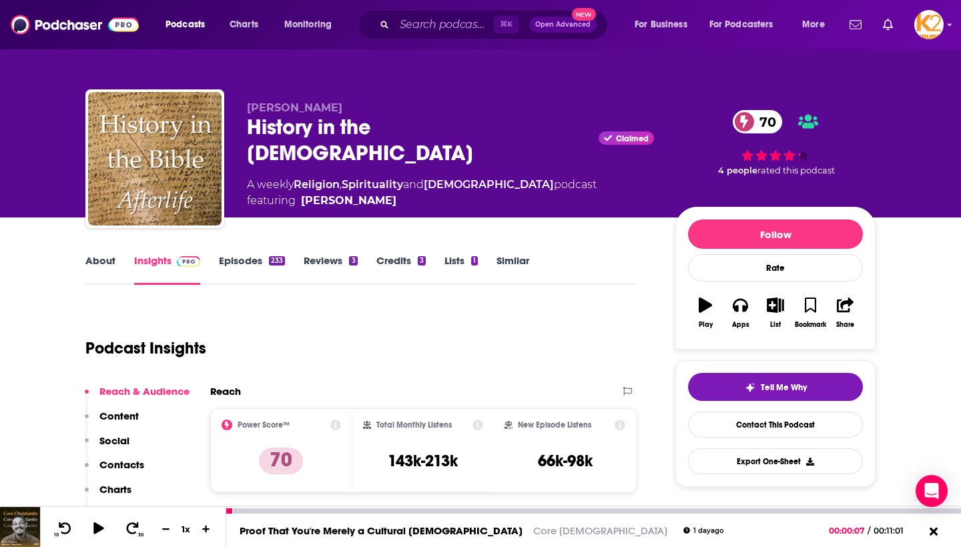
click at [930, 532] on icon at bounding box center [933, 532] width 15 height 12
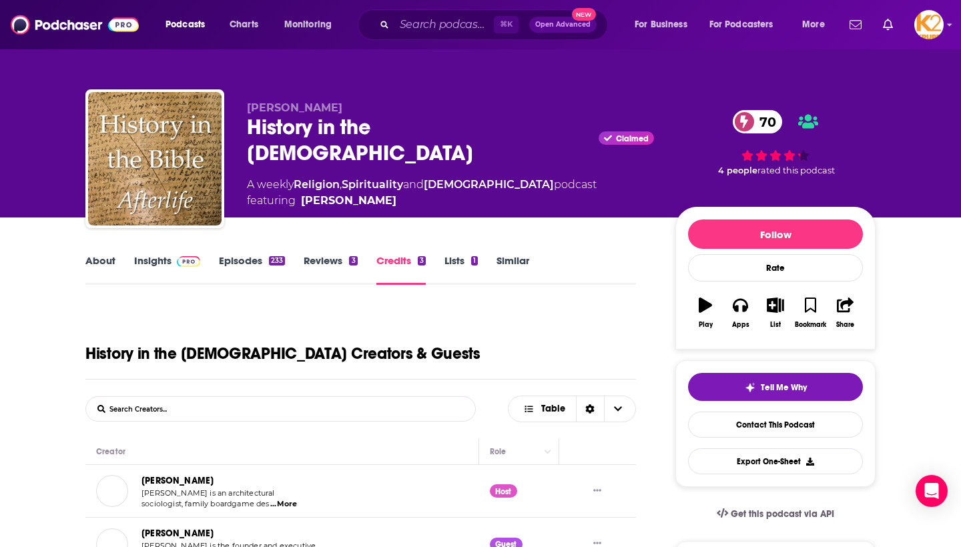
scroll to position [42, 0]
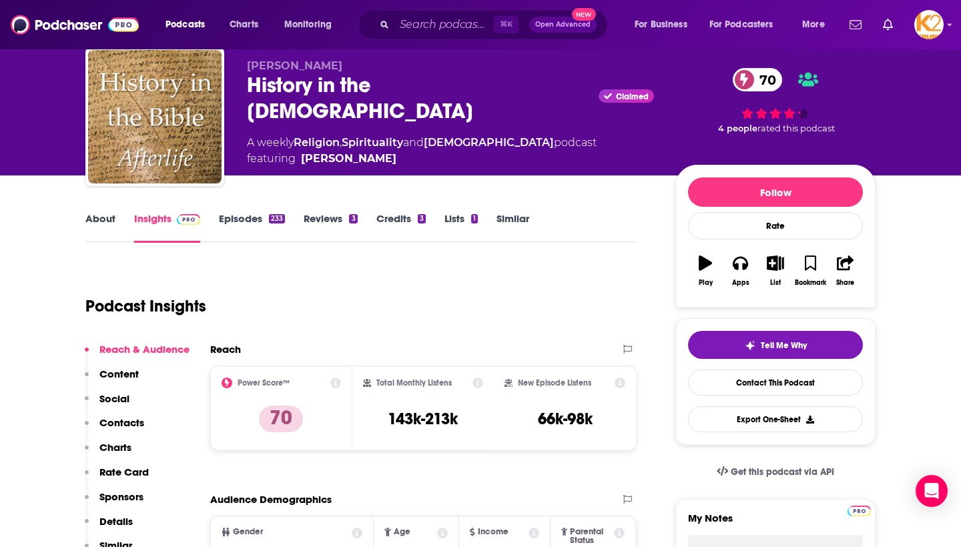
scroll to position [55, 0]
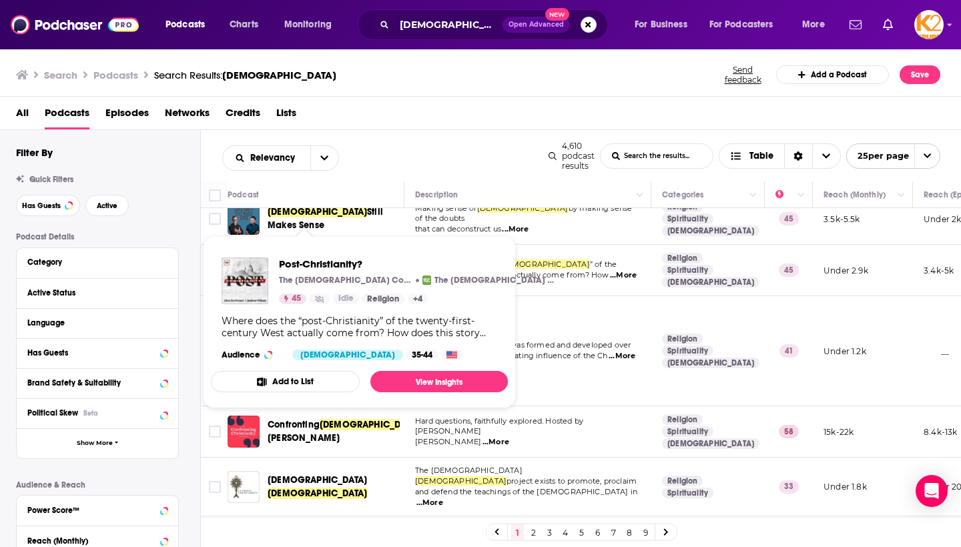
scroll to position [694, 0]
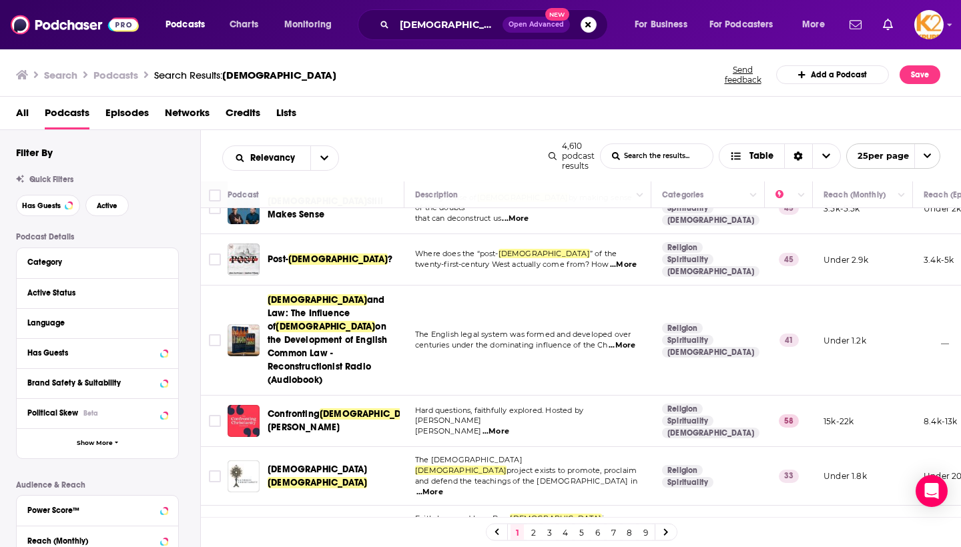
click at [538, 328] on td "The English legal system was formed and developed over centuries under the domi…" at bounding box center [527, 340] width 247 height 110
click at [180, 118] on span "Networks" at bounding box center [187, 115] width 45 height 27
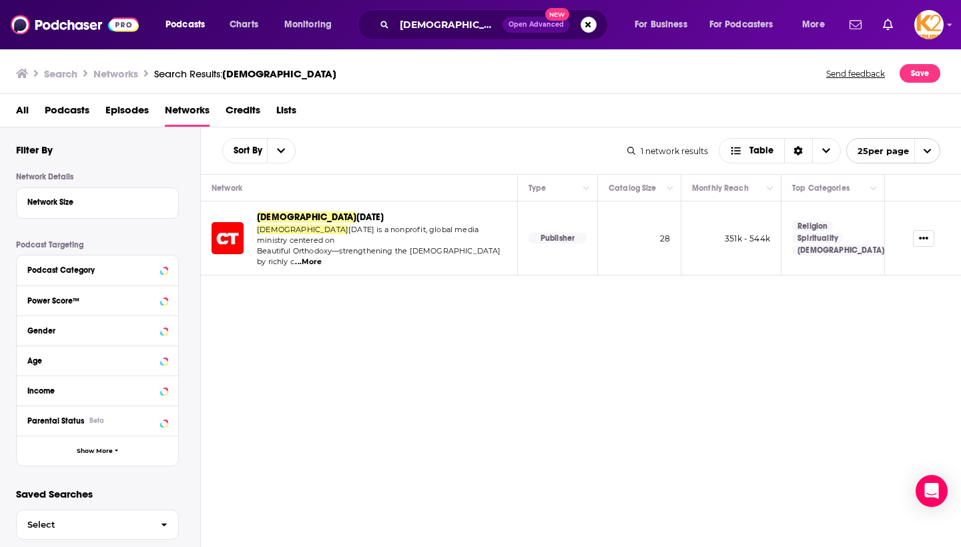
click at [78, 111] on span "Podcasts" at bounding box center [67, 112] width 45 height 27
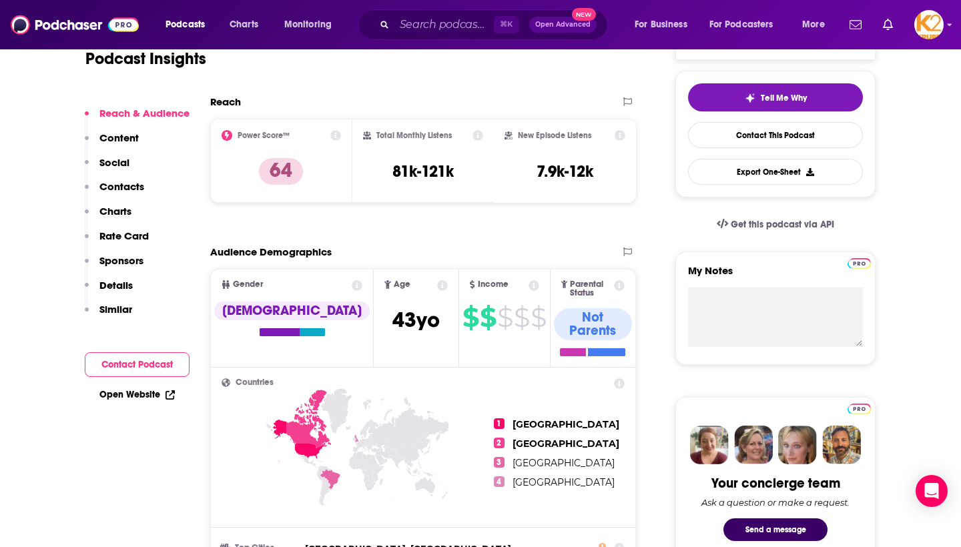
scroll to position [294, 0]
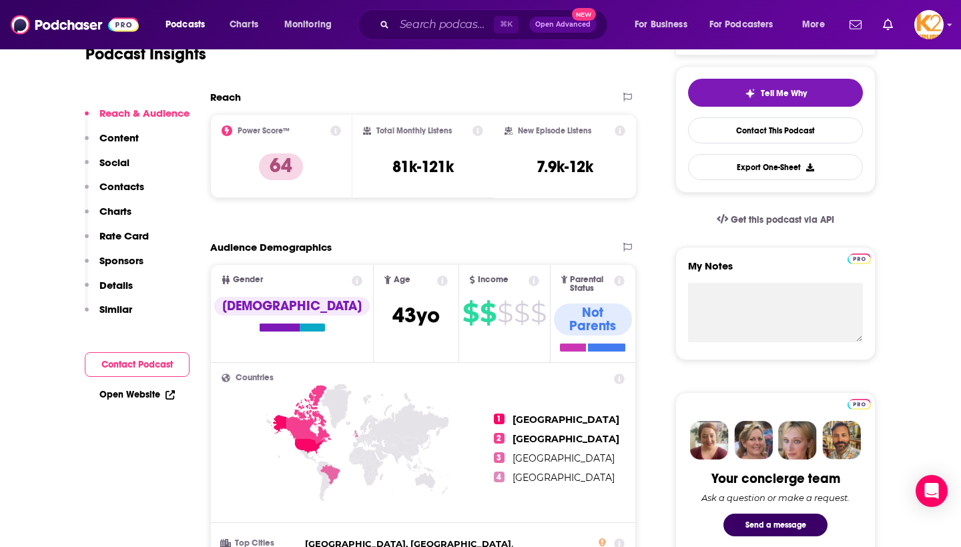
click at [124, 189] on p "Contacts" at bounding box center [121, 186] width 45 height 13
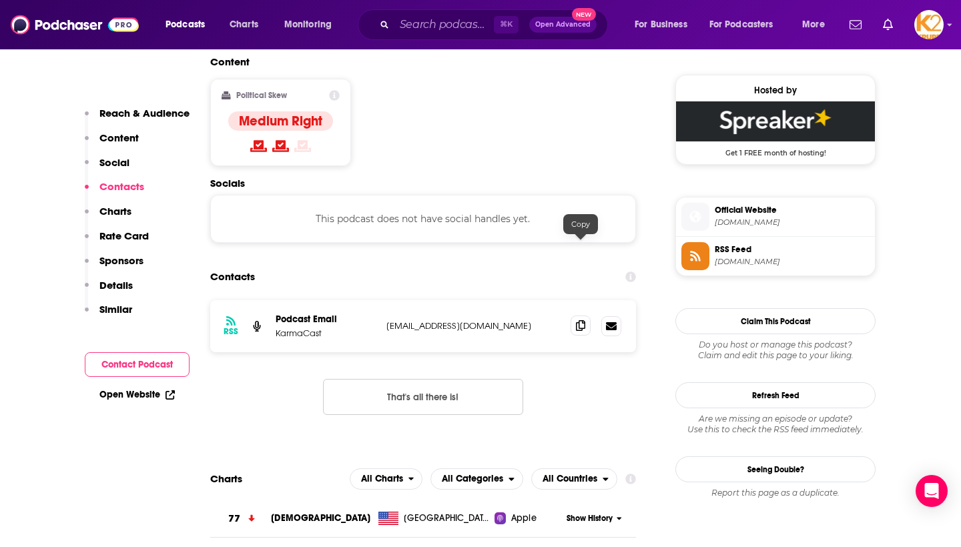
click at [582, 320] on icon at bounding box center [580, 325] width 9 height 11
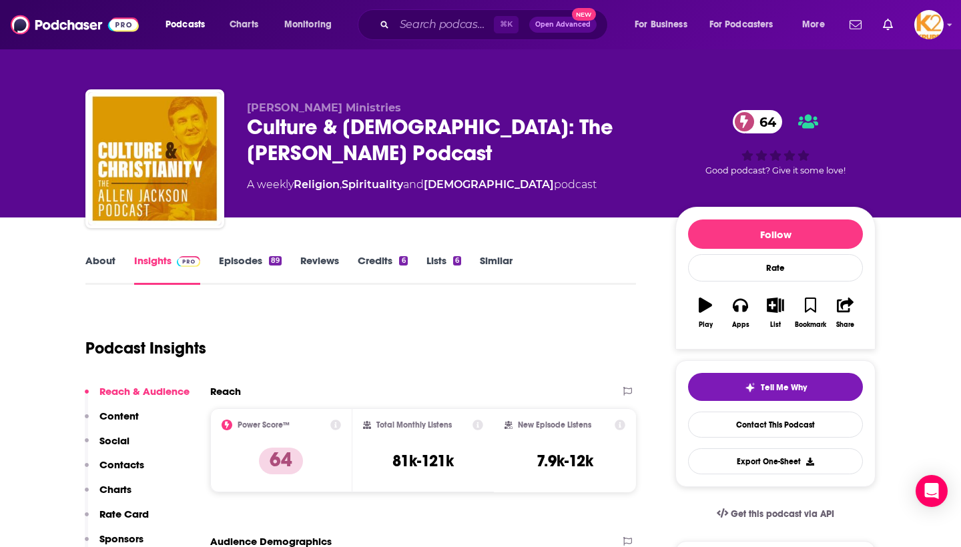
scroll to position [0, 0]
click at [377, 264] on link "Credits 6" at bounding box center [382, 269] width 49 height 31
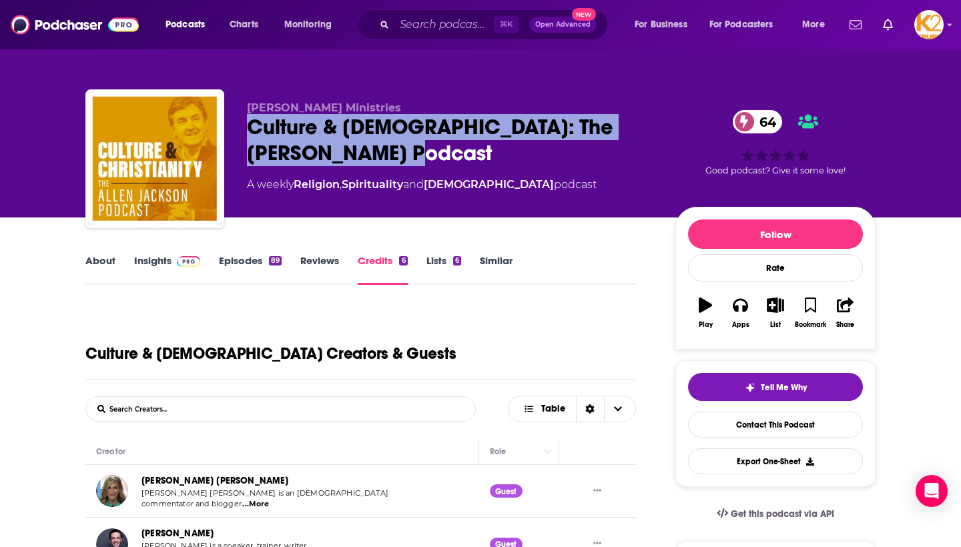
drag, startPoint x: 248, startPoint y: 125, endPoint x: 374, endPoint y: 150, distance: 128.5
click at [374, 150] on div "Culture & Christianity: The Allen Jackson Podcast 64" at bounding box center [450, 140] width 407 height 52
copy h2 "Culture & Christianity: The Allen Jackson Podcast"
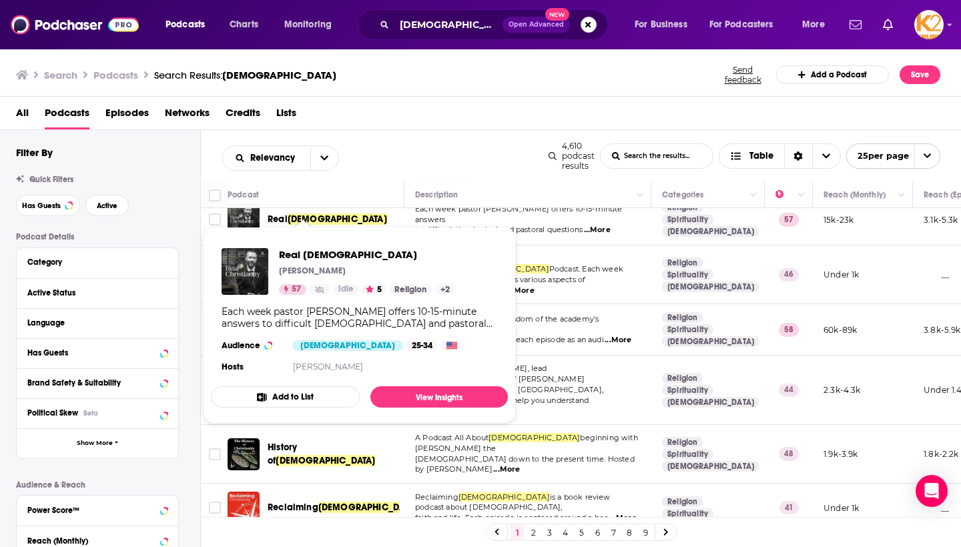
scroll to position [235, 0]
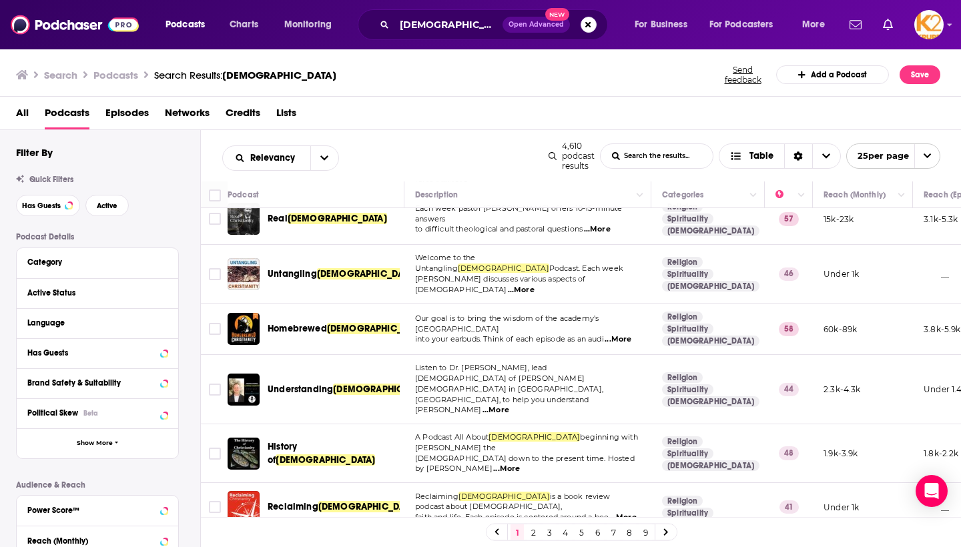
click at [405, 132] on div "Relevancy List Search Input Search the results... Table 4,610 podcast results L…" at bounding box center [581, 155] width 760 height 51
click at [626, 334] on span "...More" at bounding box center [617, 339] width 27 height 11
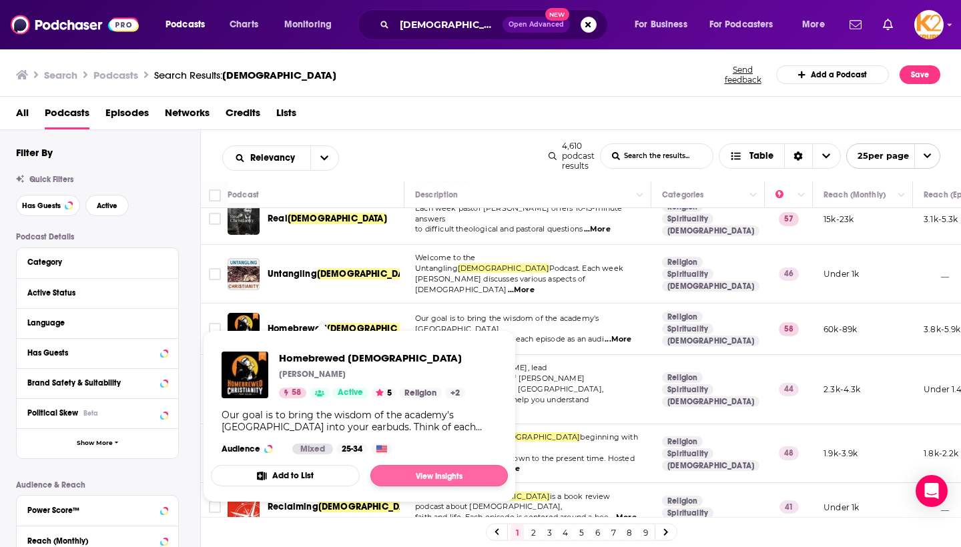
click at [464, 478] on link "View Insights" at bounding box center [438, 475] width 137 height 21
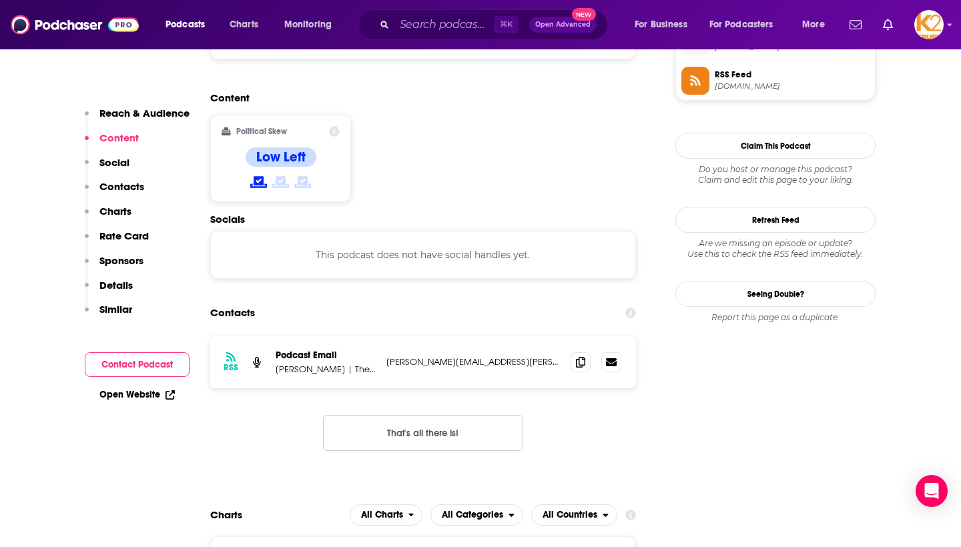
scroll to position [1005, 0]
click at [581, 356] on icon at bounding box center [580, 361] width 9 height 11
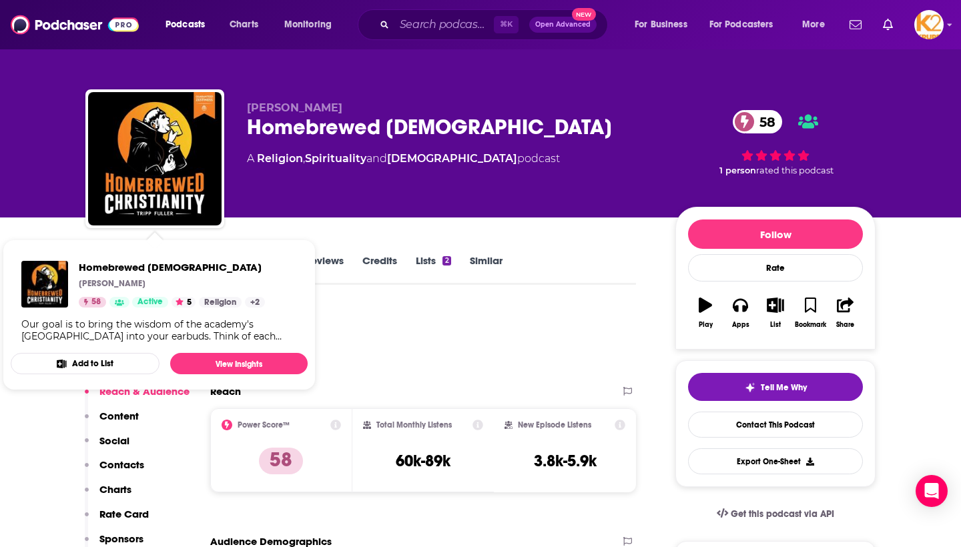
scroll to position [0, 0]
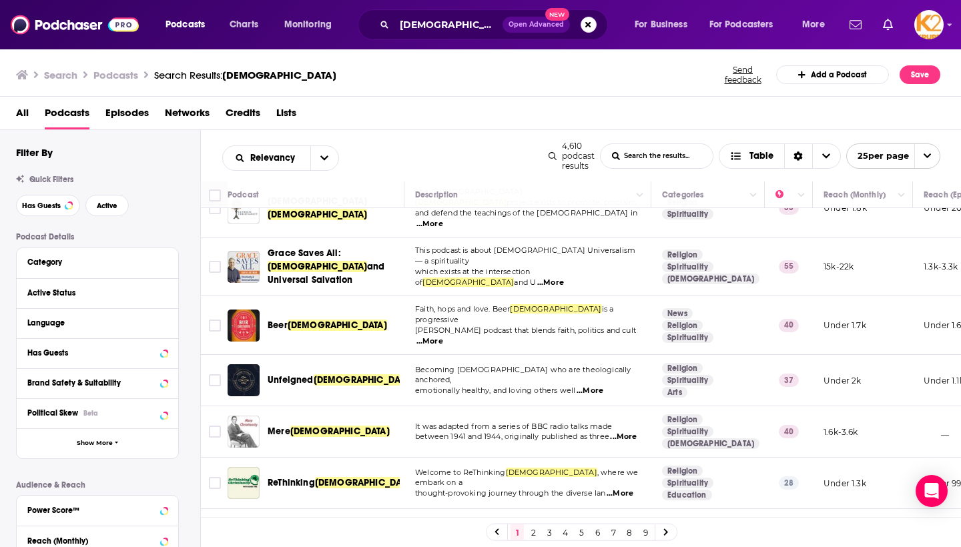
click at [566, 532] on link "4" at bounding box center [564, 532] width 13 height 16
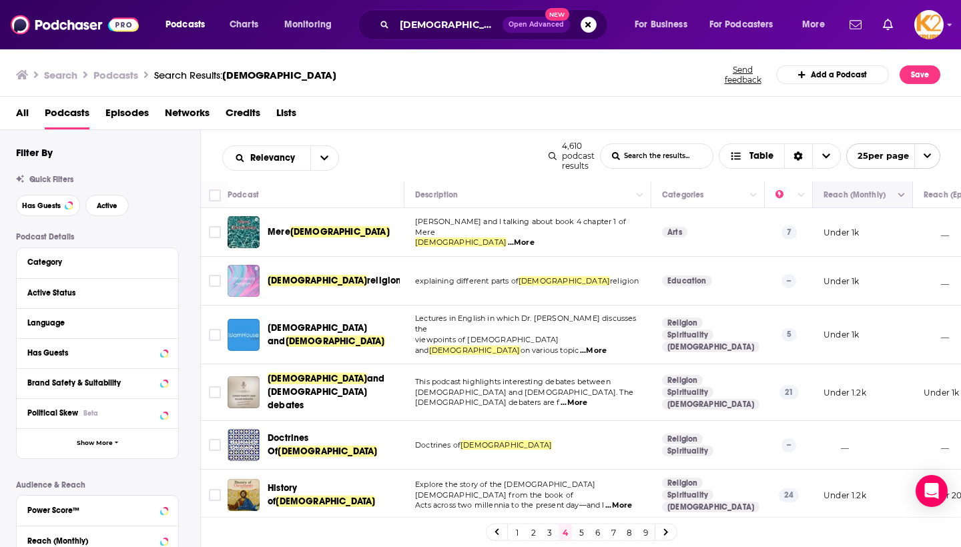
click at [864, 197] on icon "Move" at bounding box center [861, 195] width 16 height 16
click at [901, 197] on icon "Column Actions" at bounding box center [901, 195] width 7 height 8
click at [883, 192] on div at bounding box center [480, 273] width 961 height 547
click at [320, 163] on icon "open menu" at bounding box center [324, 157] width 8 height 9
click at [376, 163] on div "Relevancy Relevancy By Rating Trending New Power Score List Search Input Search…" at bounding box center [385, 157] width 326 height 25
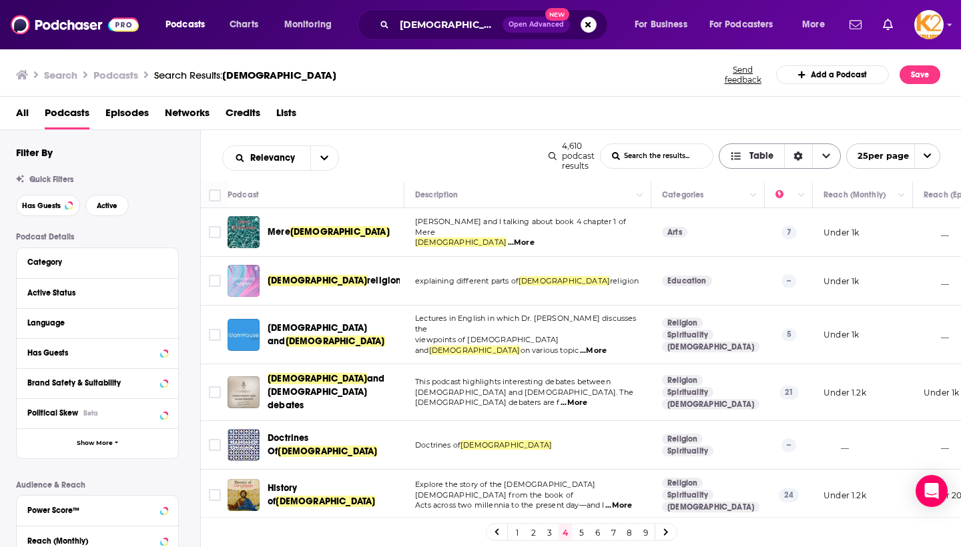
click at [830, 159] on span "Choose View" at bounding box center [826, 156] width 28 height 24
click at [755, 161] on span "Table" at bounding box center [761, 155] width 24 height 9
click at [744, 154] on span "Choose View" at bounding box center [738, 155] width 17 height 9
click at [656, 176] on div "Relevancy List Search Input Search the results... Table 4,610 podcast results L…" at bounding box center [581, 155] width 760 height 51
click at [878, 159] on span "25 per page" at bounding box center [877, 155] width 62 height 21
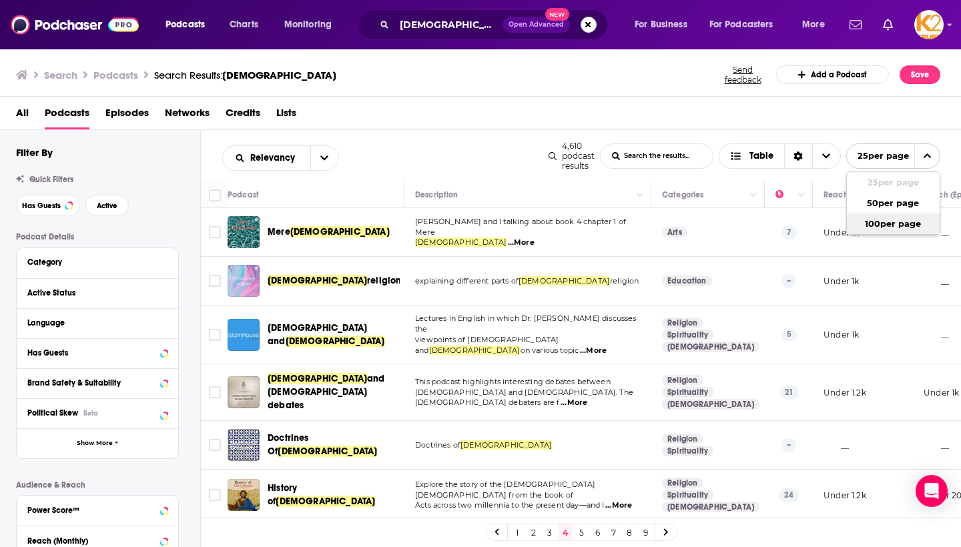
click at [882, 221] on button "100 per page" at bounding box center [892, 223] width 93 height 21
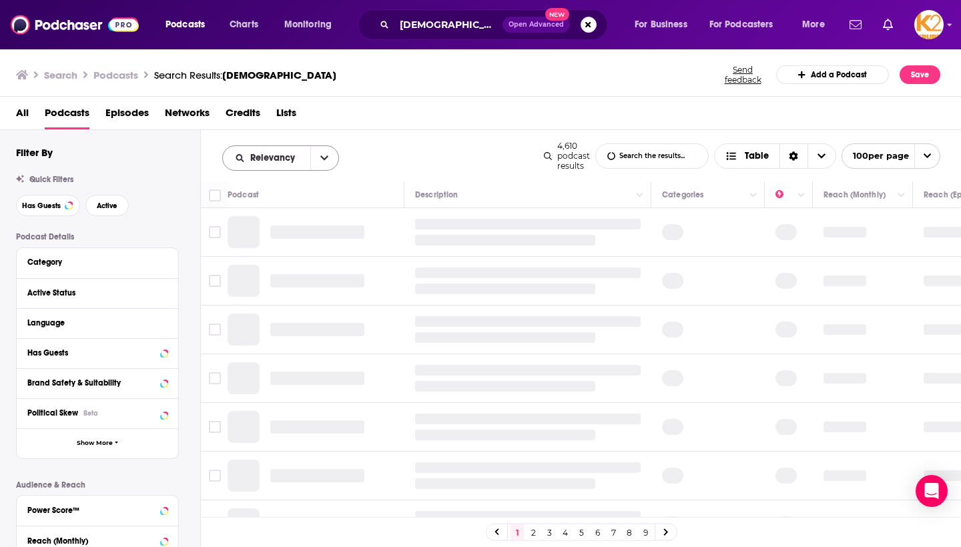
click at [315, 157] on button "open menu" at bounding box center [324, 158] width 28 height 24
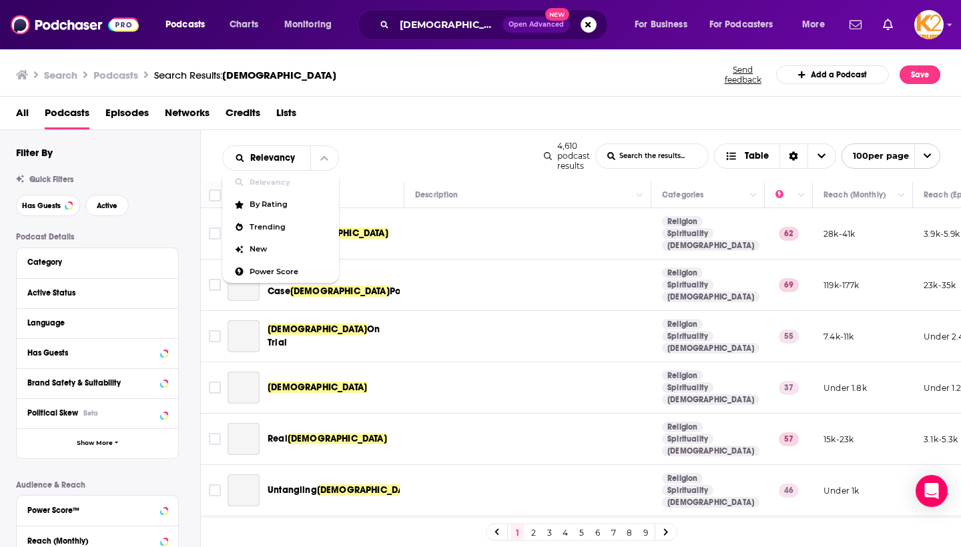
click at [275, 206] on span "By Rating" at bounding box center [288, 204] width 79 height 7
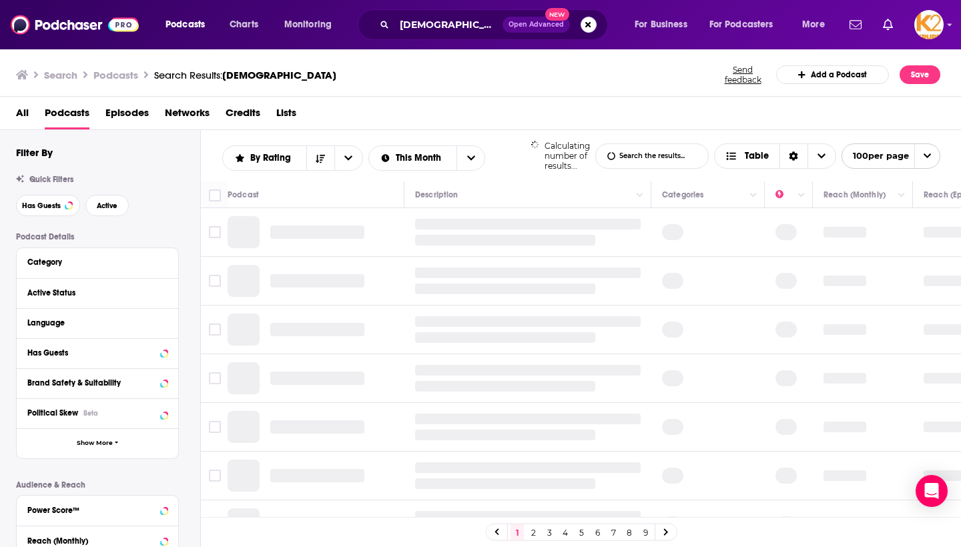
click at [271, 203] on div "Podcast" at bounding box center [309, 195] width 165 height 16
click at [790, 197] on icon "Move" at bounding box center [787, 195] width 11 height 4
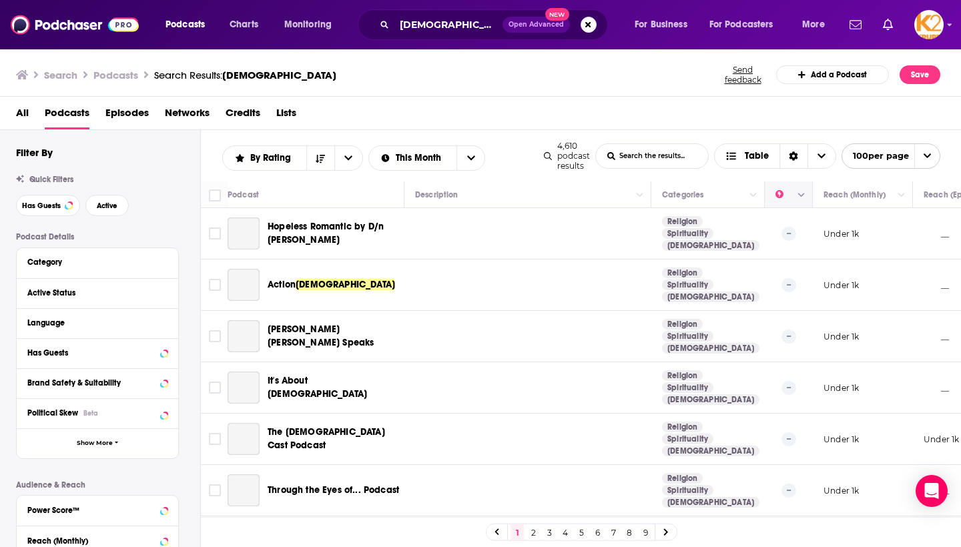
click at [800, 197] on icon "Column Actions" at bounding box center [801, 195] width 7 height 4
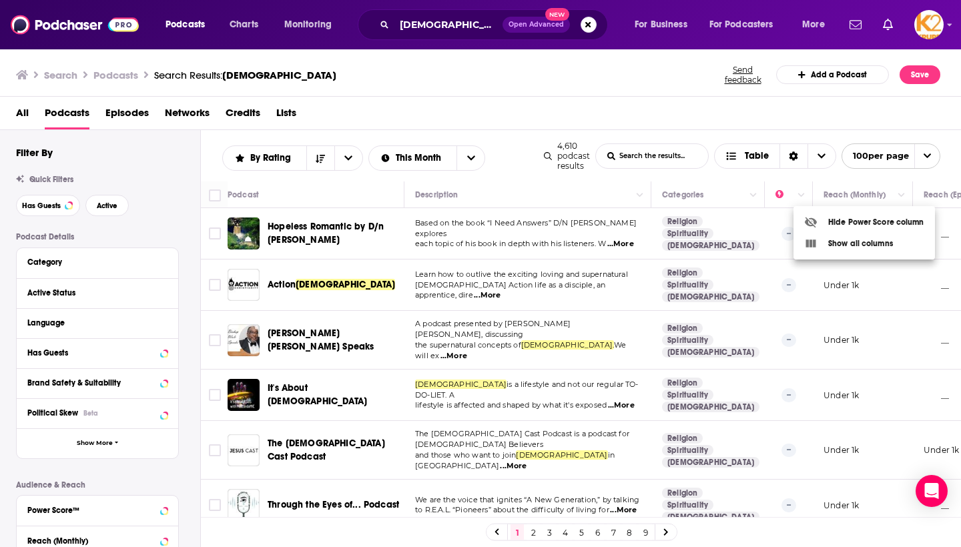
click at [793, 197] on div at bounding box center [480, 273] width 961 height 547
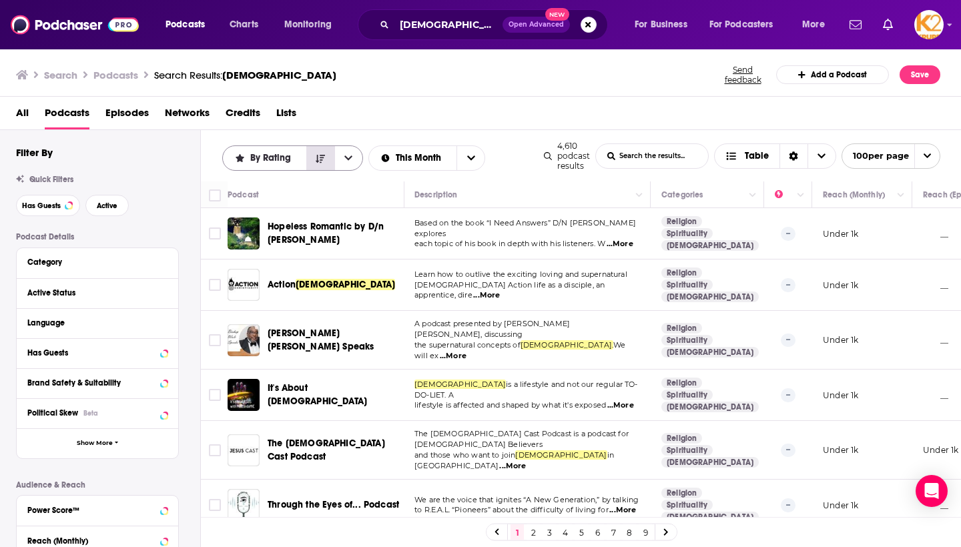
scroll to position [0, 1]
click at [320, 158] on icon "Sort Direction" at bounding box center [320, 158] width 9 height 9
click at [351, 160] on icon "open menu" at bounding box center [348, 157] width 8 height 9
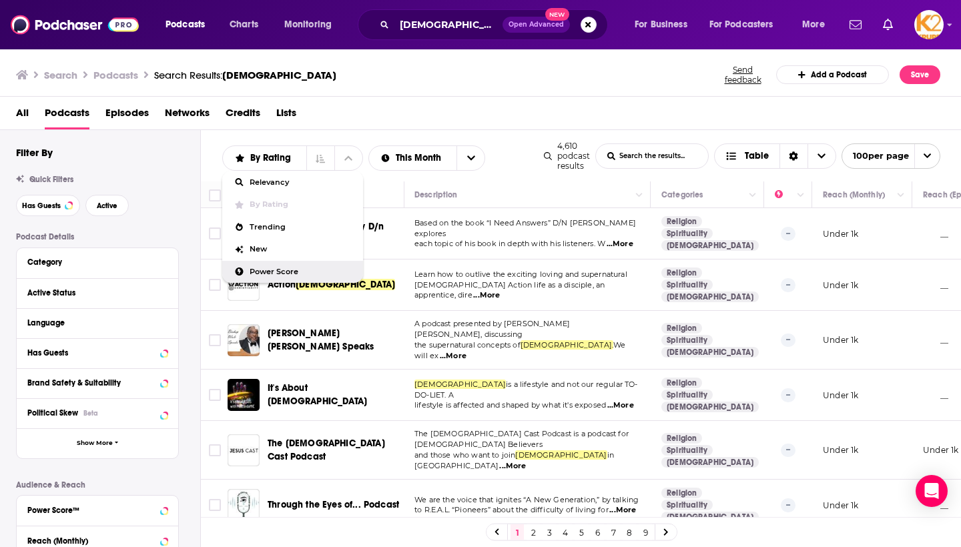
click at [280, 271] on span "Power Score" at bounding box center [300, 271] width 103 height 7
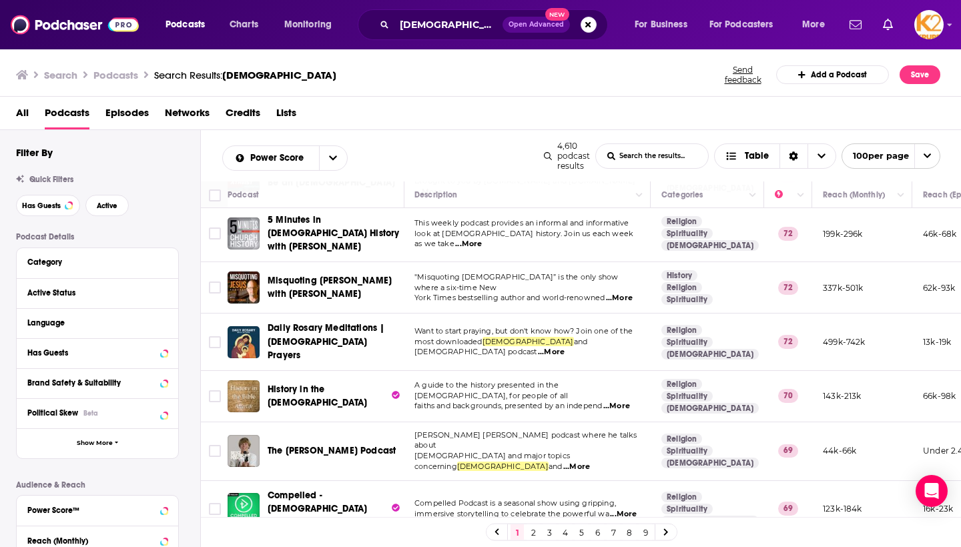
scroll to position [186, 0]
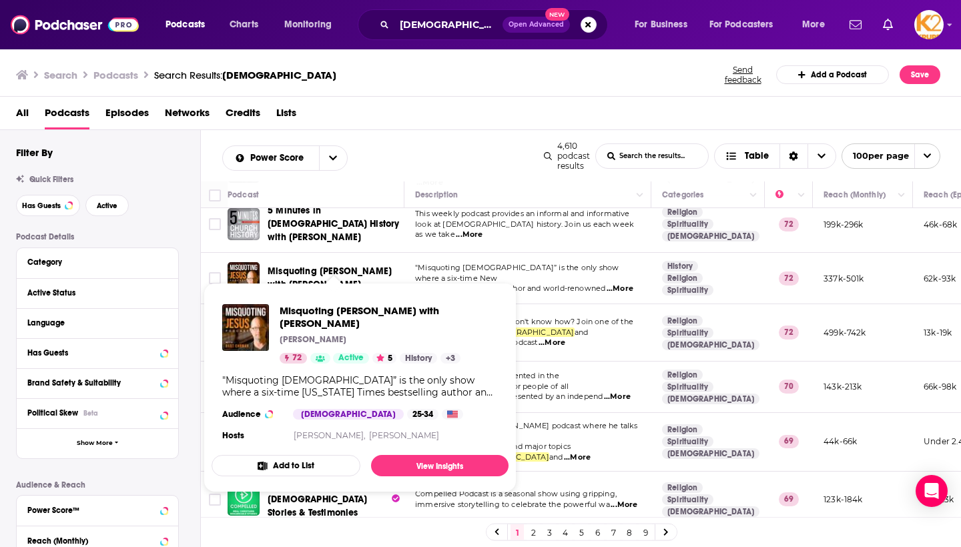
click at [566, 392] on span "faiths and backgrounds, presented by an independ" at bounding box center [508, 396] width 187 height 9
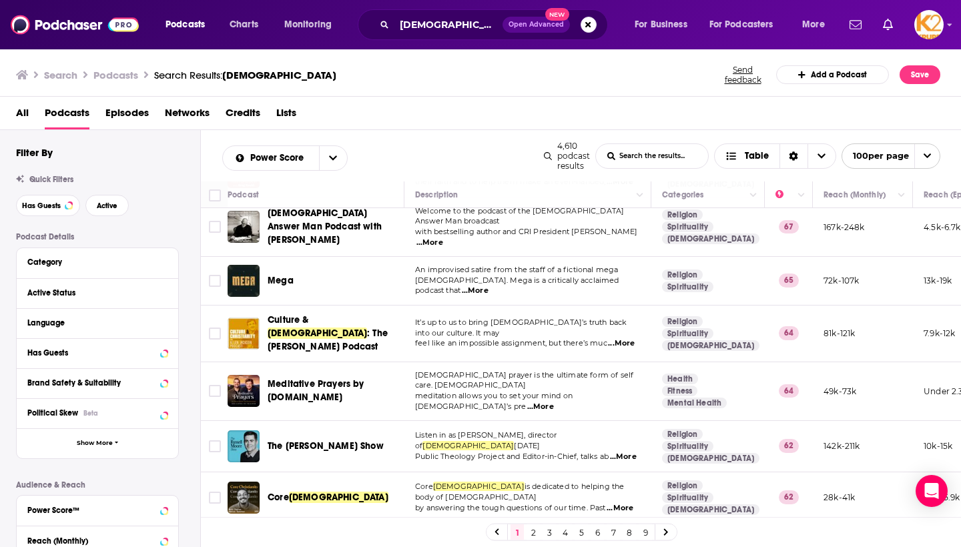
scroll to position [727, 0]
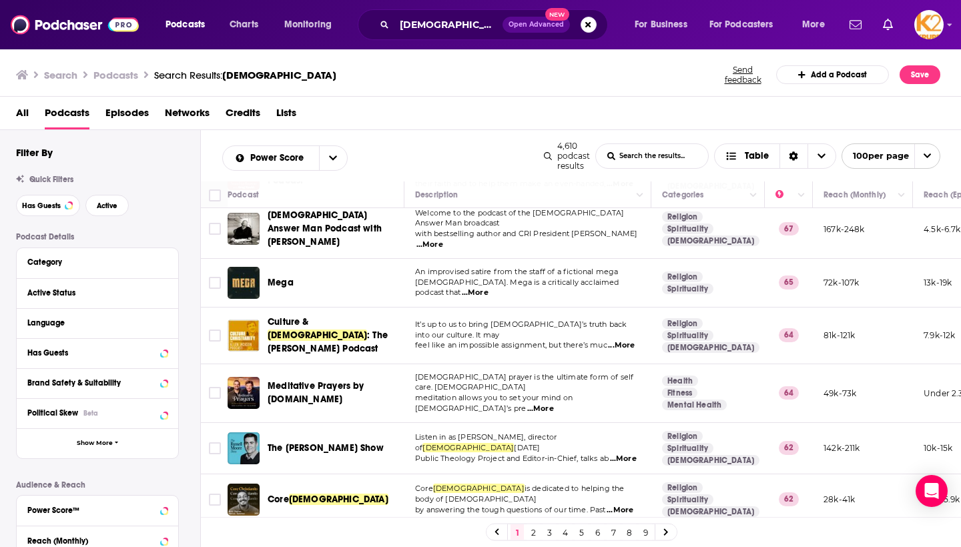
click at [568, 454] on span "Public Theology Project and Editor-in-Chief, talks ab" at bounding box center [511, 458] width 193 height 9
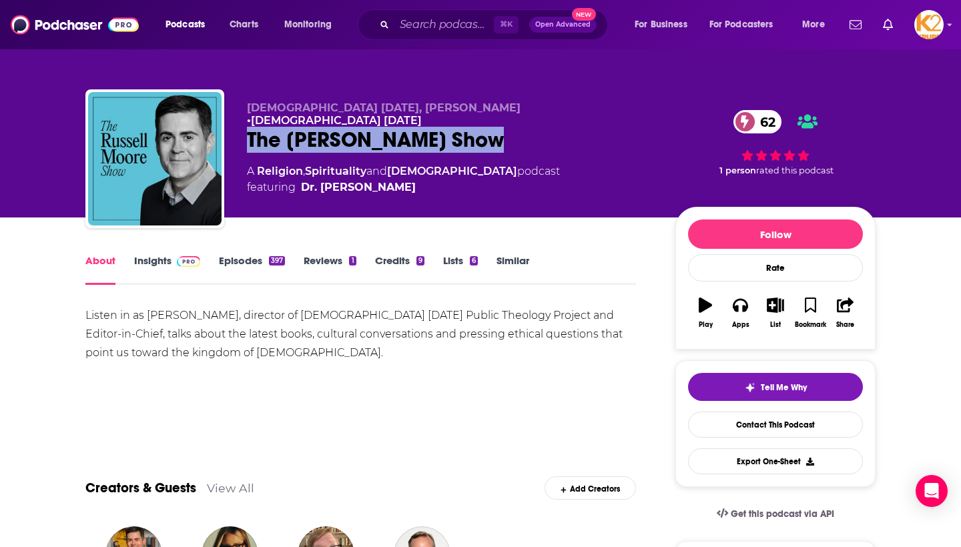
drag, startPoint x: 248, startPoint y: 122, endPoint x: 481, endPoint y: 121, distance: 232.8
click at [481, 127] on div "The Russell Moore Show 62" at bounding box center [450, 140] width 407 height 26
copy h1 "The Russell Moore Show"
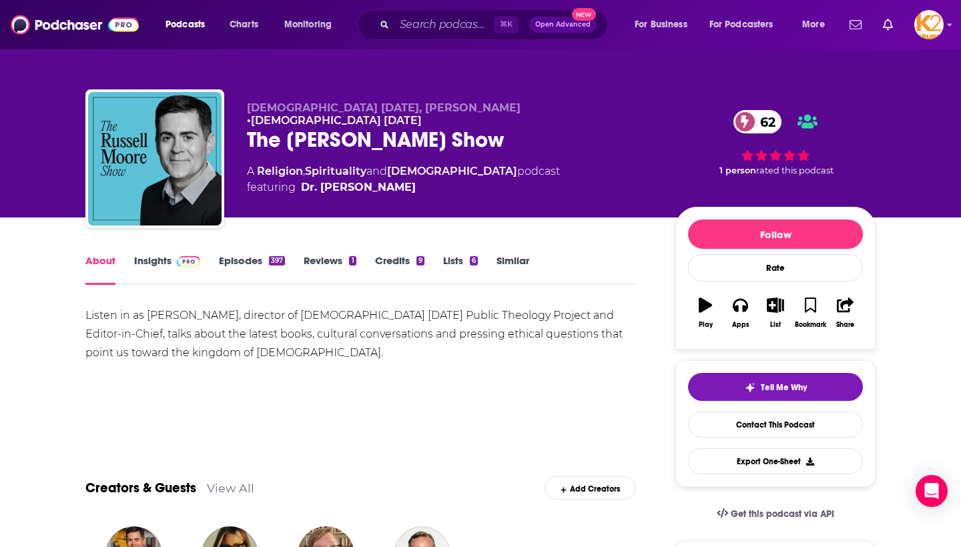
click at [418, 183] on div "Christianity Today, Russell Moore • Christianity Today The Russell Moore Show 6…" at bounding box center [450, 154] width 407 height 107
click at [388, 261] on link "Credits 9" at bounding box center [399, 269] width 49 height 31
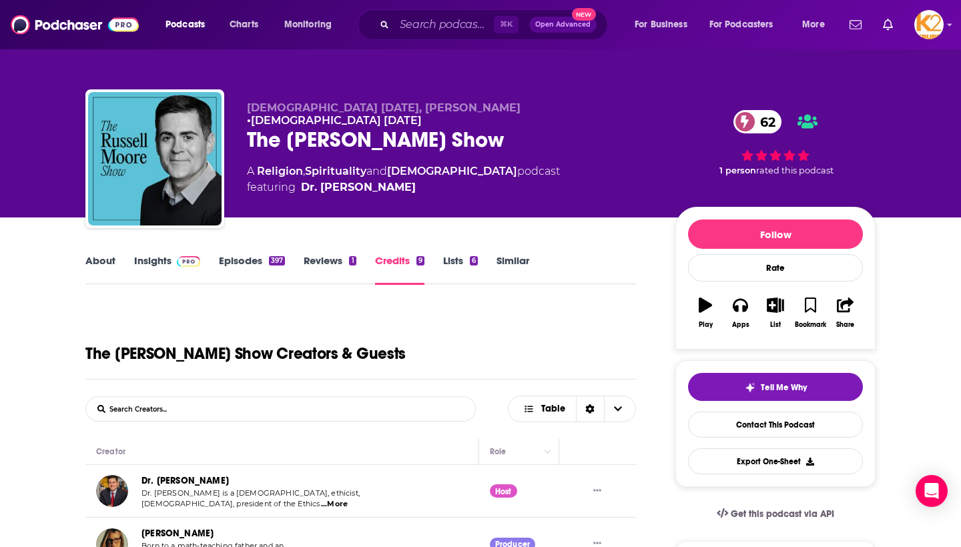
click at [165, 262] on link "Insights" at bounding box center [167, 269] width 66 height 31
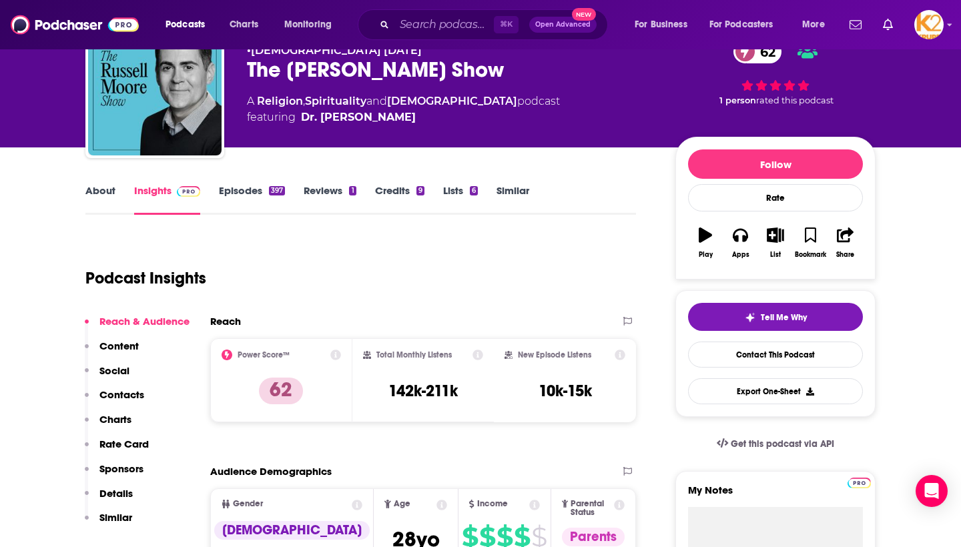
click at [135, 396] on p "Contacts" at bounding box center [121, 394] width 45 height 13
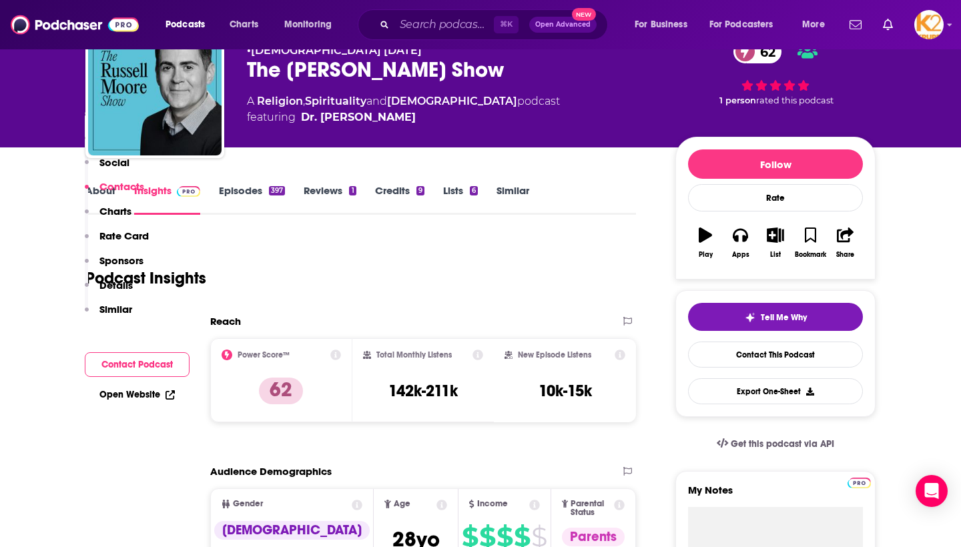
scroll to position [1173, 0]
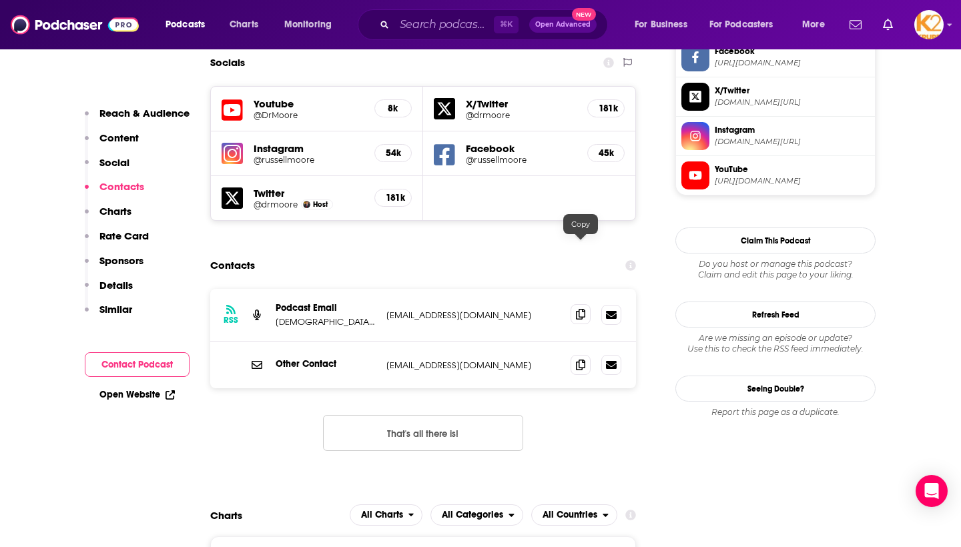
click at [577, 309] on icon at bounding box center [580, 314] width 9 height 11
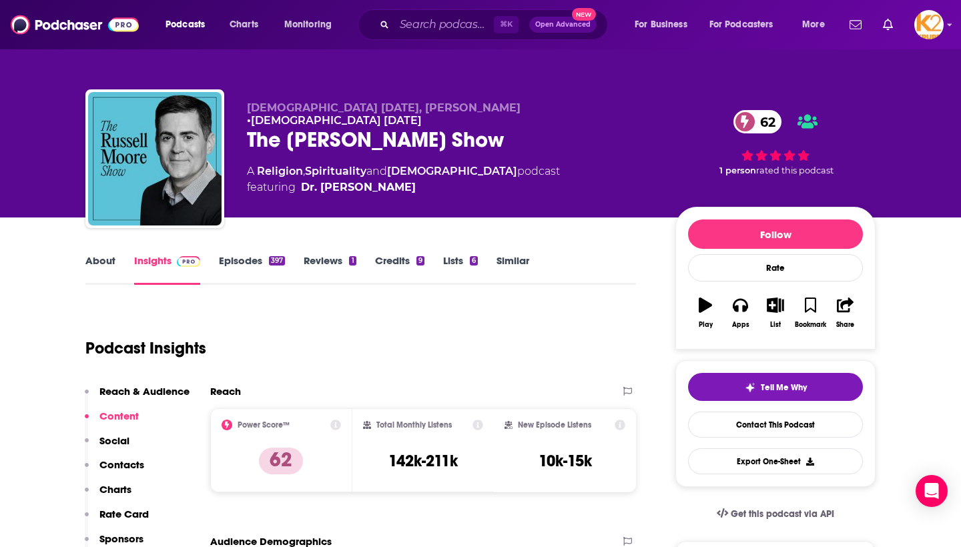
scroll to position [0, 0]
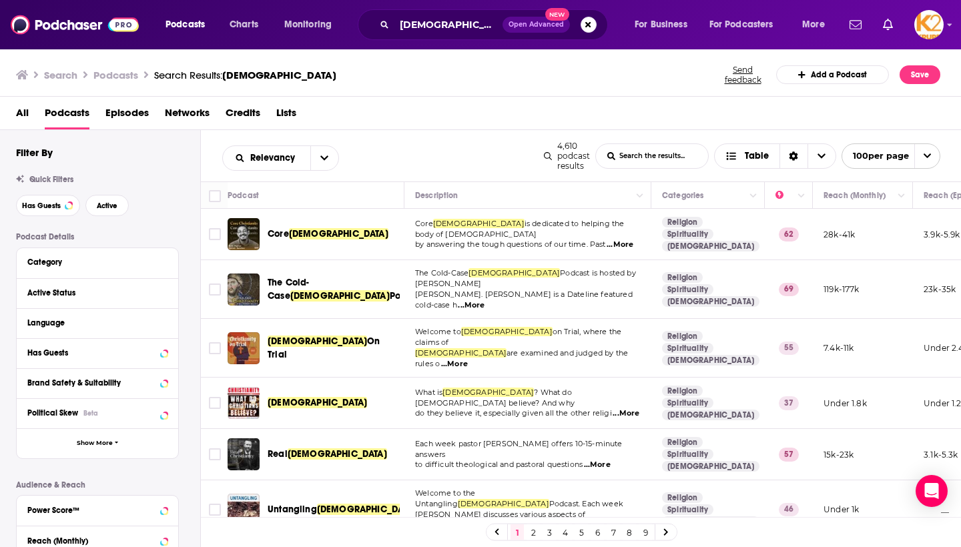
click at [318, 336] on span "On Trial" at bounding box center [323, 348] width 112 height 25
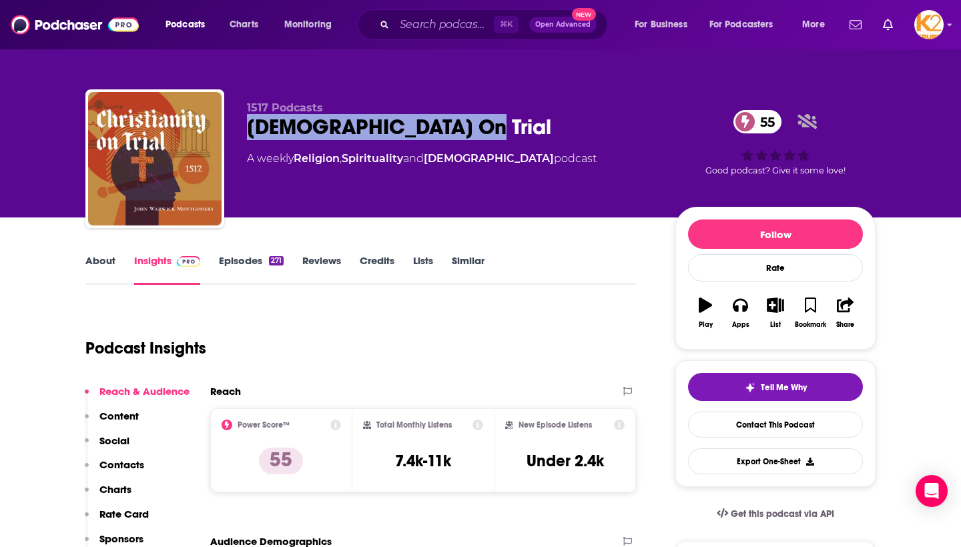
drag, startPoint x: 250, startPoint y: 128, endPoint x: 447, endPoint y: 120, distance: 196.9
click at [447, 120] on div "Christianity On Trial 55" at bounding box center [450, 127] width 407 height 26
copy h2 "Christianity On Trial"
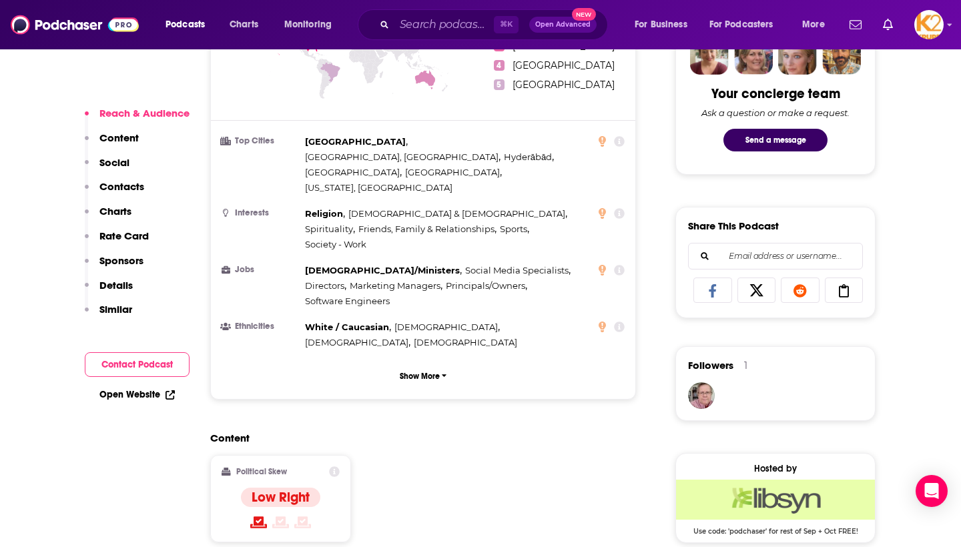
scroll to position [686, 0]
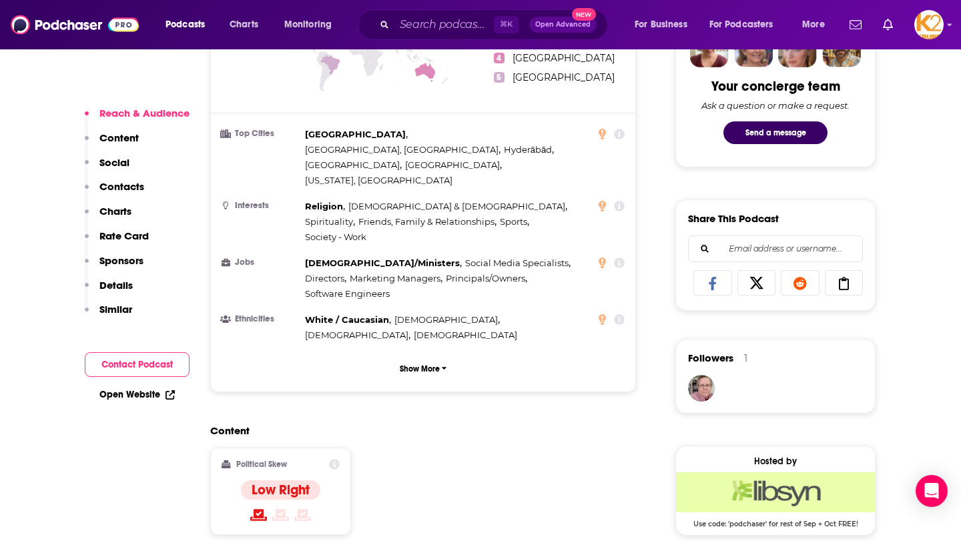
click at [131, 191] on p "Contacts" at bounding box center [121, 186] width 45 height 13
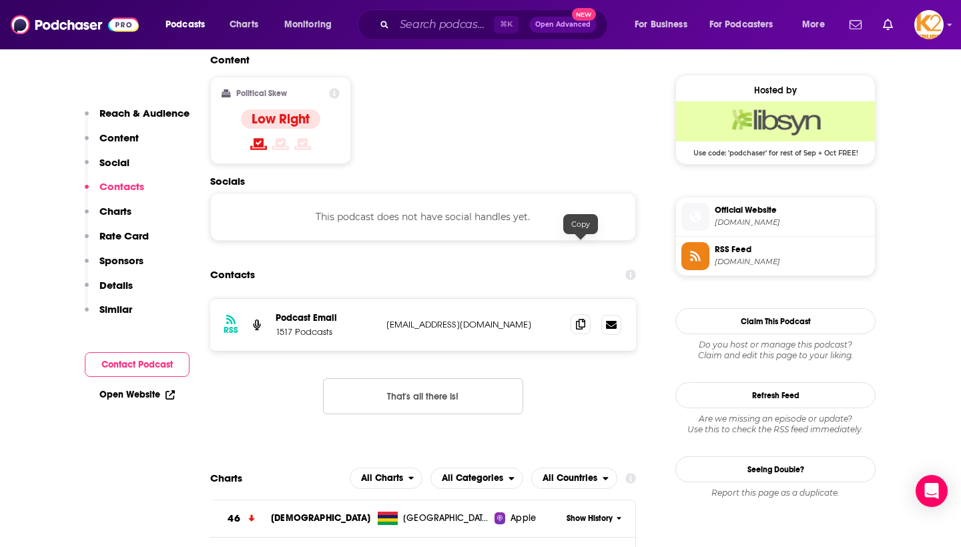
click at [580, 319] on icon at bounding box center [580, 324] width 9 height 11
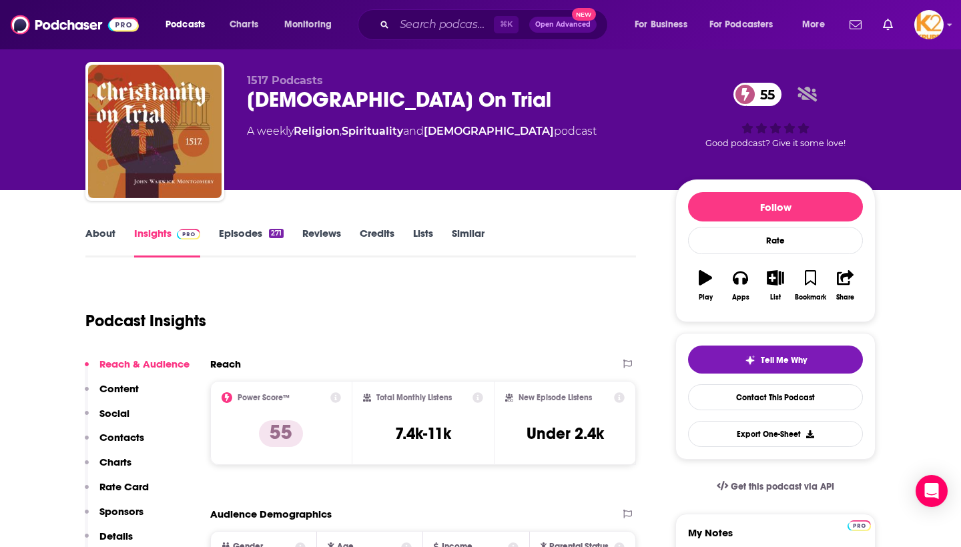
scroll to position [19, 0]
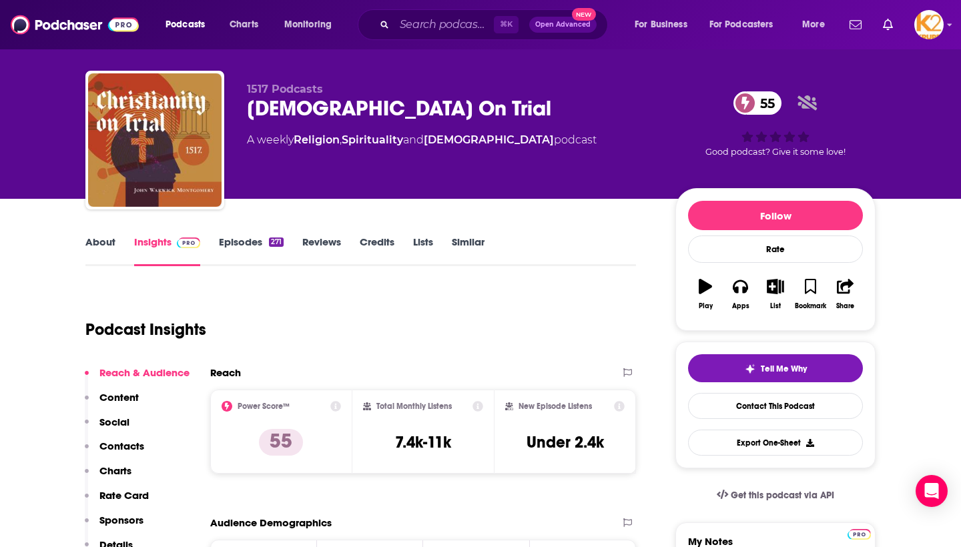
click at [376, 237] on link "Credits" at bounding box center [377, 250] width 35 height 31
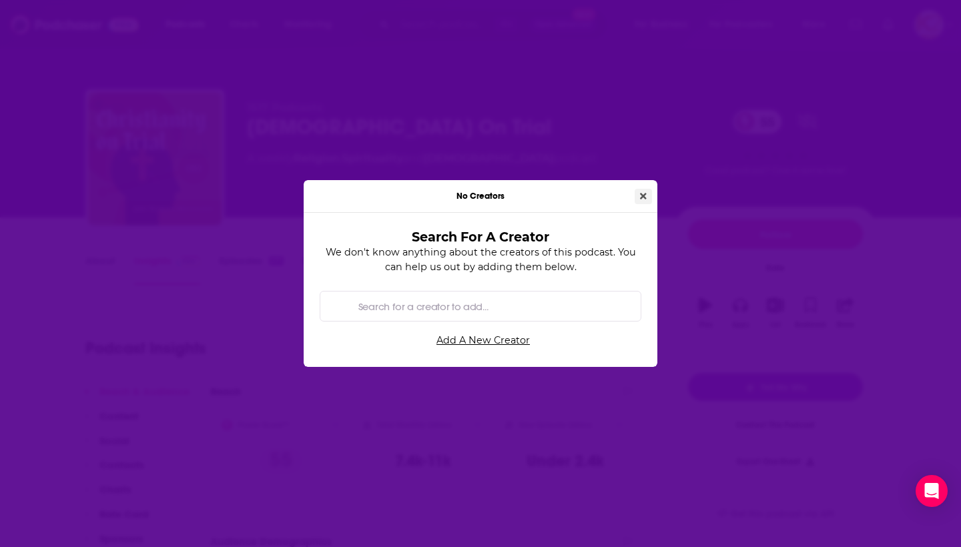
click at [645, 192] on icon "Close" at bounding box center [643, 195] width 7 height 9
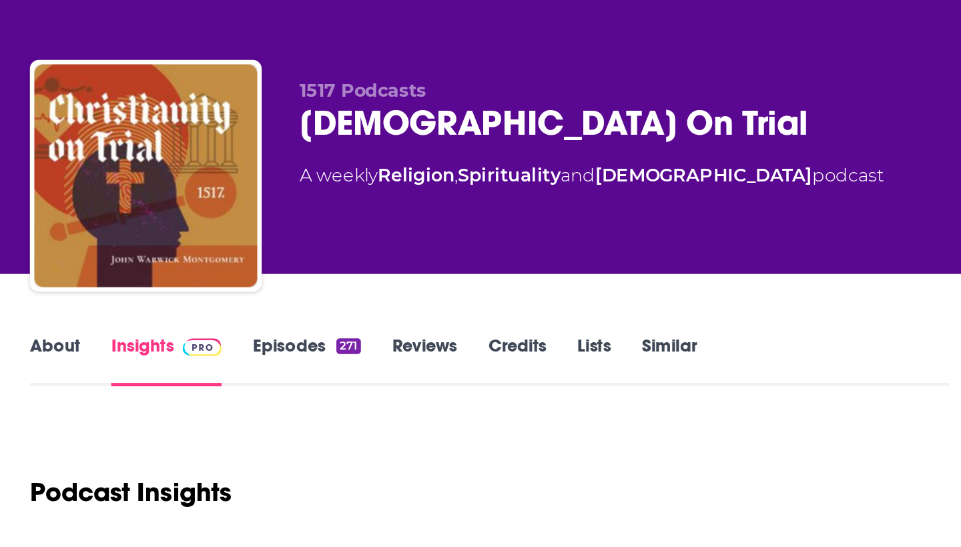
scroll to position [33, 0]
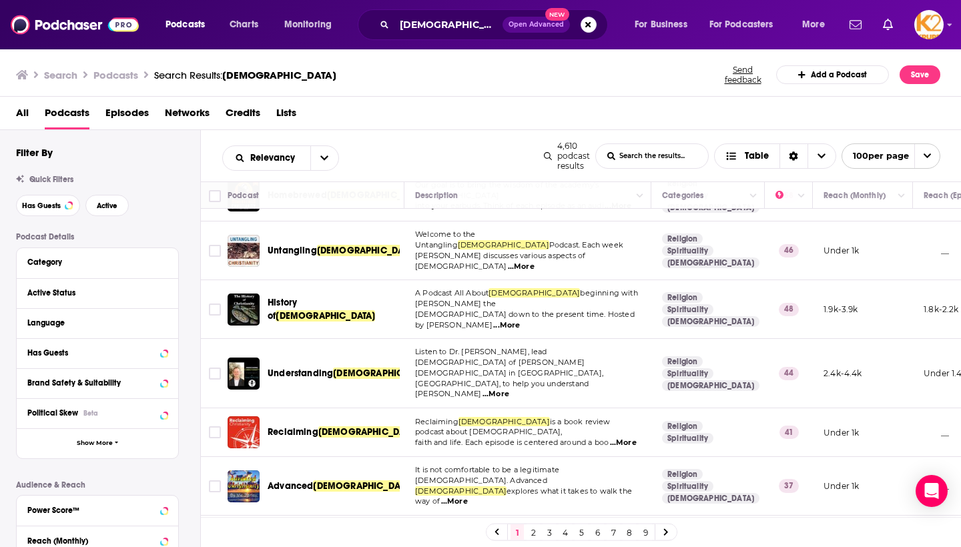
scroll to position [310, 0]
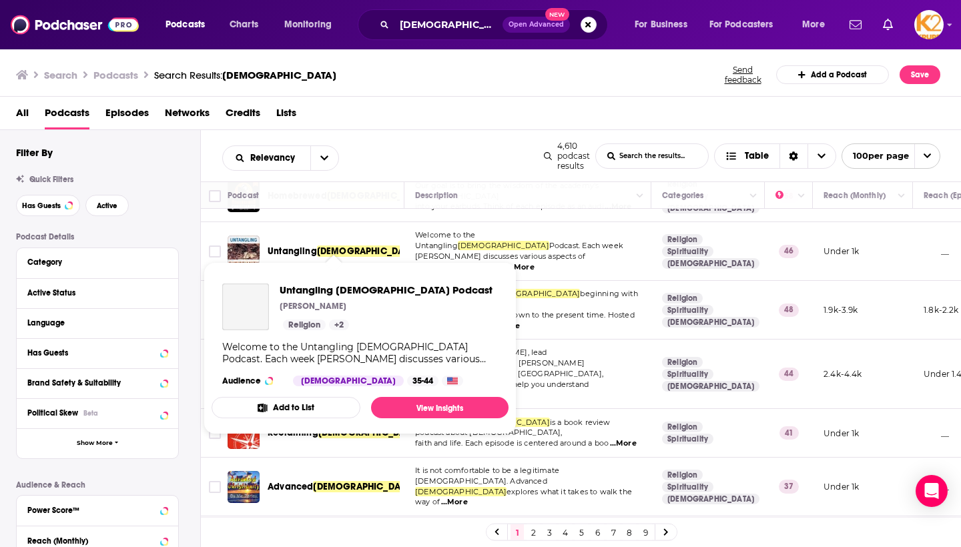
click at [292, 245] on span "Untangling" at bounding box center [291, 250] width 49 height 11
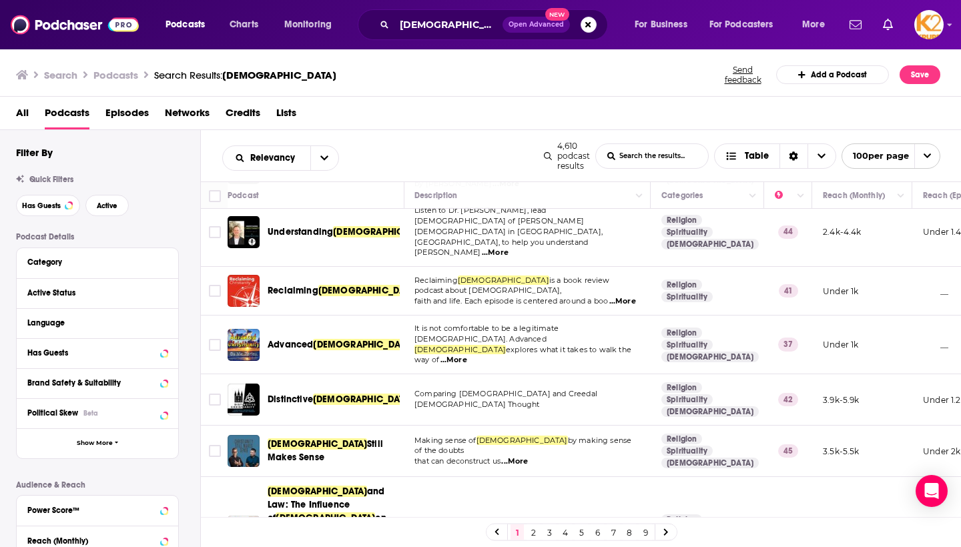
scroll to position [452, 2]
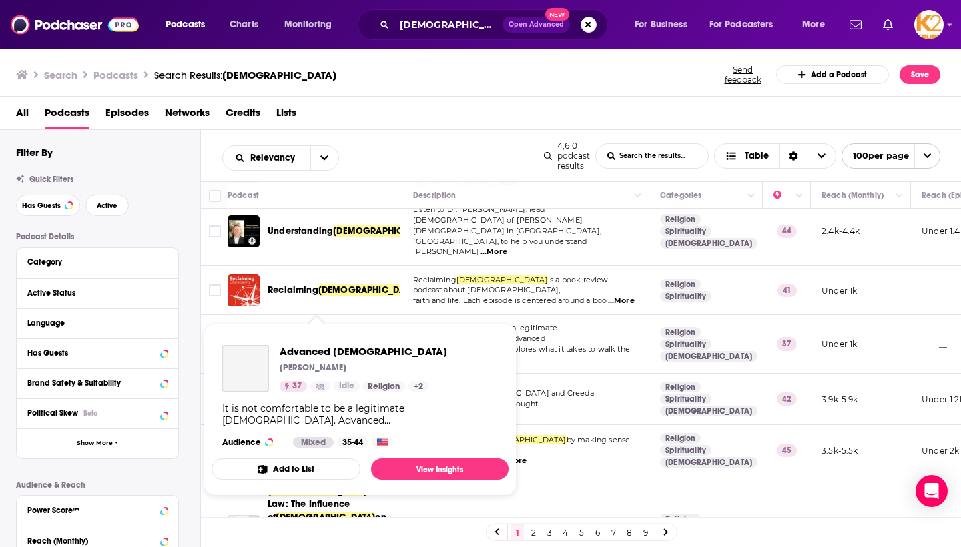
click at [338, 338] on span "[DEMOGRAPHIC_DATA]" at bounding box center [362, 343] width 99 height 11
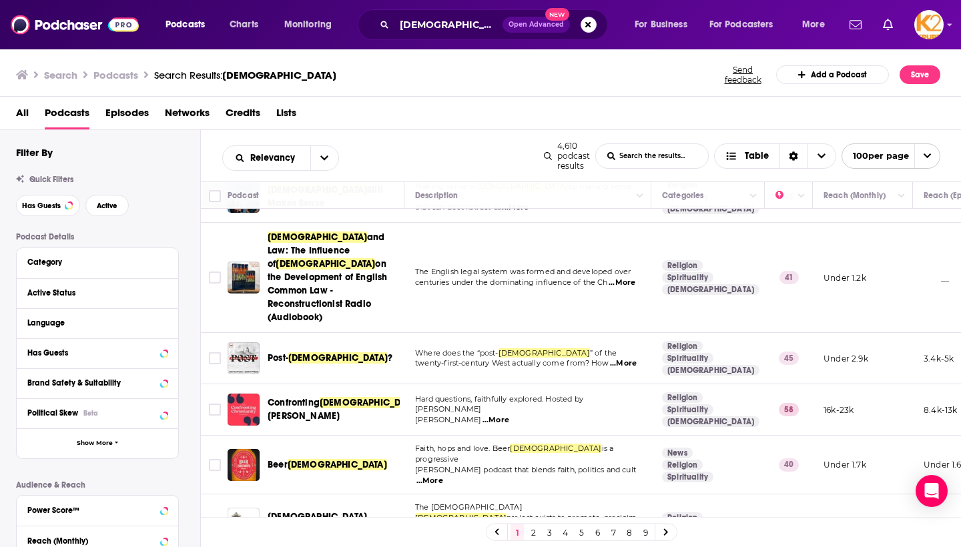
scroll to position [705, 0]
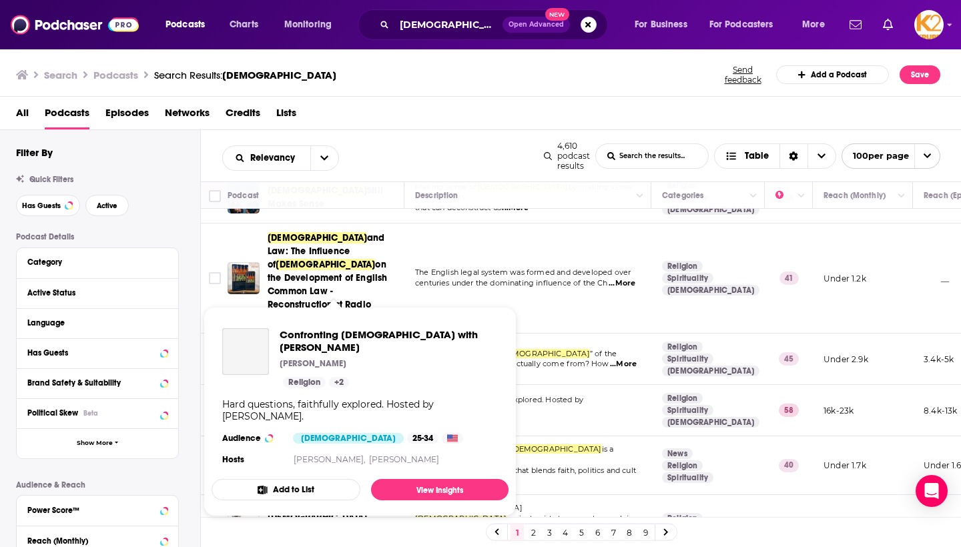
click at [334, 346] on div "Podcasts Charts Monitoring [DEMOGRAPHIC_DATA] Open Advanced New For Business Fo…" at bounding box center [480, 273] width 961 height 547
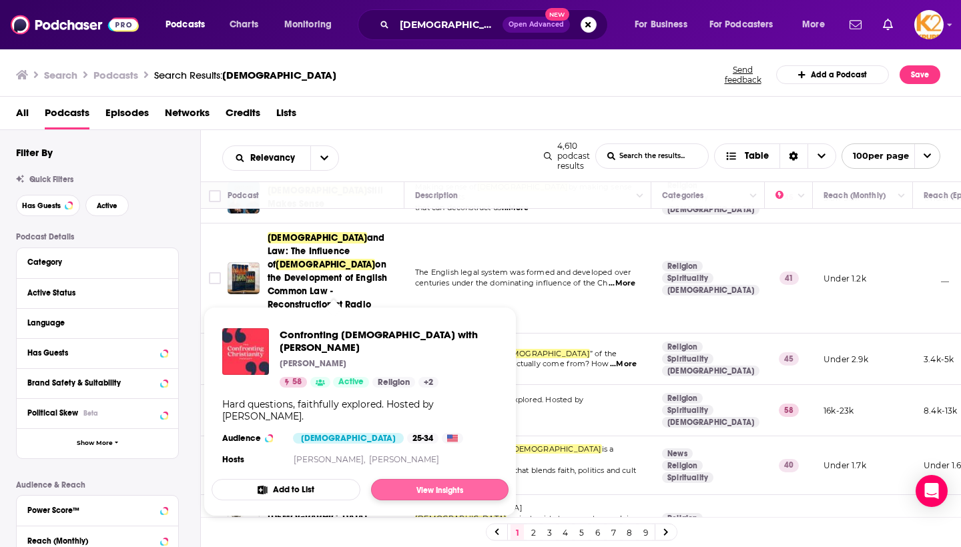
click at [402, 494] on link "View Insights" at bounding box center [439, 489] width 137 height 21
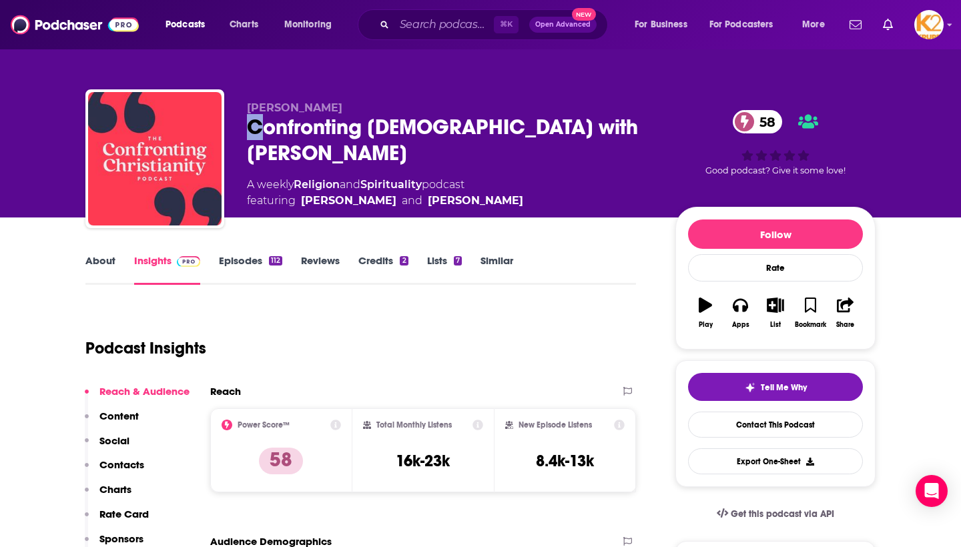
click at [254, 124] on div "Confronting [DEMOGRAPHIC_DATA] with [PERSON_NAME] 58" at bounding box center [450, 140] width 407 height 52
click at [249, 124] on div "Confronting [DEMOGRAPHIC_DATA] with [PERSON_NAME] 58" at bounding box center [450, 140] width 407 height 52
click at [255, 124] on div "Confronting [DEMOGRAPHIC_DATA] with [PERSON_NAME] 58" at bounding box center [450, 140] width 407 height 52
click at [249, 119] on div "Confronting [DEMOGRAPHIC_DATA] with [PERSON_NAME] 58" at bounding box center [450, 140] width 407 height 52
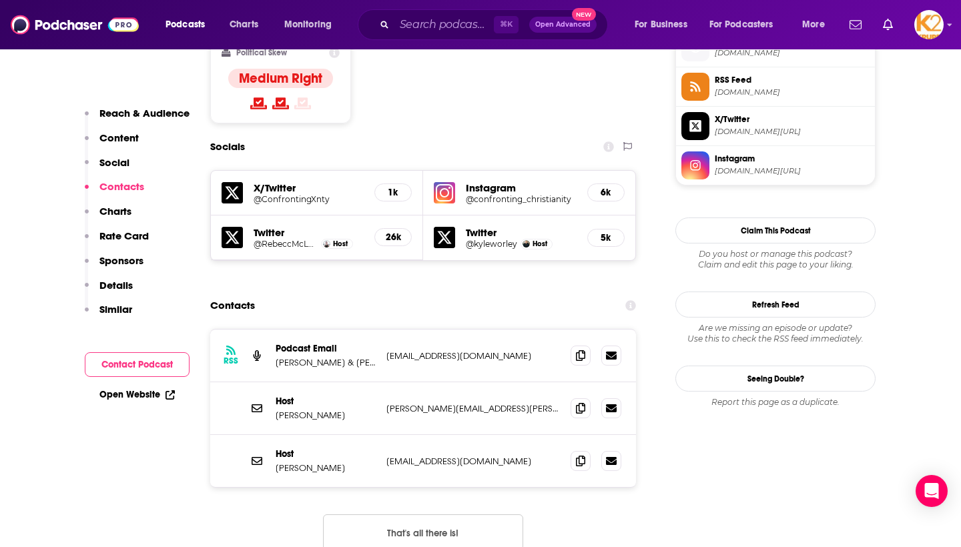
scroll to position [1137, 0]
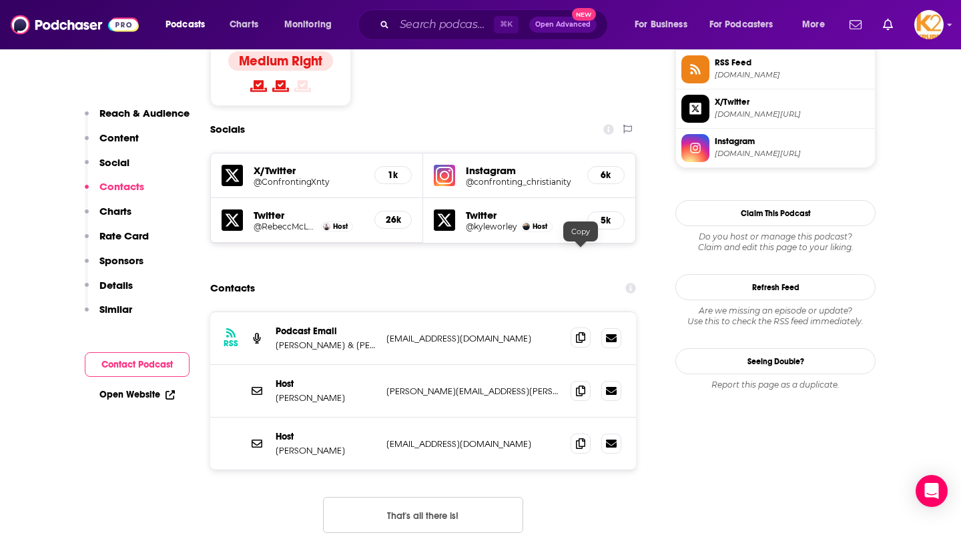
click at [577, 332] on icon at bounding box center [580, 337] width 9 height 11
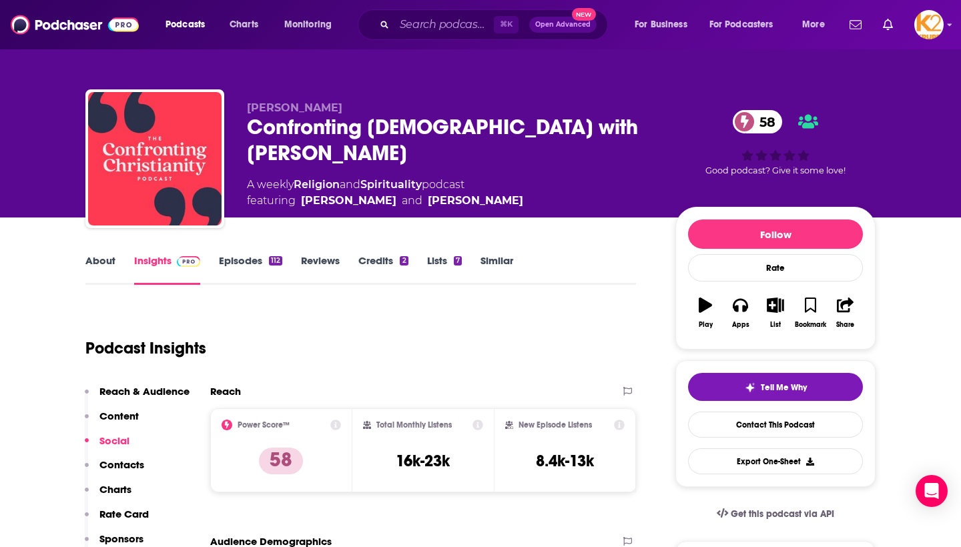
scroll to position [0, 0]
click at [73, 20] on img at bounding box center [75, 24] width 128 height 25
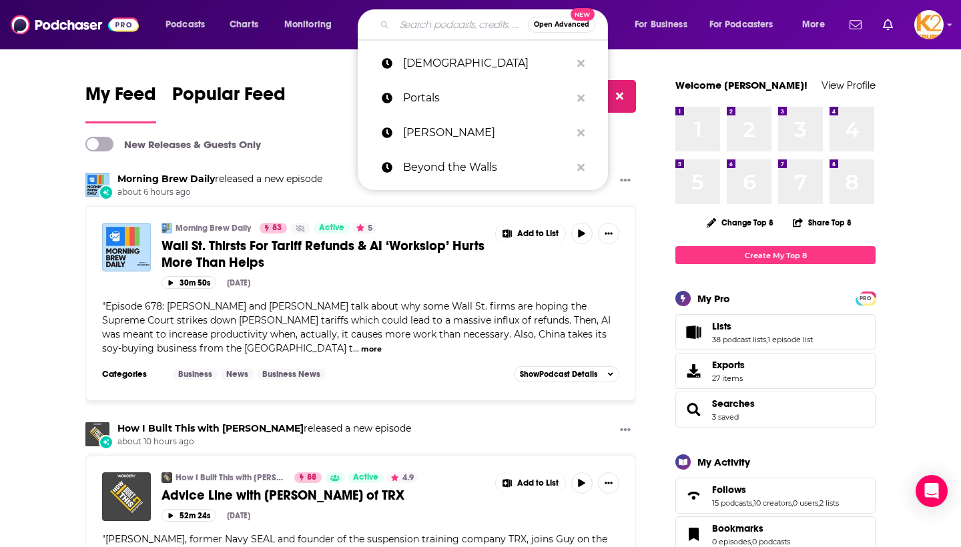
click at [419, 21] on input "Search podcasts, credits, & more..." at bounding box center [460, 24] width 133 height 21
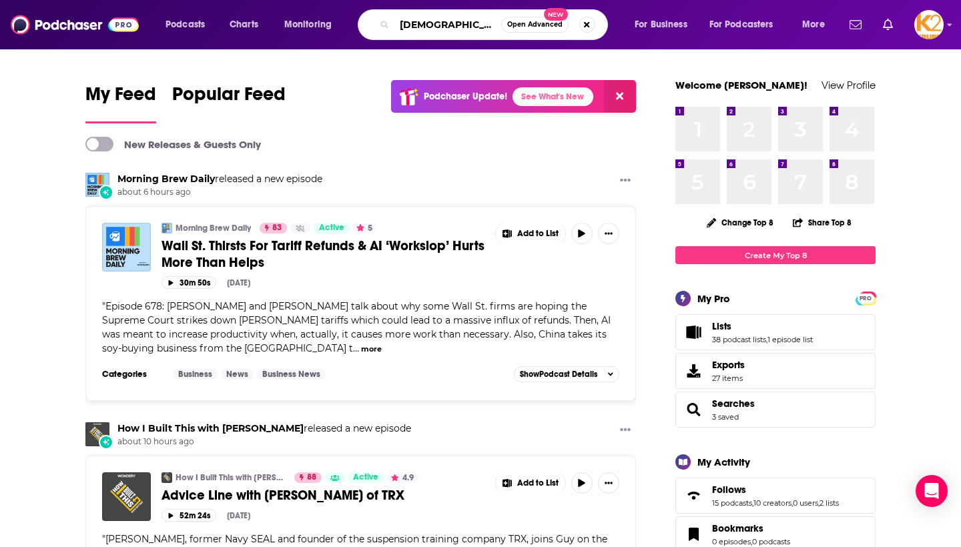
type input "[DEMOGRAPHIC_DATA]"
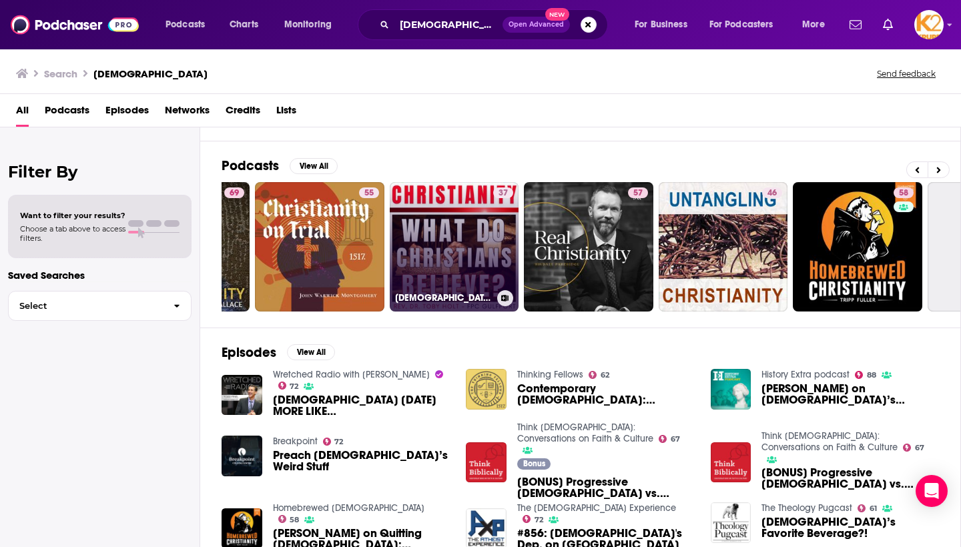
scroll to position [0, 271]
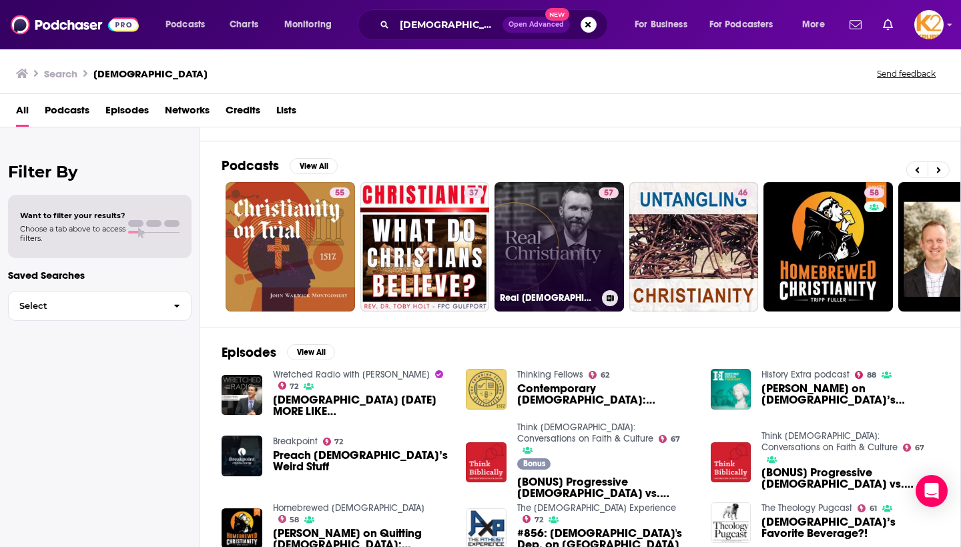
click at [551, 245] on link "57 Real [DEMOGRAPHIC_DATA]" at bounding box center [558, 246] width 129 height 129
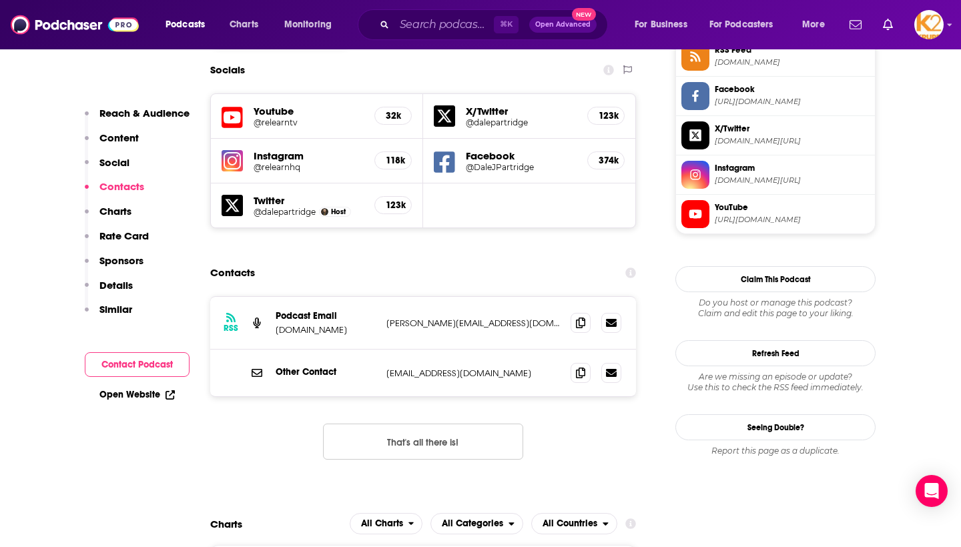
scroll to position [1271, 0]
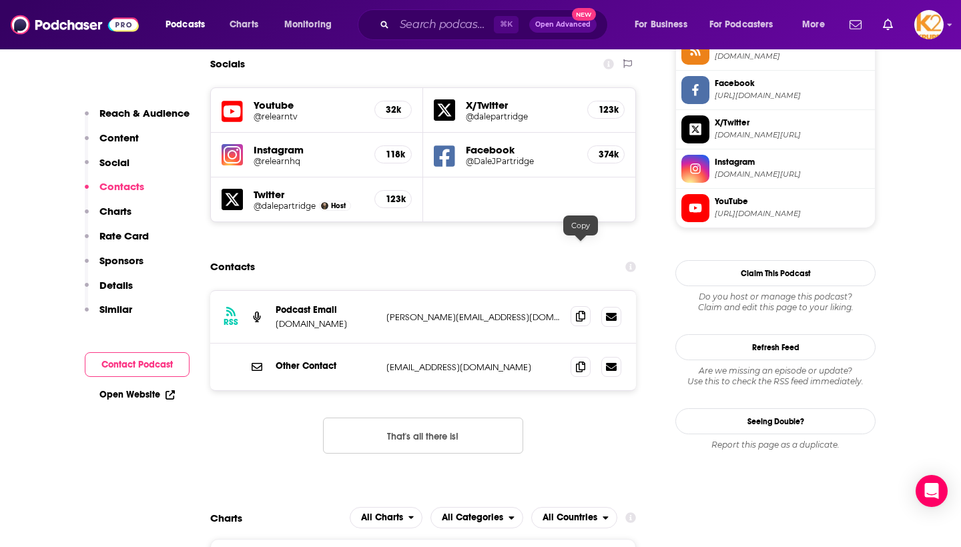
click at [582, 311] on icon at bounding box center [580, 316] width 9 height 11
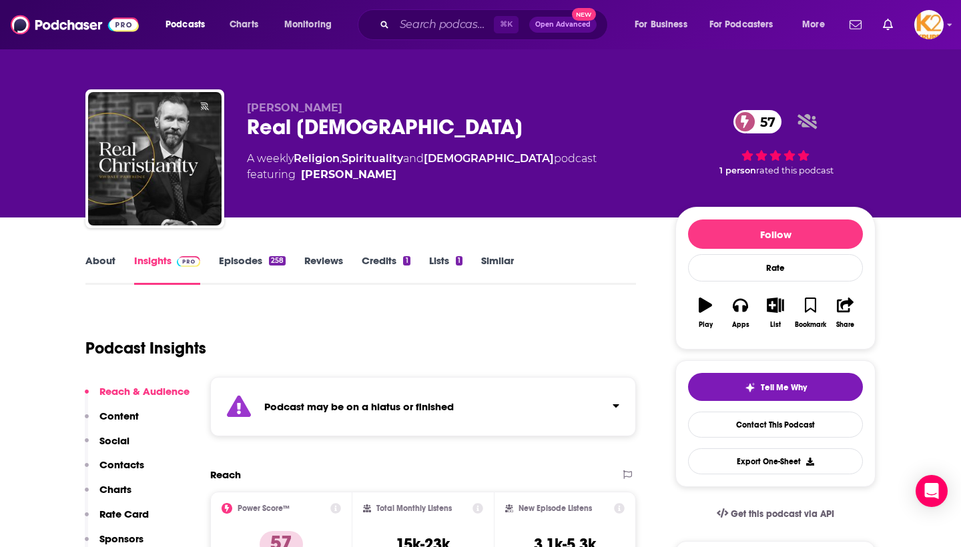
scroll to position [0, 0]
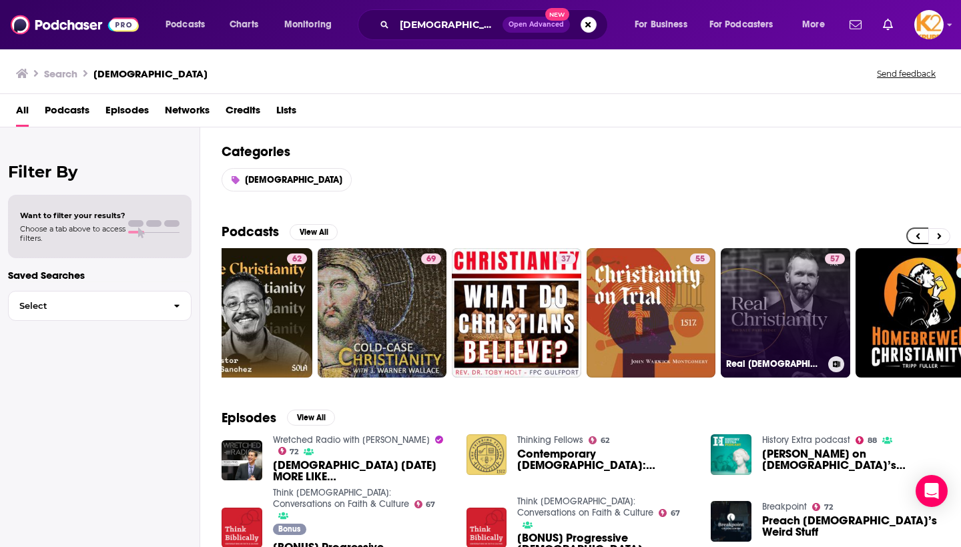
scroll to position [0, 42]
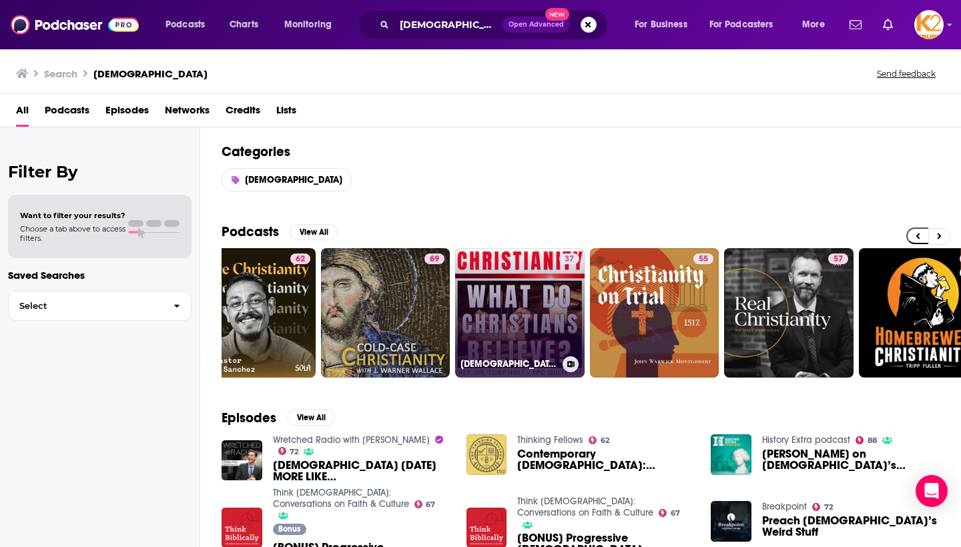
click at [532, 320] on link "37 [DEMOGRAPHIC_DATA]" at bounding box center [519, 312] width 129 height 129
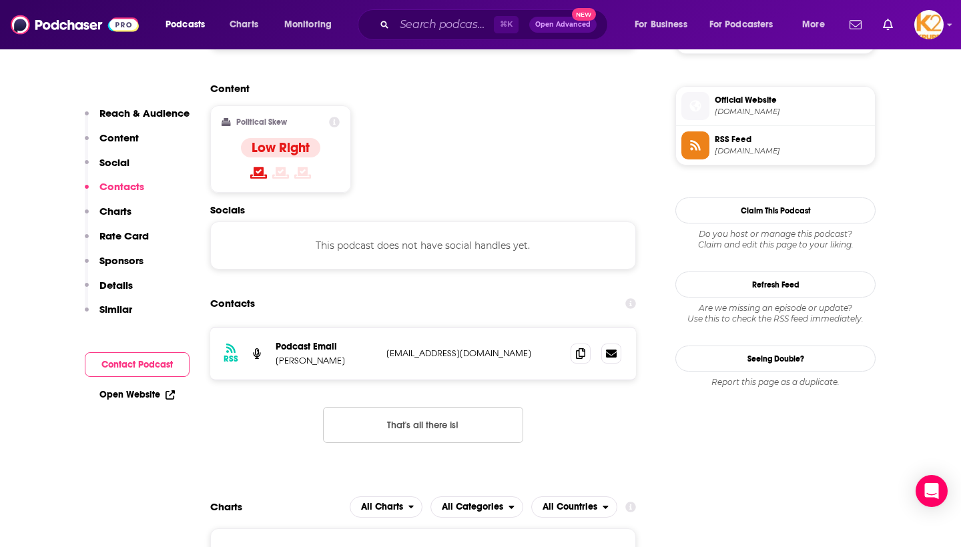
scroll to position [1045, 0]
click at [580, 348] on icon at bounding box center [580, 353] width 9 height 11
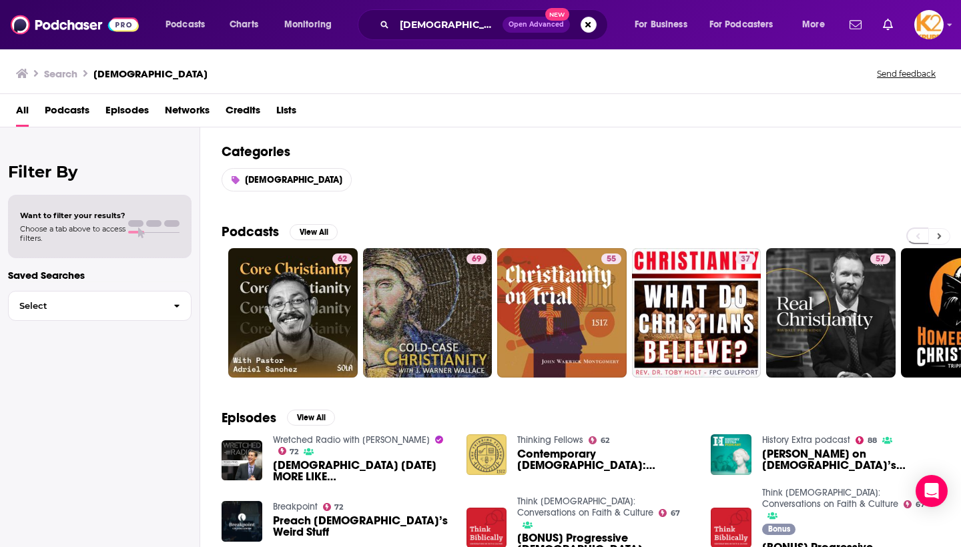
click at [938, 234] on icon at bounding box center [939, 235] width 5 height 9
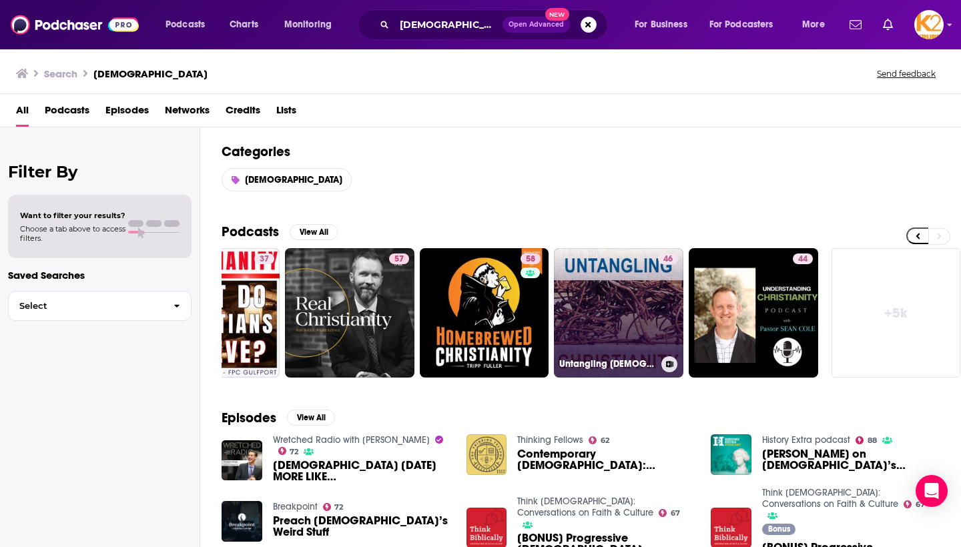
click at [625, 306] on link "46 Untangling [DEMOGRAPHIC_DATA] Podcast" at bounding box center [618, 312] width 129 height 129
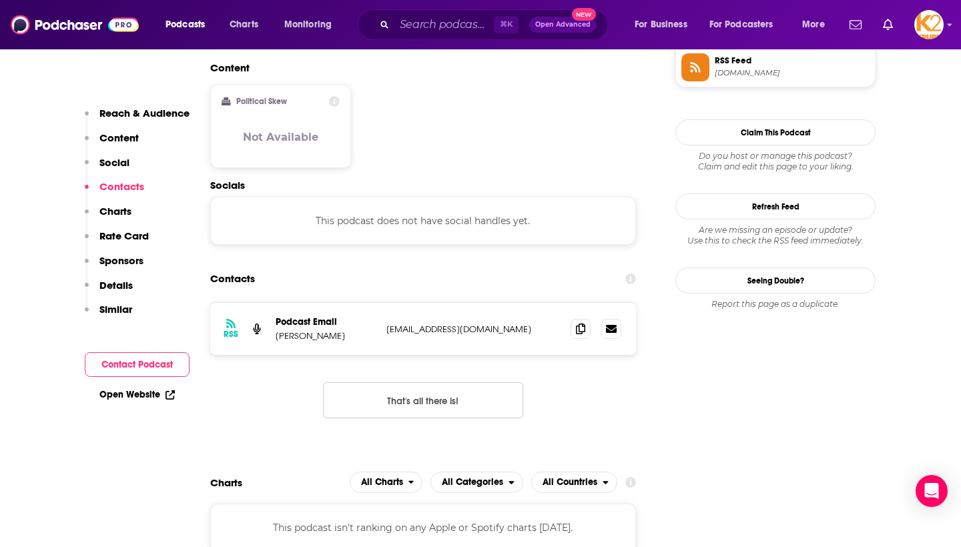
scroll to position [1141, 0]
click at [580, 322] on icon at bounding box center [580, 327] width 9 height 11
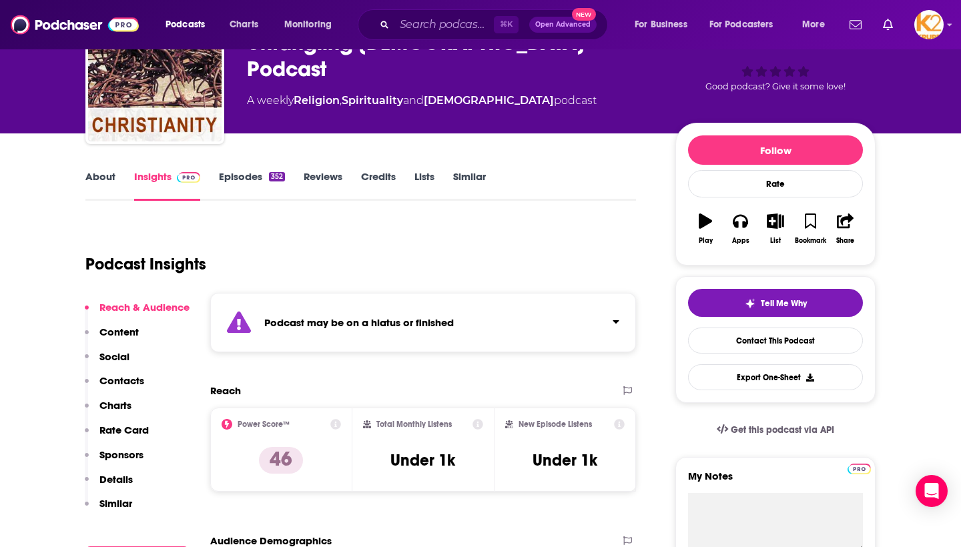
scroll to position [91, 0]
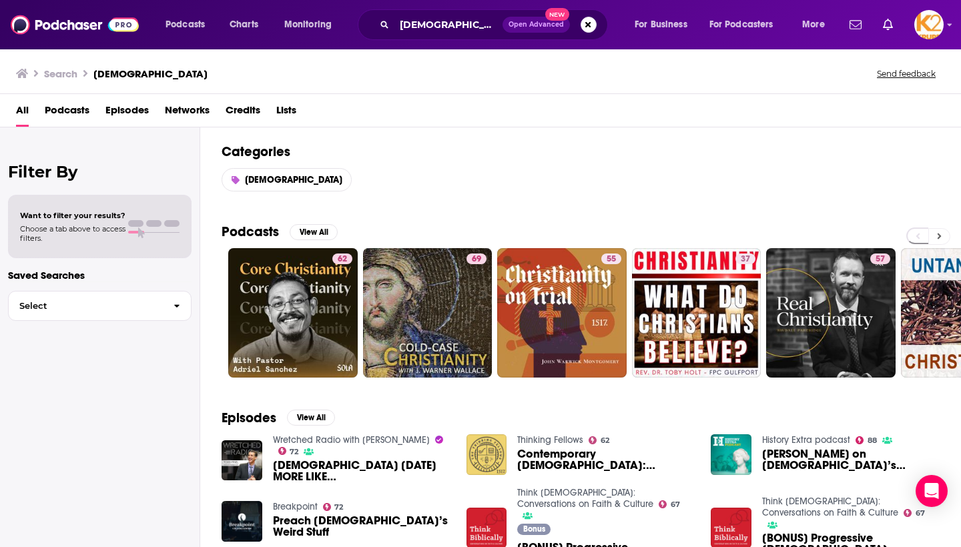
click at [937, 234] on icon at bounding box center [939, 236] width 4 height 6
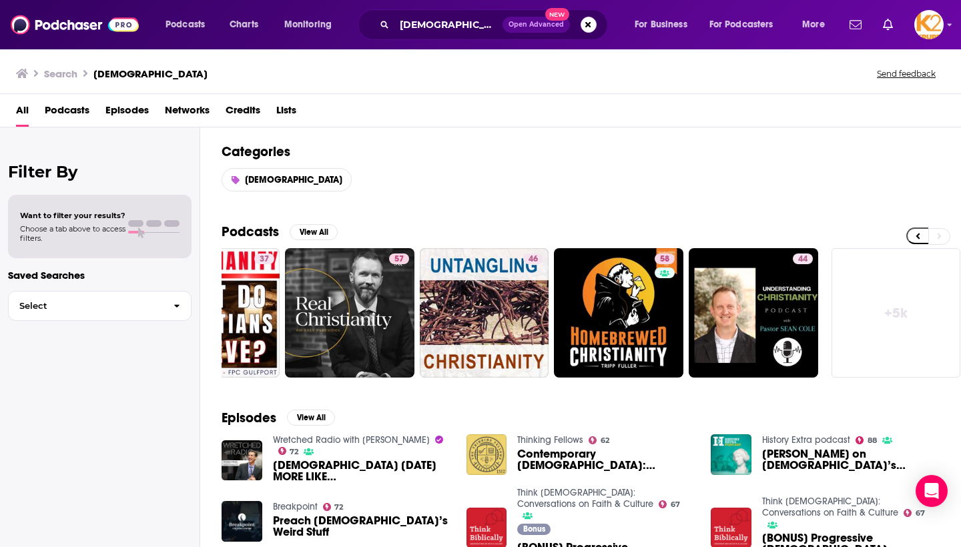
click at [73, 105] on span "Podcasts" at bounding box center [67, 112] width 45 height 27
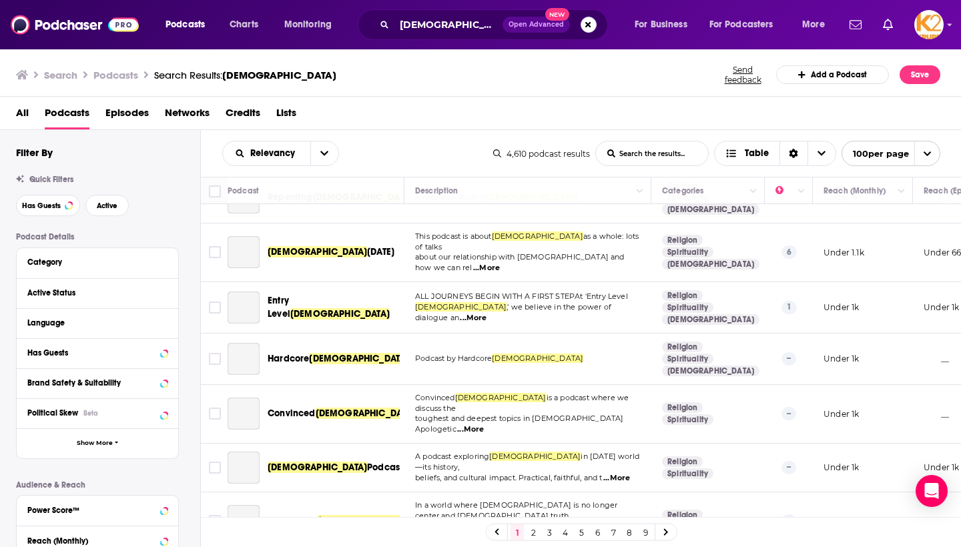
scroll to position [4915, 0]
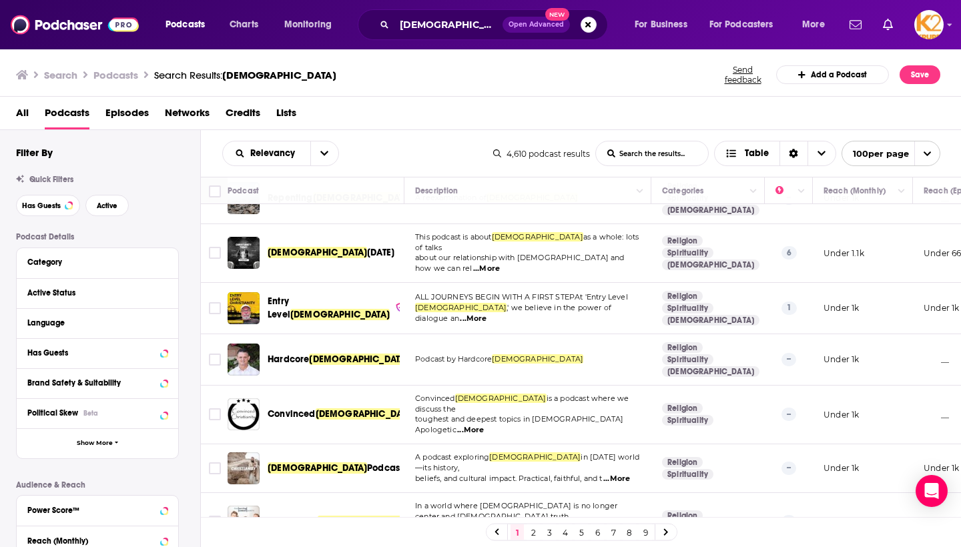
click at [563, 532] on link "4" at bounding box center [564, 532] width 13 height 16
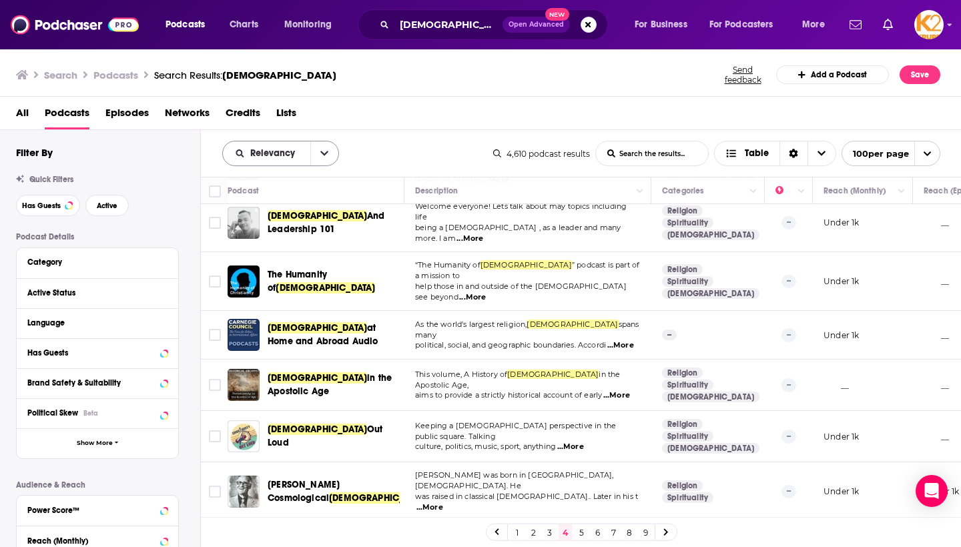
click at [322, 155] on button "open menu" at bounding box center [324, 153] width 28 height 24
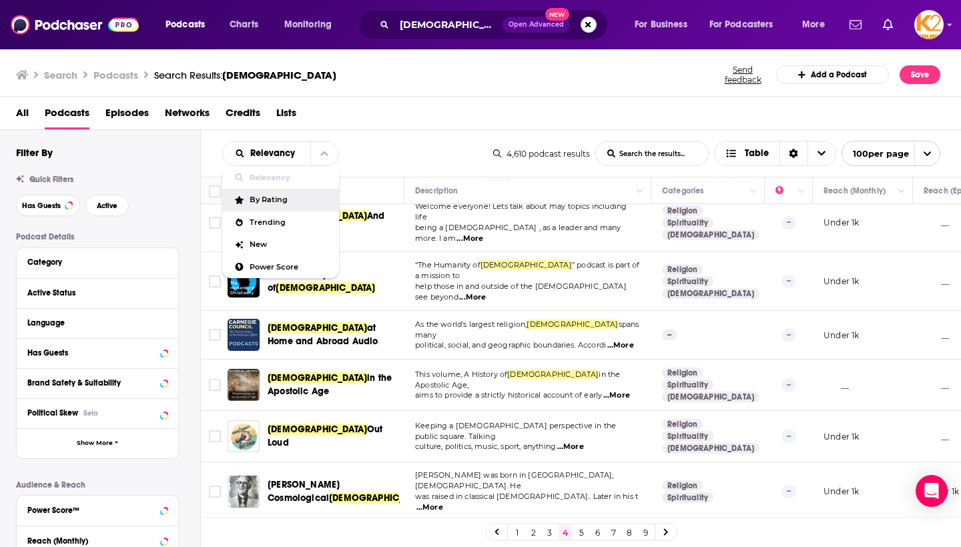
click at [279, 203] on span "By Rating" at bounding box center [288, 199] width 79 height 7
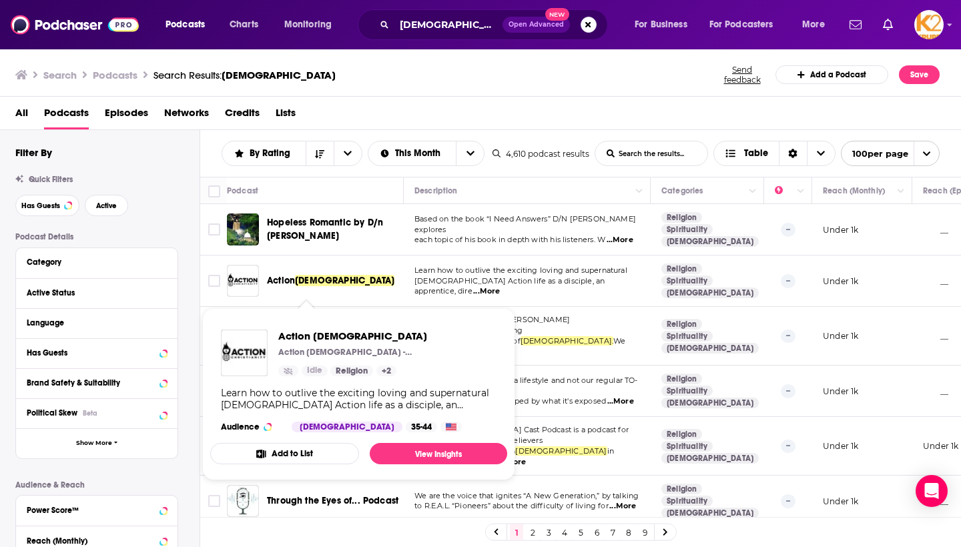
click at [316, 286] on span "[DEMOGRAPHIC_DATA]" at bounding box center [344, 280] width 99 height 11
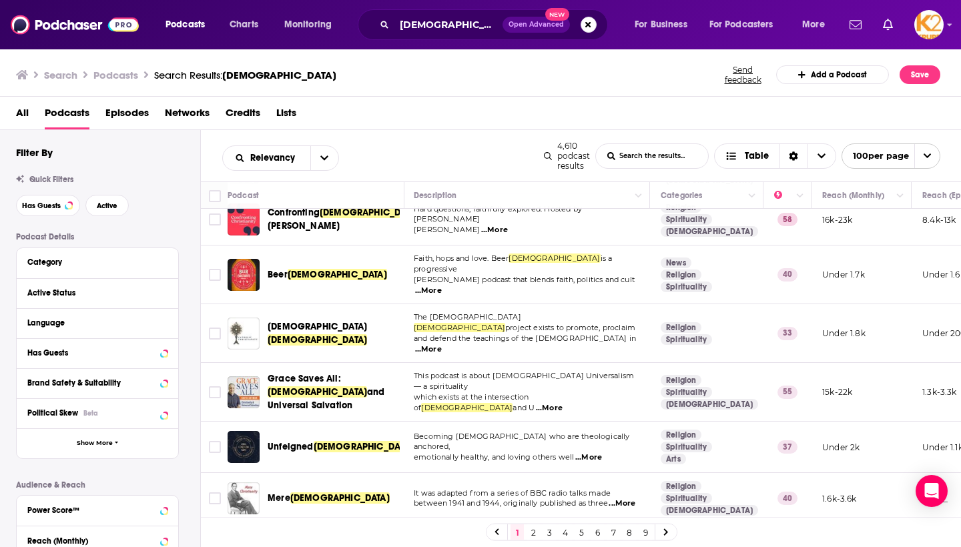
scroll to position [914, 2]
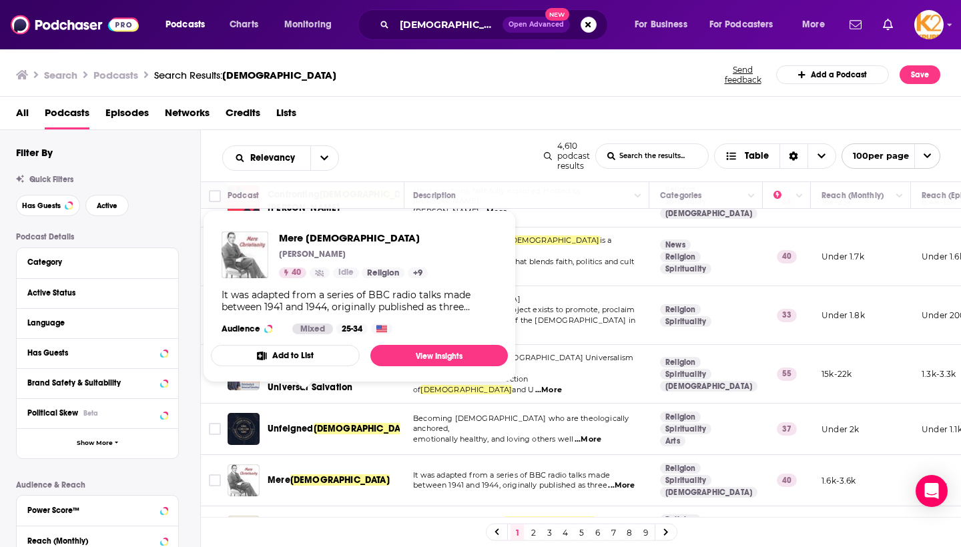
click at [320, 474] on span "[DEMOGRAPHIC_DATA]" at bounding box center [339, 479] width 99 height 11
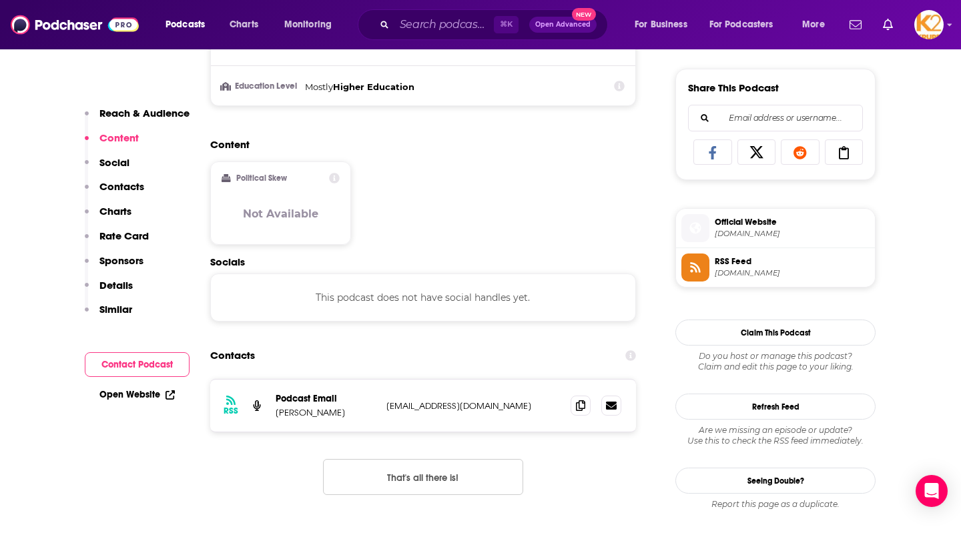
scroll to position [913, 0]
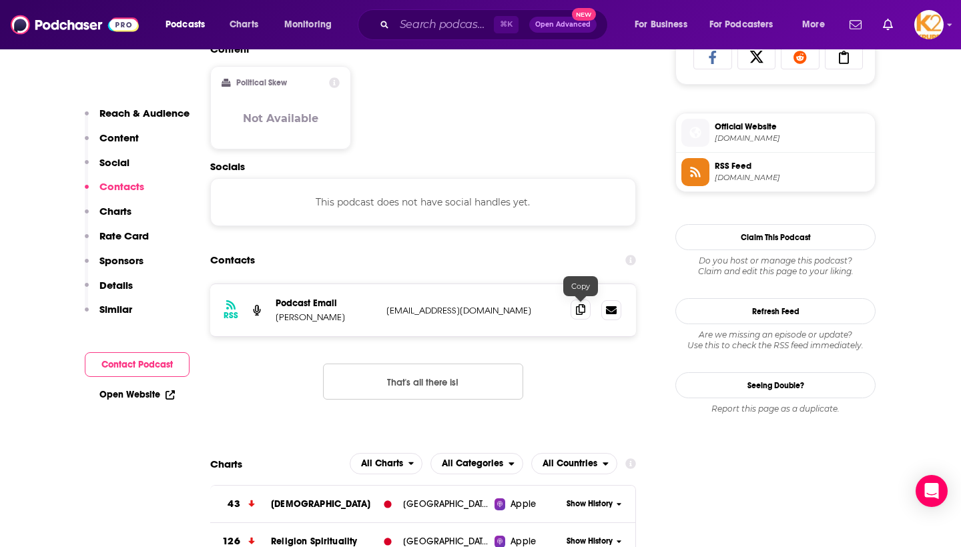
click at [580, 308] on icon at bounding box center [580, 309] width 9 height 11
